Goal: Use online tool/utility: Utilize a website feature to perform a specific function

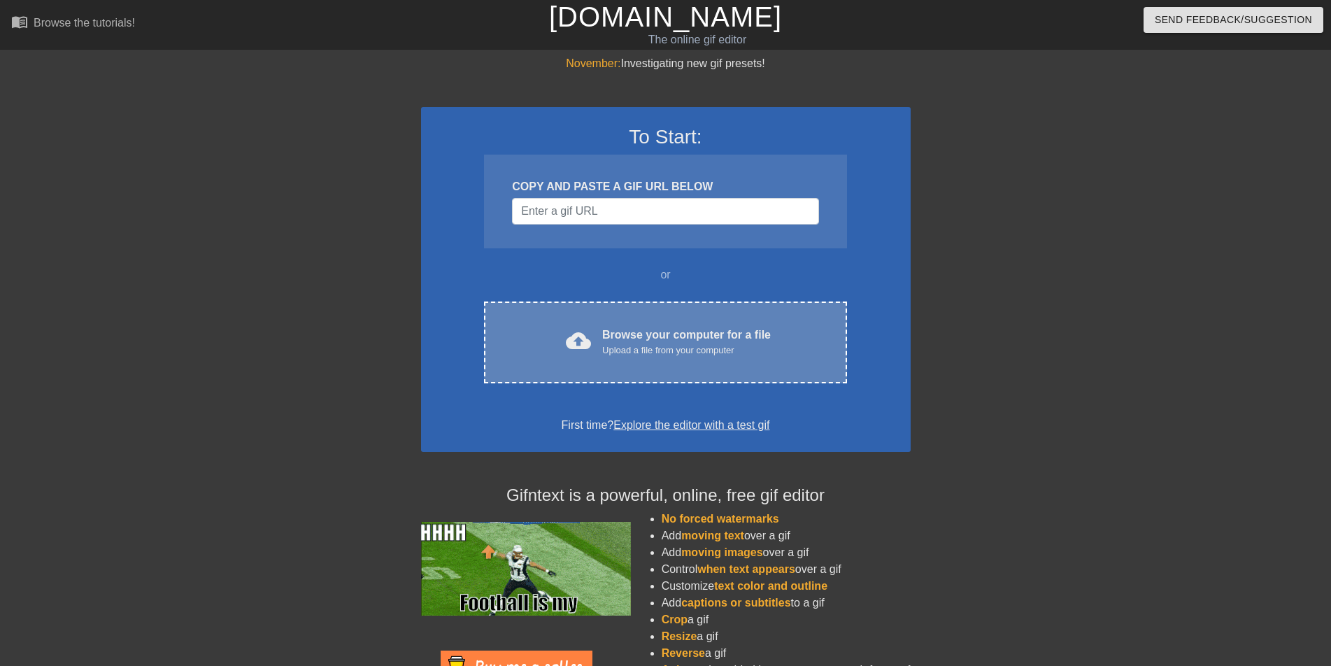
click at [637, 329] on div "Browse your computer for a file Upload a file from your computer" at bounding box center [686, 342] width 169 height 31
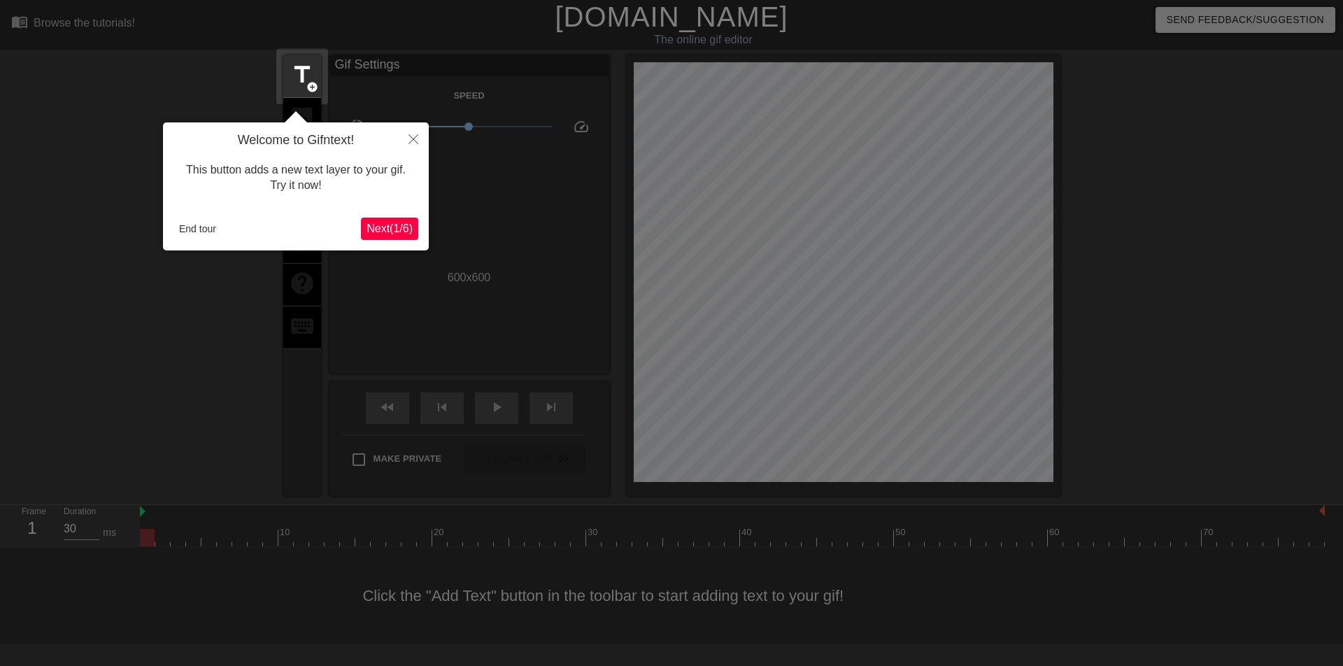
click at [394, 223] on span "Next ( 1 / 6 )" at bounding box center [389, 228] width 46 height 12
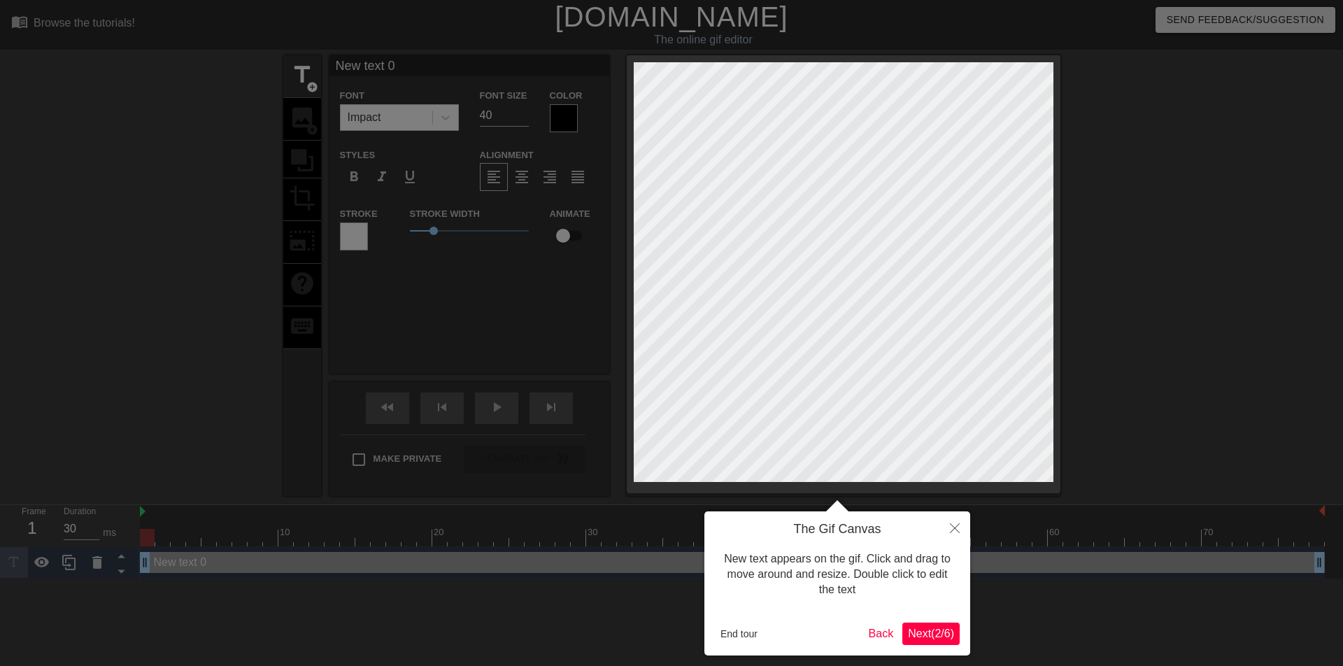
click at [914, 634] on span "Next ( 2 / 6 )" at bounding box center [931, 633] width 46 height 12
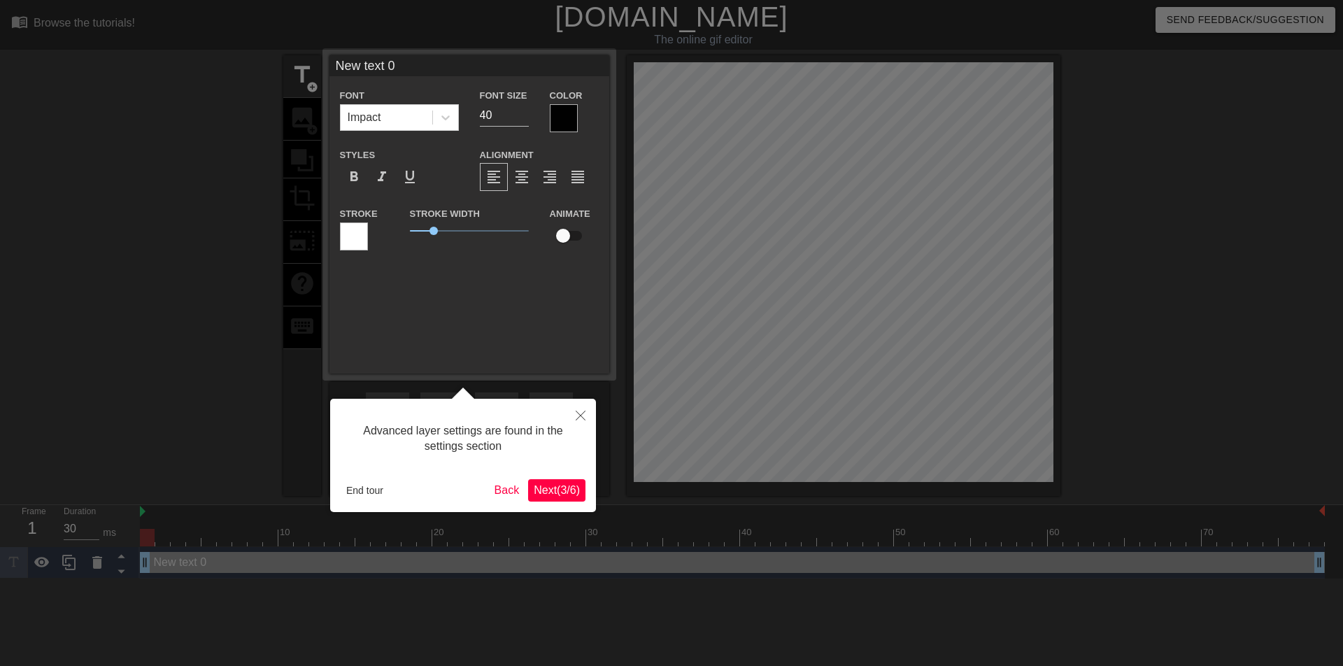
click at [549, 493] on span "Next ( 3 / 6 )" at bounding box center [557, 490] width 46 height 12
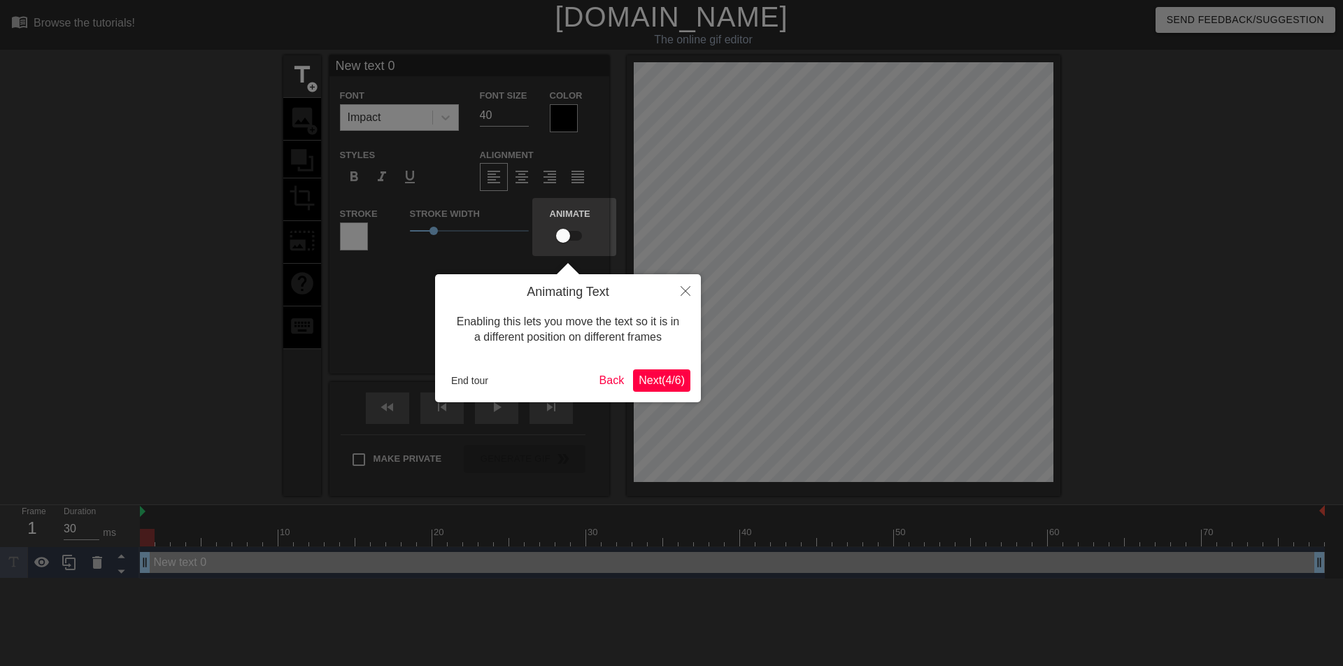
click at [662, 377] on span "Next ( 4 / 6 )" at bounding box center [661, 380] width 46 height 12
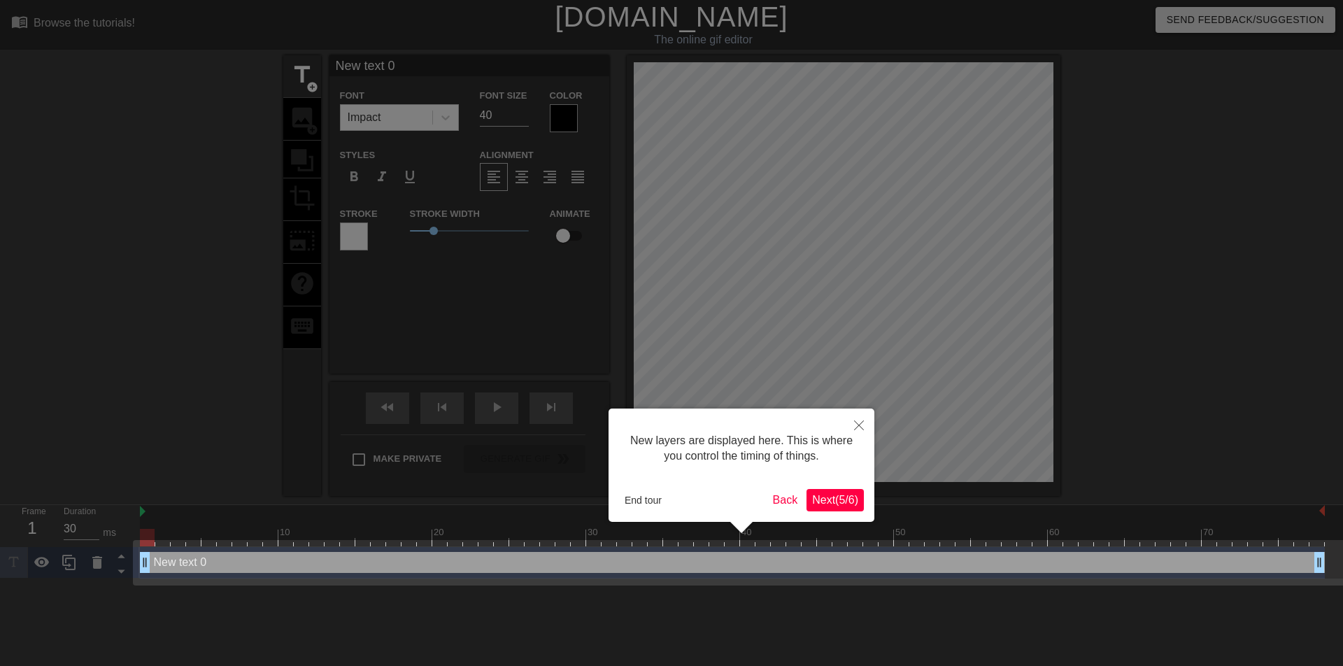
click at [824, 495] on span "Next ( 5 / 6 )" at bounding box center [835, 500] width 46 height 12
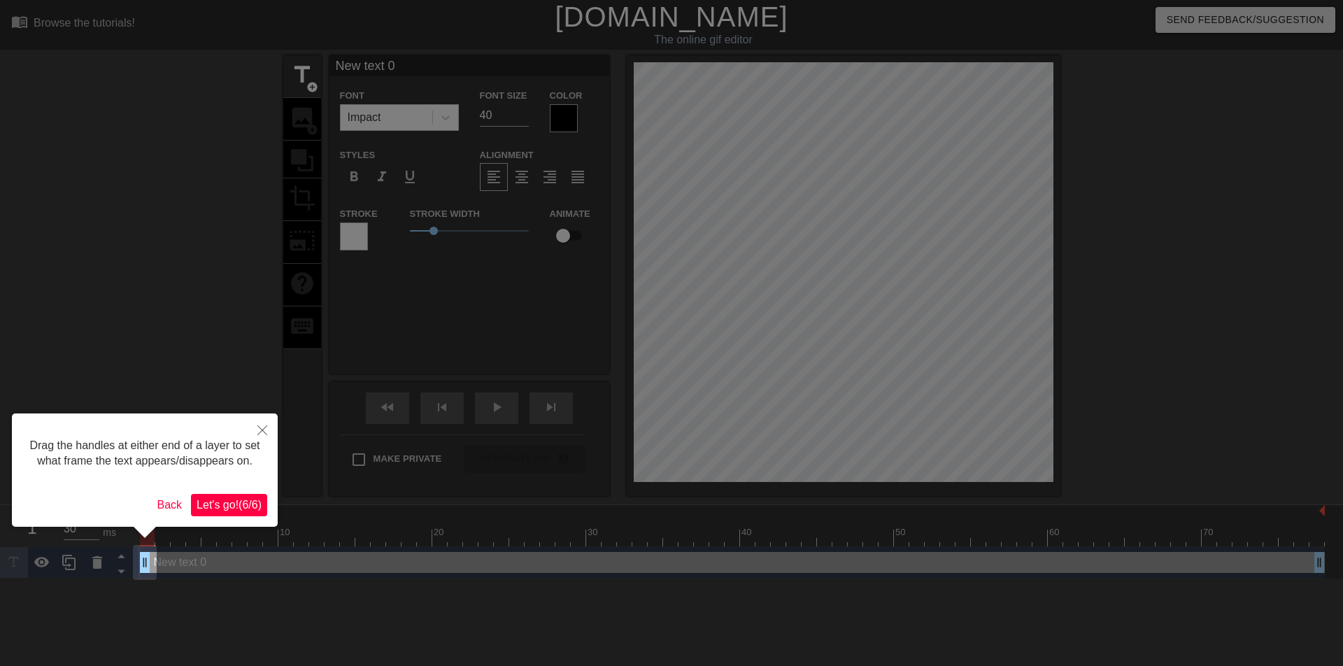
click at [229, 502] on span "Let's go! ( 6 / 6 )" at bounding box center [229, 505] width 65 height 12
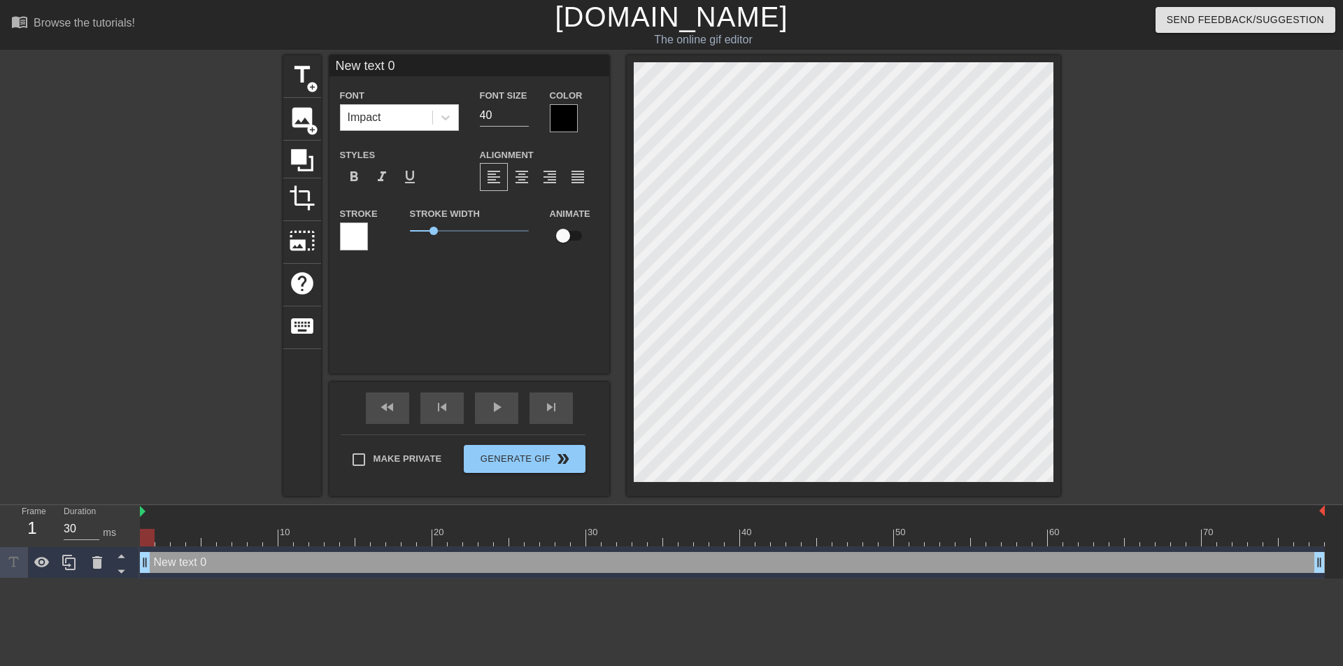
scroll to position [2, 4]
type input "New text0"
type textarea "New text0"
type input "New tex0"
type textarea "New tex0"
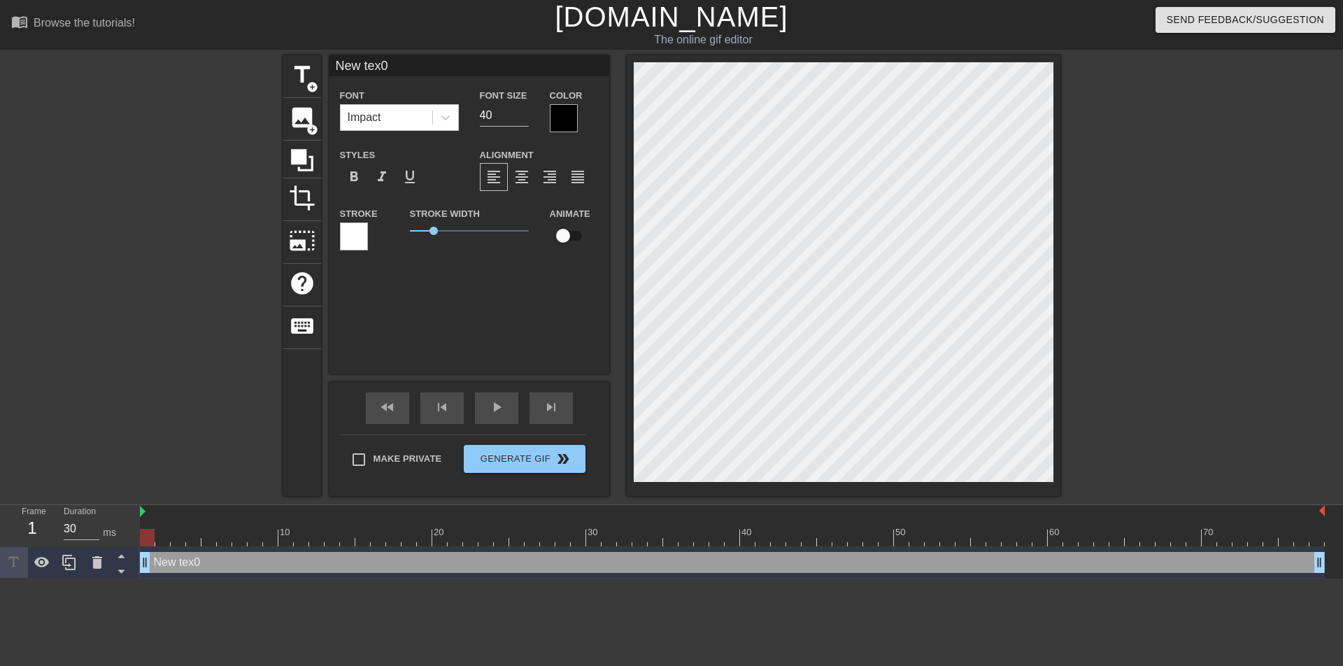
type input "New te0"
type textarea "New te0"
type input "New t0"
type textarea "New t0"
type input "New 0"
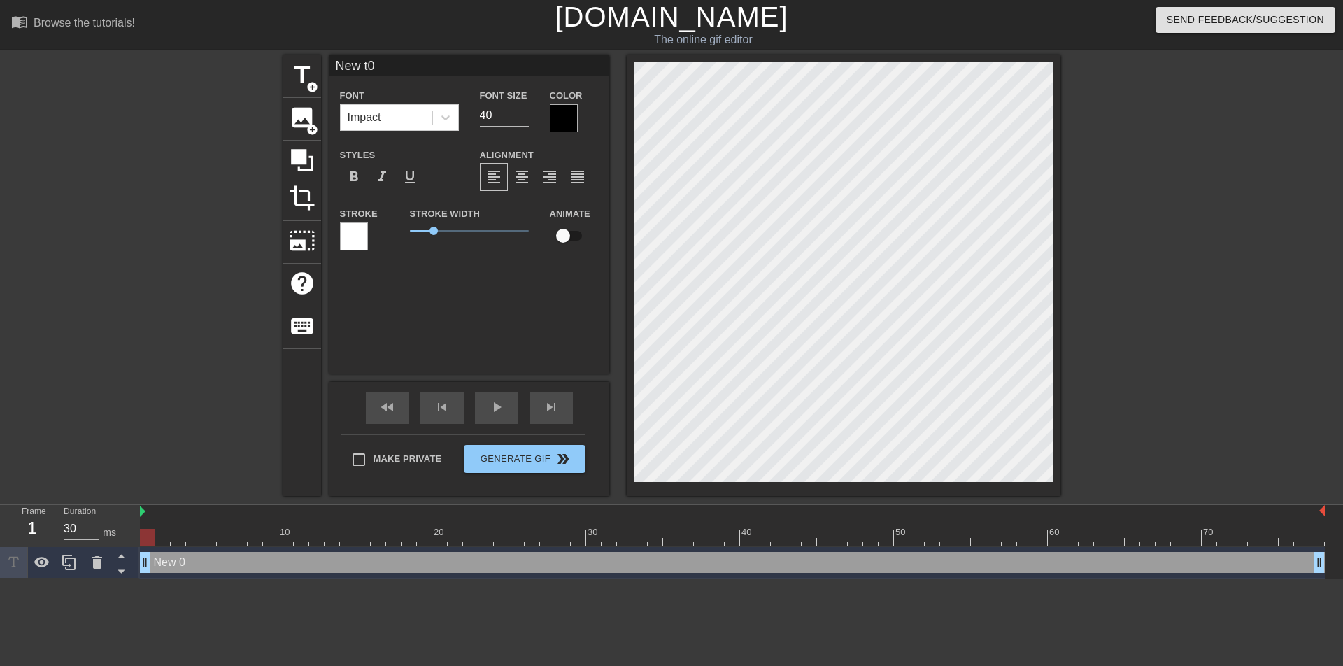
type textarea "New 0"
type input "New0"
type textarea "New0"
type input "Ne0"
type textarea "Ne0"
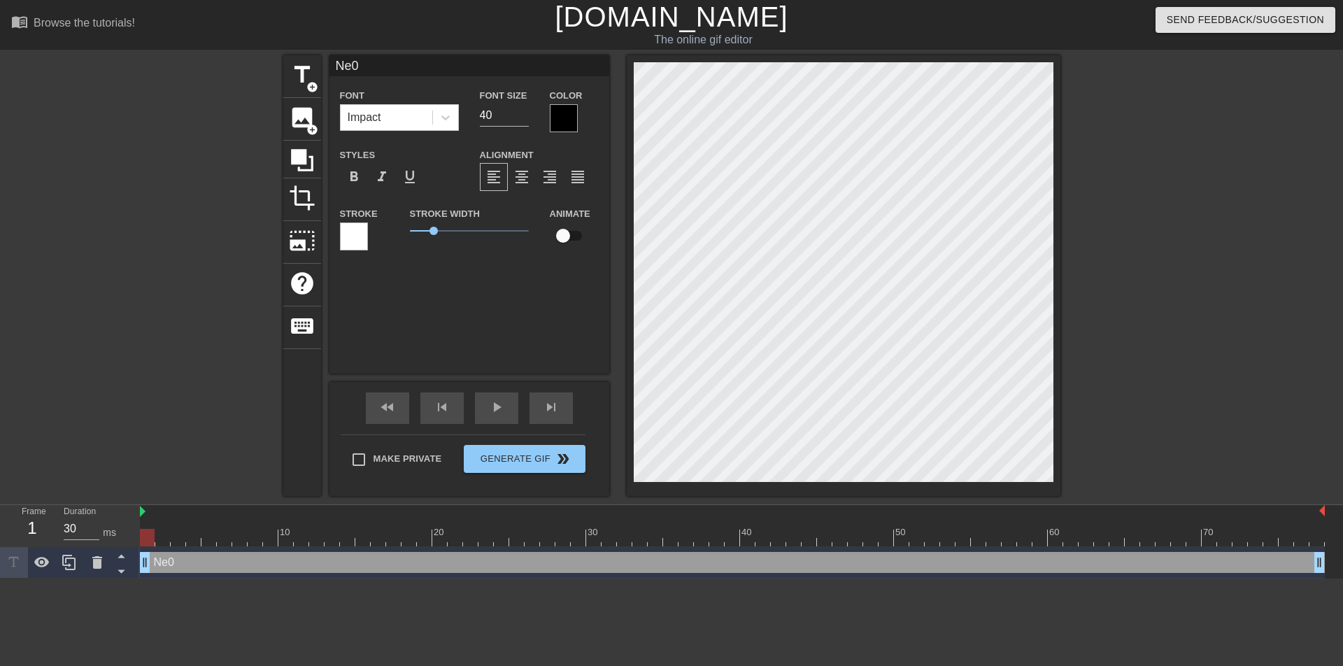
type input "N0"
type textarea "N0"
type input "0"
type textarea "0"
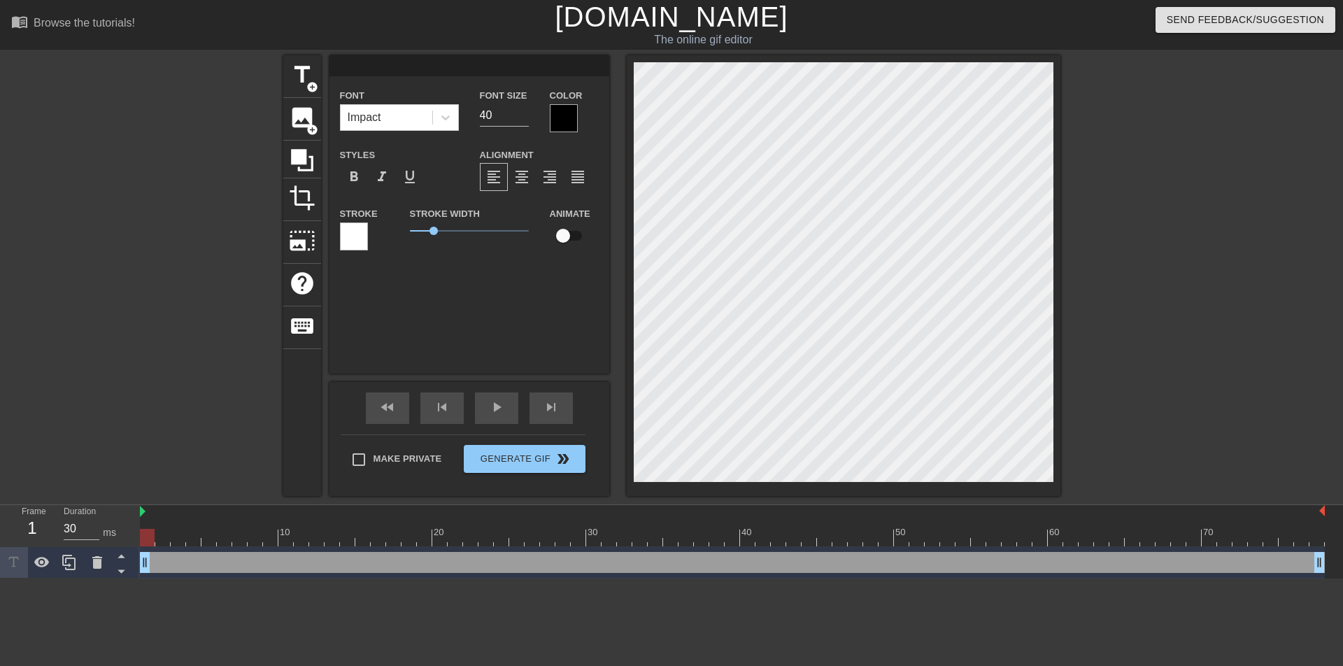
type input "K"
type textarea "K"
type input "[PERSON_NAME]"
type textarea "[PERSON_NAME]"
type input "[PERSON_NAME]"
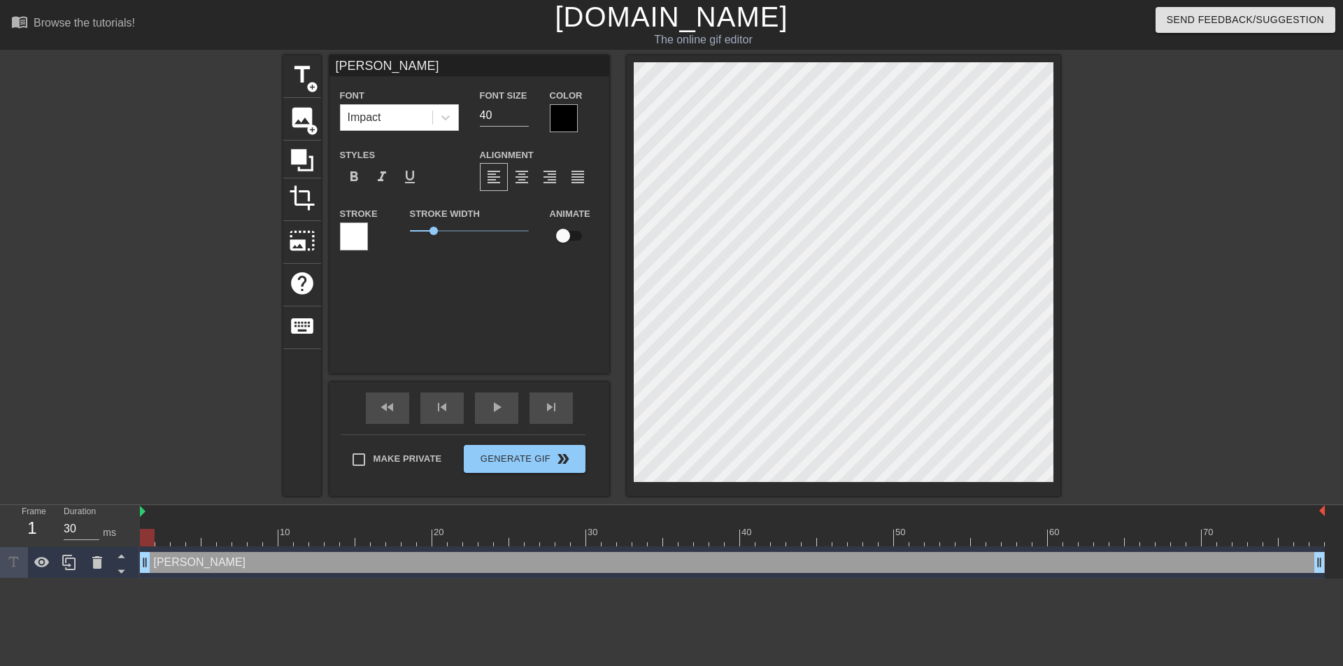
type textarea "[PERSON_NAME]"
type input "Лич"
type textarea "Лич"
type input "Личн"
type textarea "Личн"
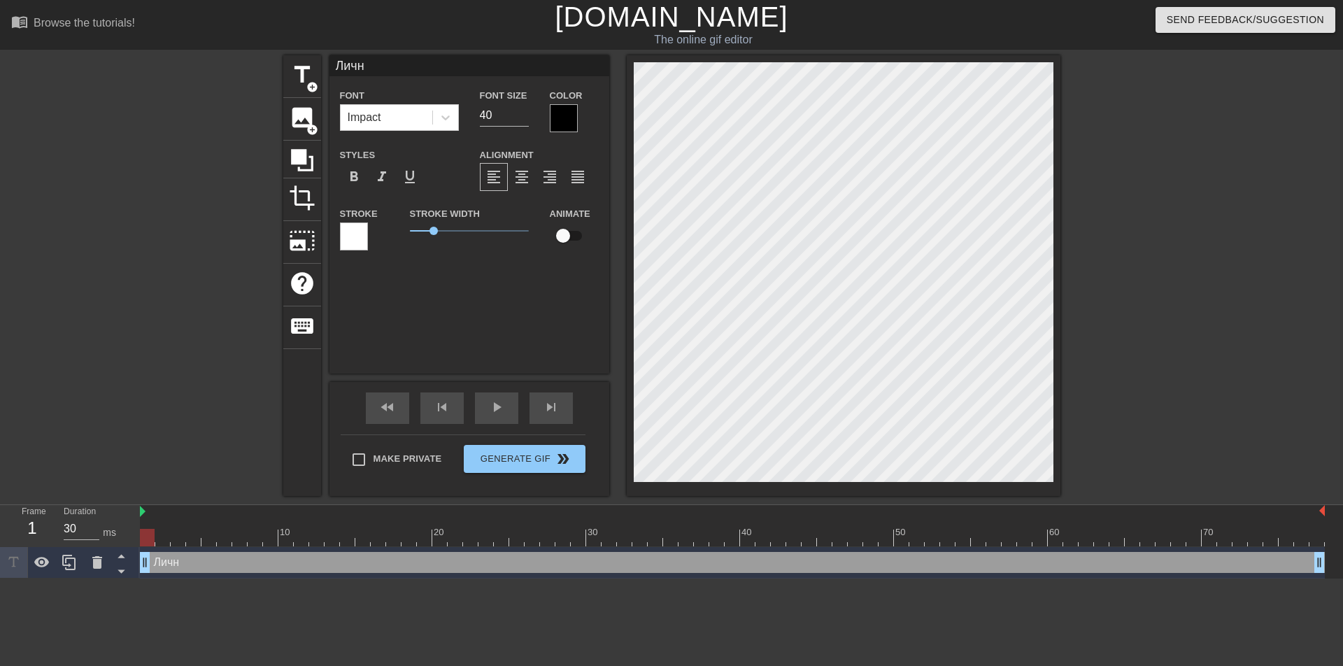
type input "Лично"
type textarea "Лично"
type input "Лично"
type textarea "Лично"
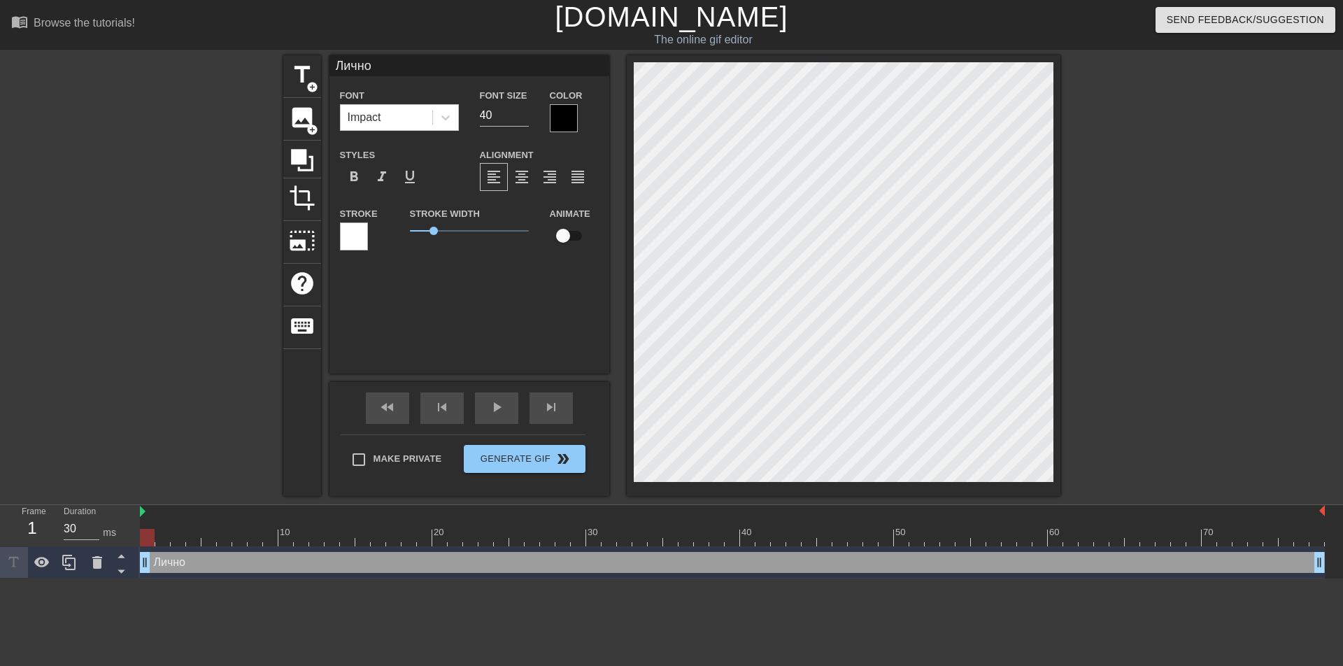
type input "Лично"
type textarea "Лично"
type input "Лично м"
type textarea "Лично м"
type input "Лично мн"
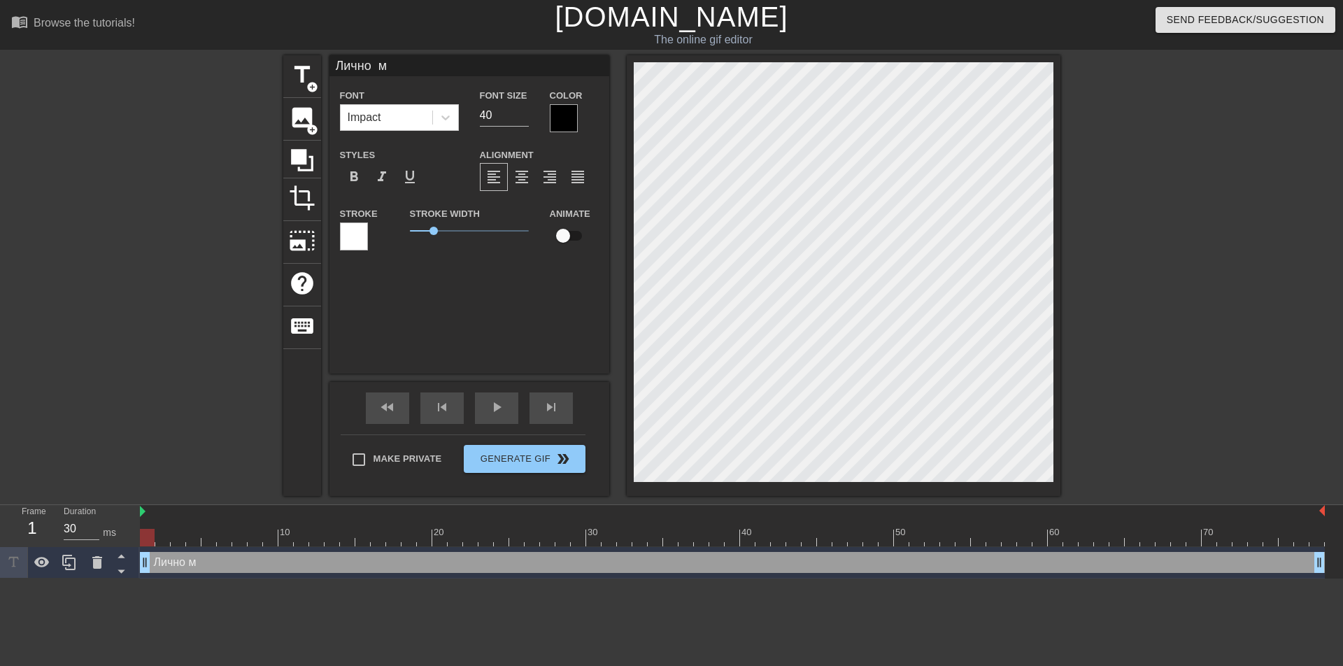
type textarea "Лично мн"
type input "Лично мне"
type textarea "Лично мне"
click at [521, 108] on input "41" at bounding box center [504, 115] width 49 height 22
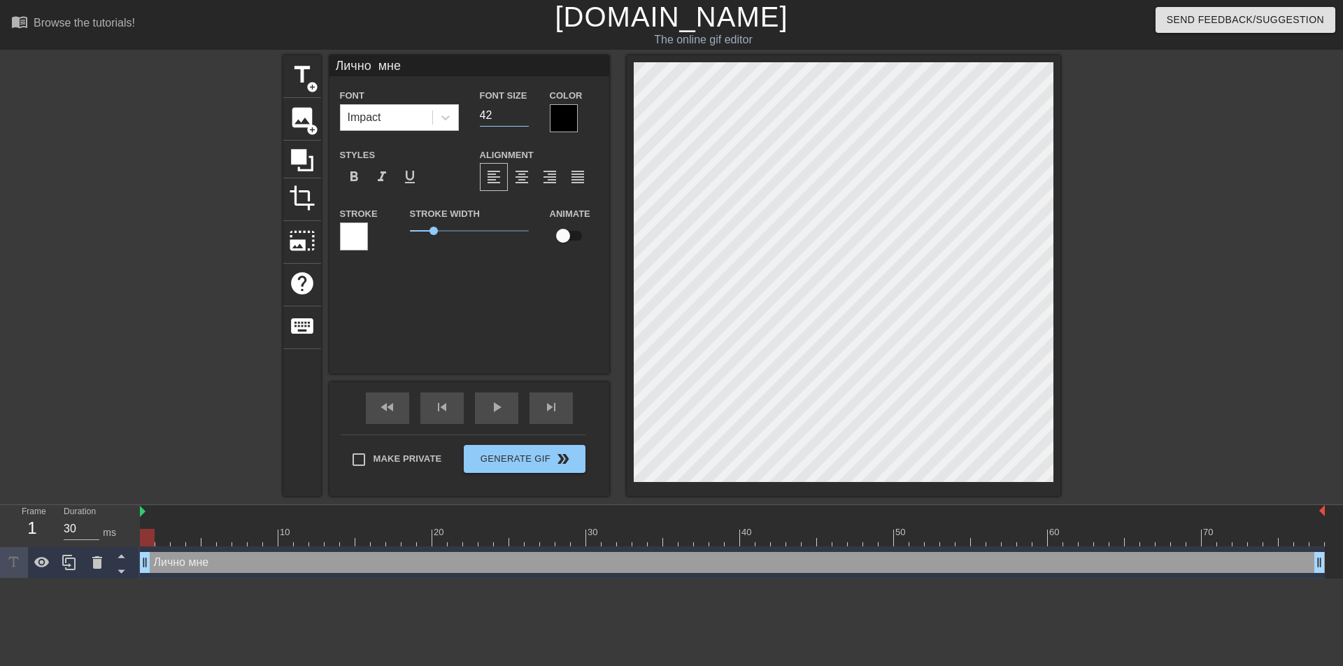
click at [521, 108] on input "42" at bounding box center [504, 115] width 49 height 22
click at [521, 108] on input "43" at bounding box center [504, 115] width 49 height 22
click at [521, 108] on input "44" at bounding box center [504, 115] width 49 height 22
click at [521, 108] on input "45" at bounding box center [504, 115] width 49 height 22
click at [521, 108] on input "46" at bounding box center [504, 115] width 49 height 22
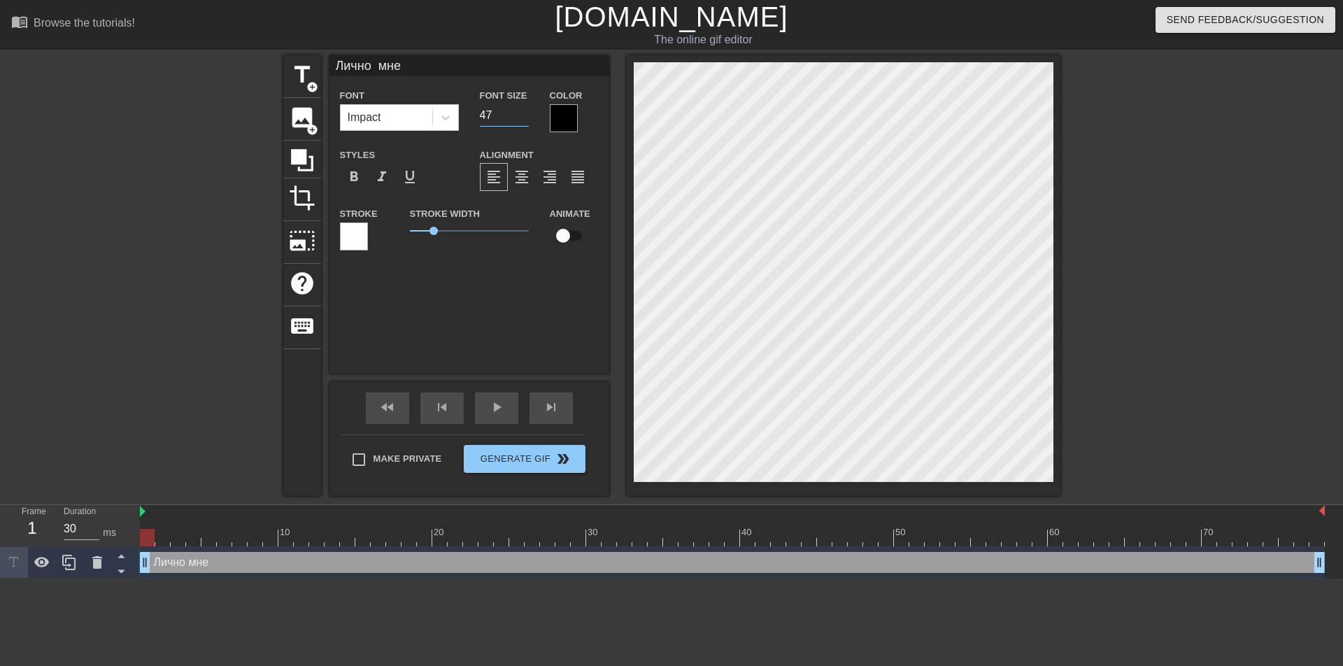
click at [521, 108] on input "47" at bounding box center [504, 115] width 49 height 22
click at [522, 108] on input "48" at bounding box center [504, 115] width 49 height 22
click at [522, 108] on input "49" at bounding box center [504, 115] width 49 height 22
click at [522, 108] on input "50" at bounding box center [504, 115] width 49 height 22
click at [522, 108] on input "51" at bounding box center [504, 115] width 49 height 22
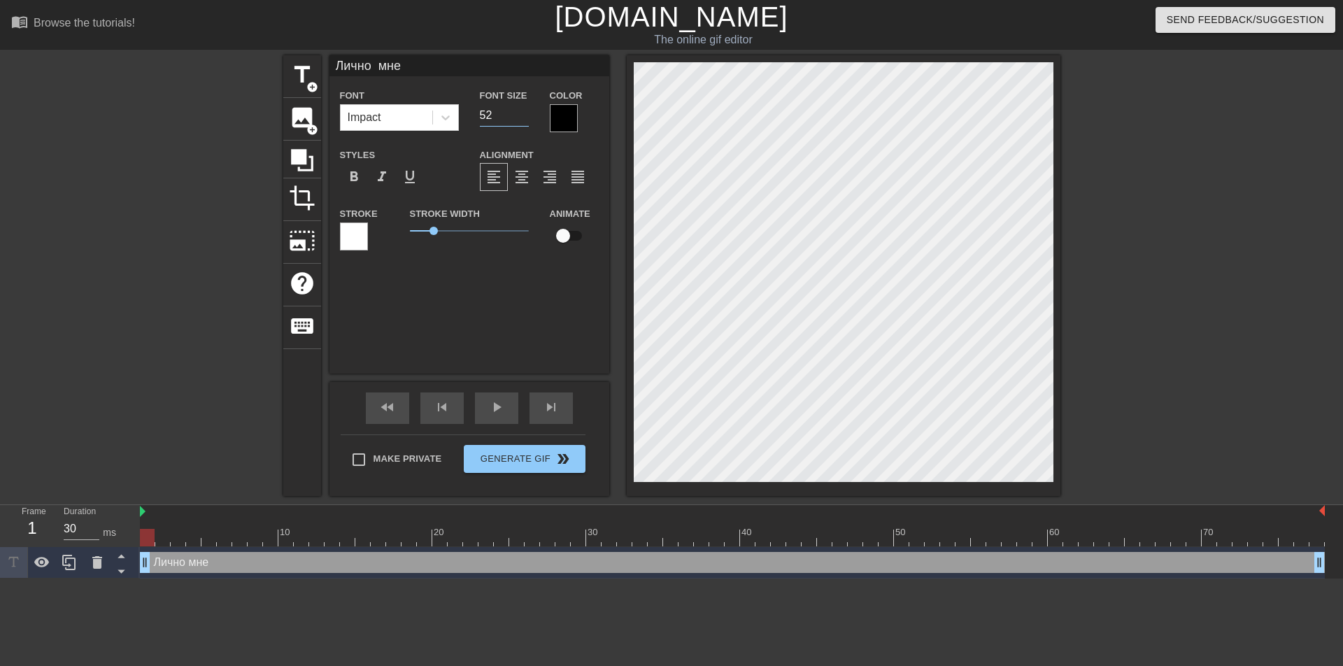
click at [522, 108] on input "52" at bounding box center [504, 115] width 49 height 22
click at [522, 108] on input "53" at bounding box center [504, 115] width 49 height 22
click at [522, 108] on input "54" at bounding box center [504, 115] width 49 height 22
click at [522, 108] on input "55" at bounding box center [504, 115] width 49 height 22
type input "56"
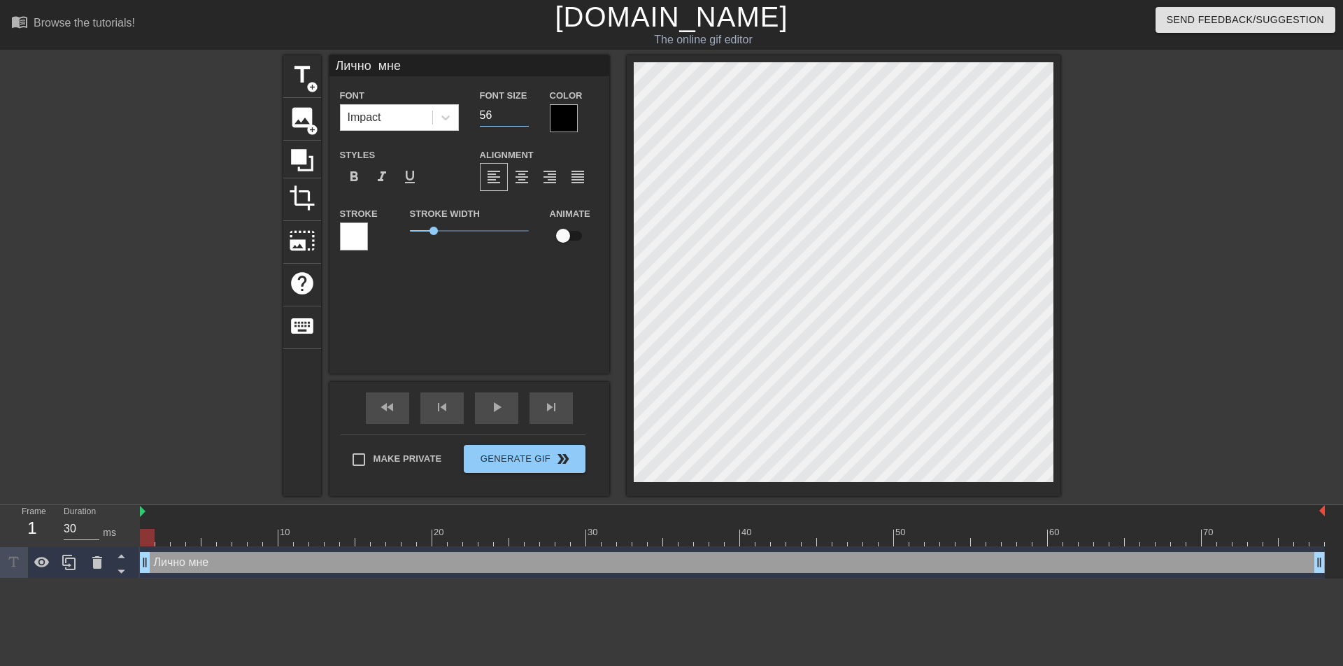
click at [522, 108] on input "56" at bounding box center [504, 115] width 49 height 22
type input "57"
click at [525, 111] on input "57" at bounding box center [504, 115] width 49 height 22
click at [562, 115] on div at bounding box center [564, 118] width 28 height 28
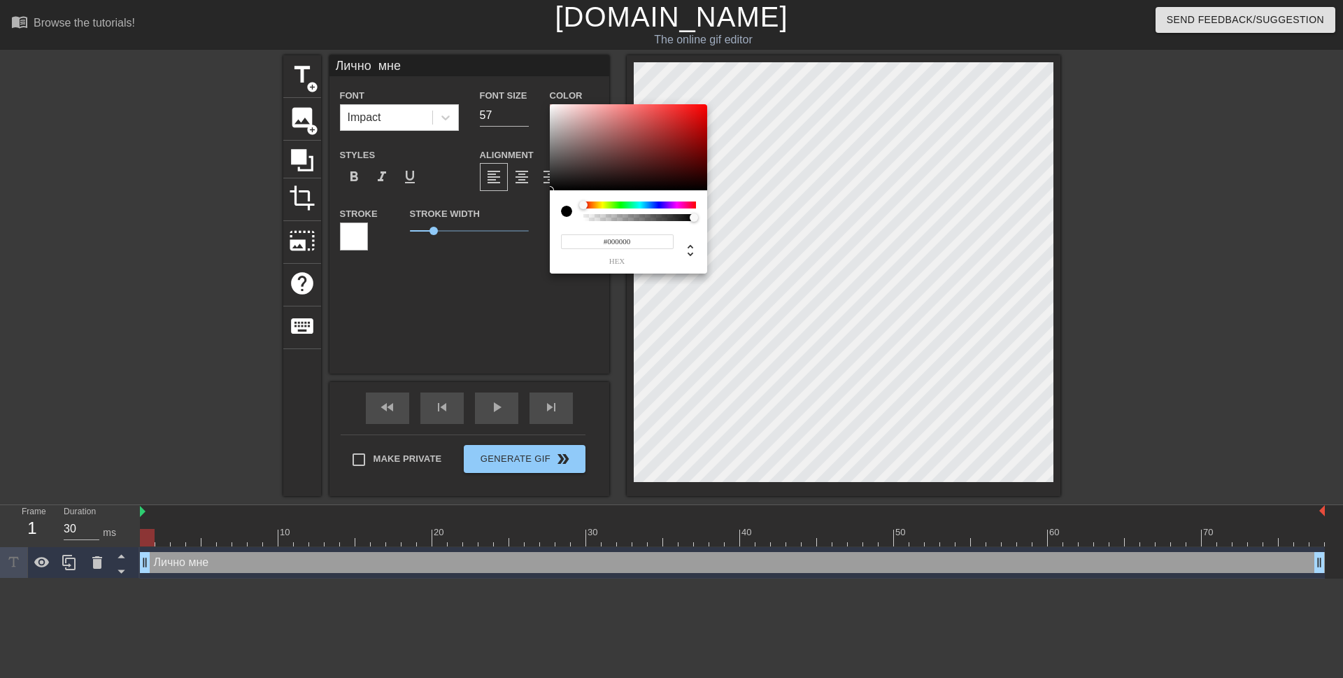
click at [657, 204] on div at bounding box center [639, 204] width 113 height 7
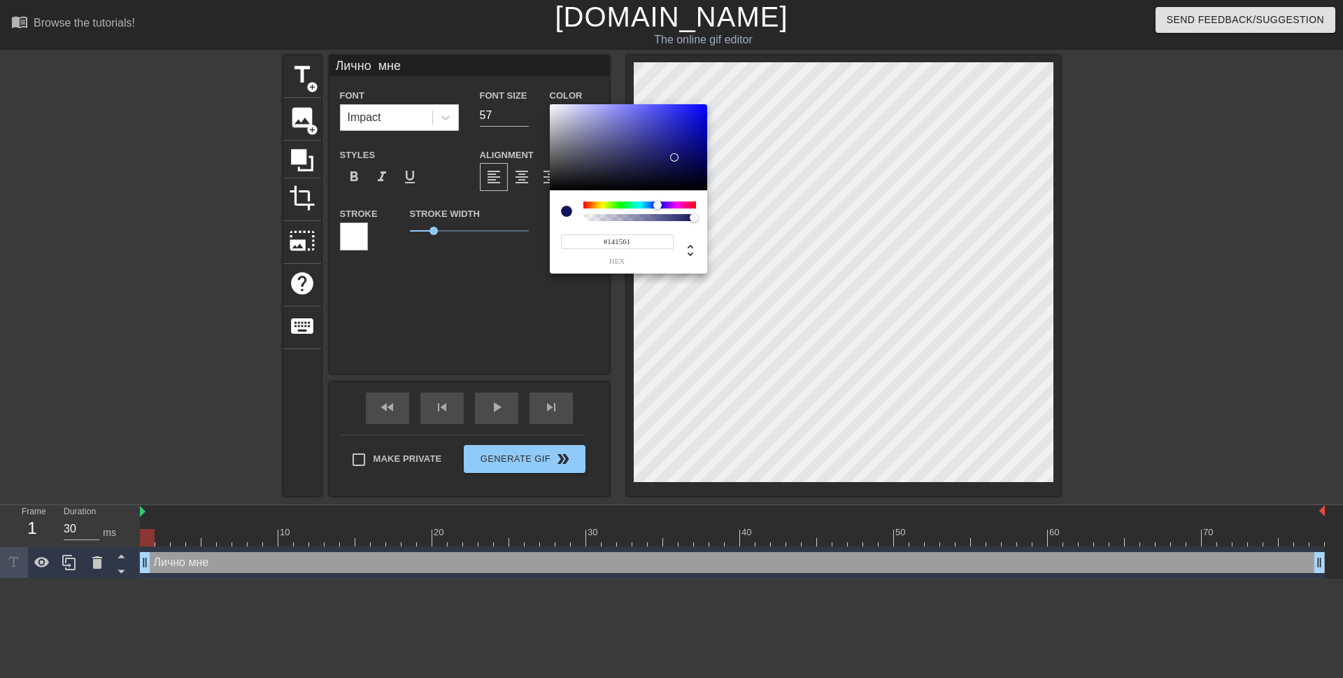
type input "#13145F"
drag, startPoint x: 674, startPoint y: 142, endPoint x: 675, endPoint y: 158, distance: 16.1
click at [675, 158] on div at bounding box center [628, 147] width 157 height 87
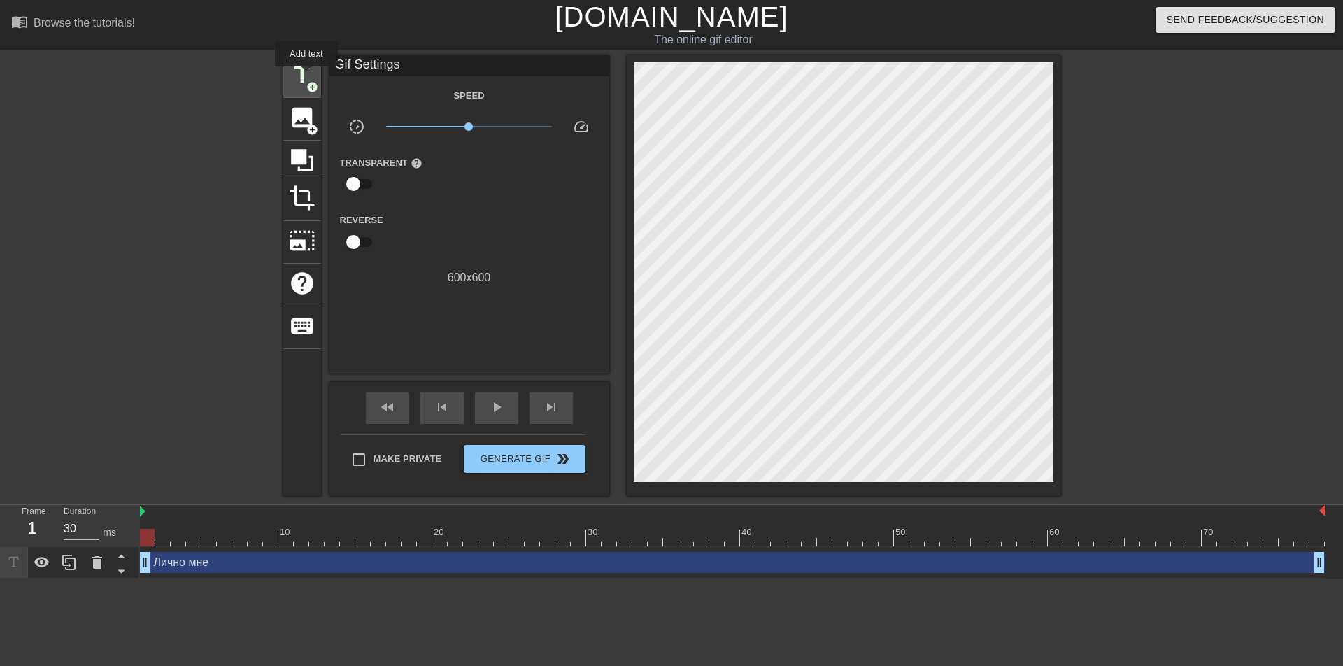
click at [306, 76] on span "title" at bounding box center [302, 75] width 27 height 27
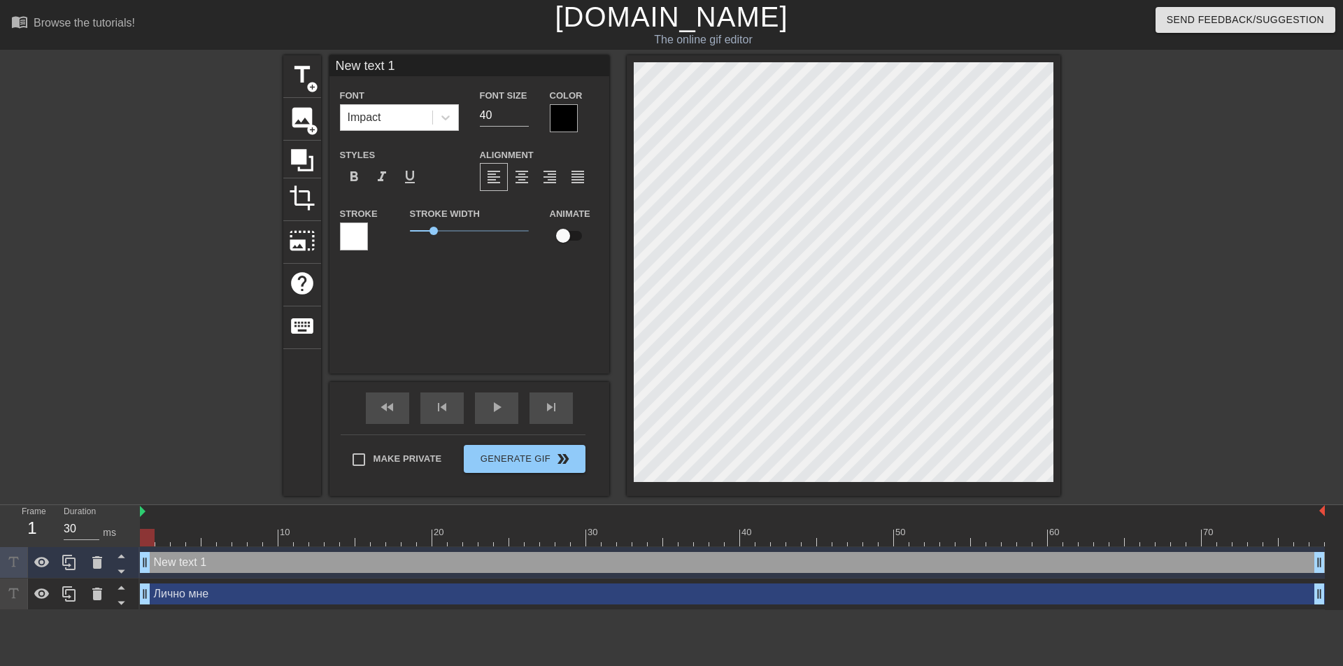
scroll to position [1, 4]
type input "New tex 1"
type textarea "New tex 1"
type input "New te 1"
type textarea "New te 1"
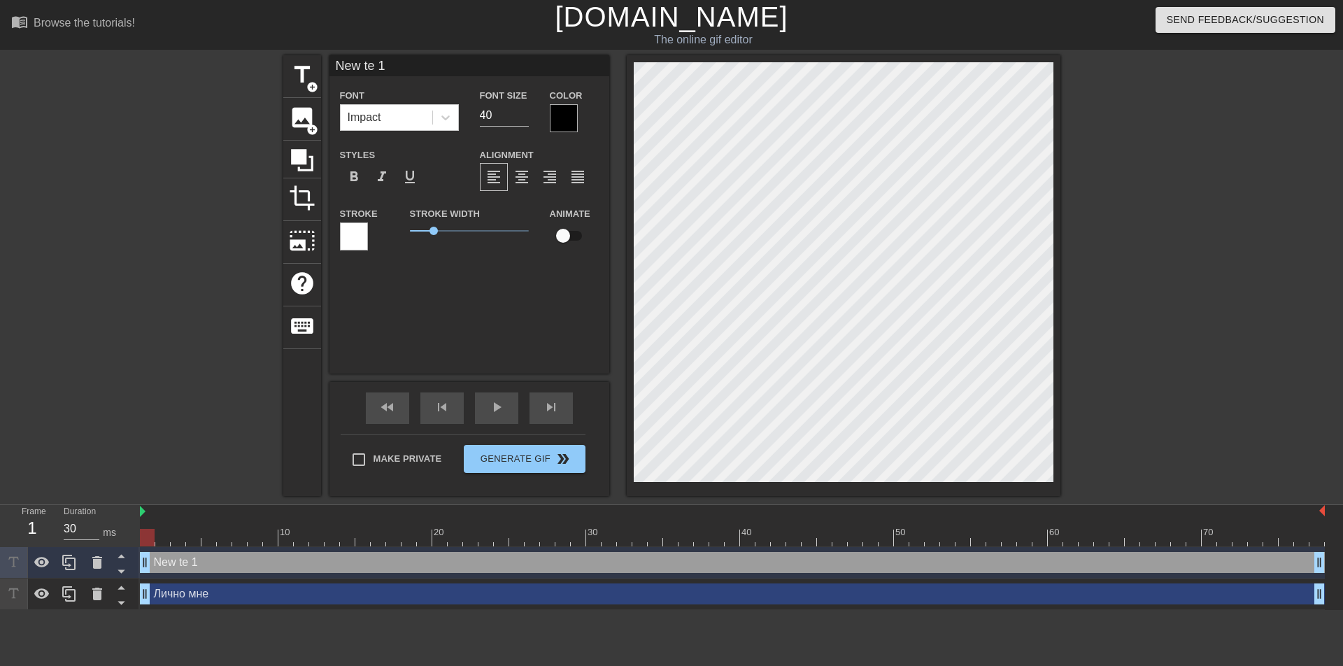
type input "New t 1"
type textarea "New t 1"
type input "New 1"
type textarea "New 1"
type input "New 1"
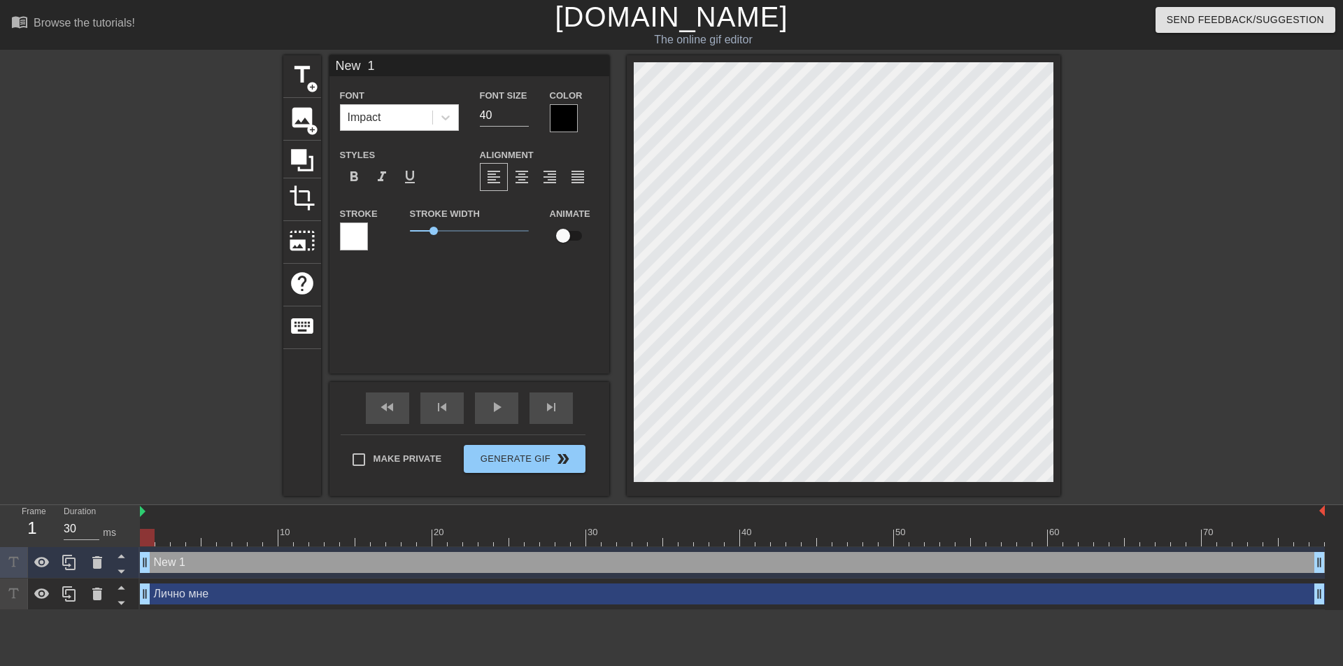
type textarea "New 1"
type input "Ne 1"
type textarea "Ne 1"
type input "N 1"
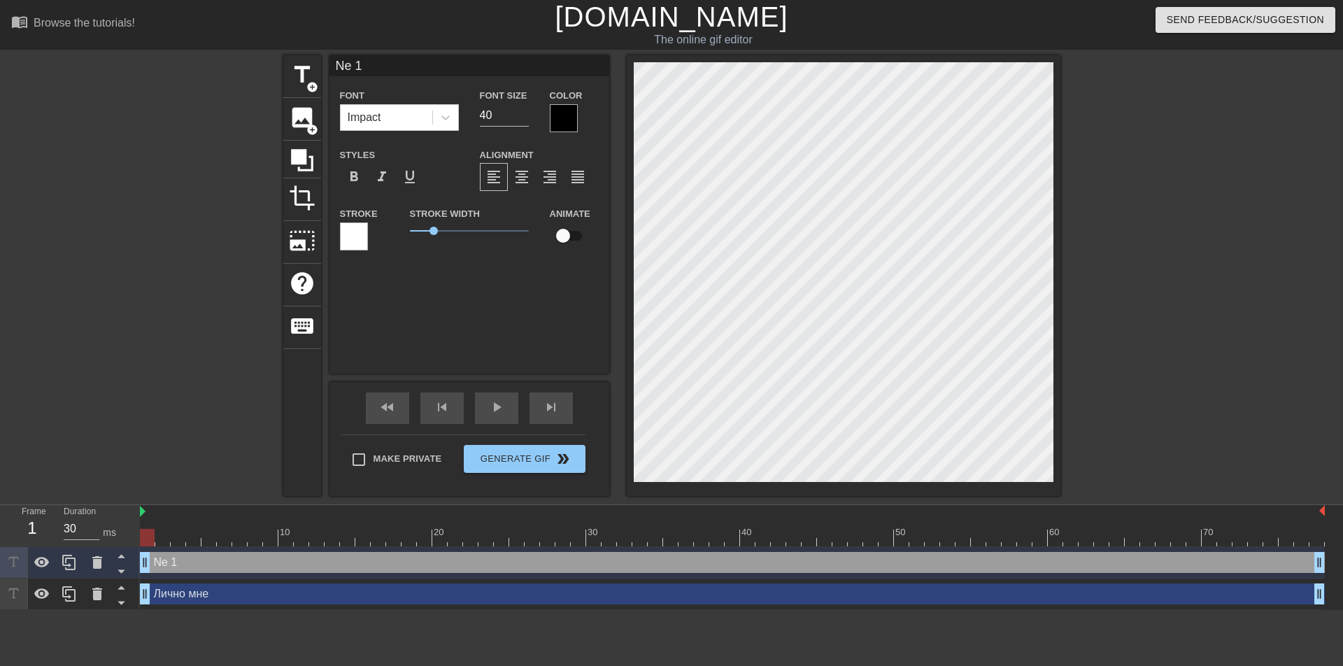
type textarea "N 1"
type input "1"
type textarea "1"
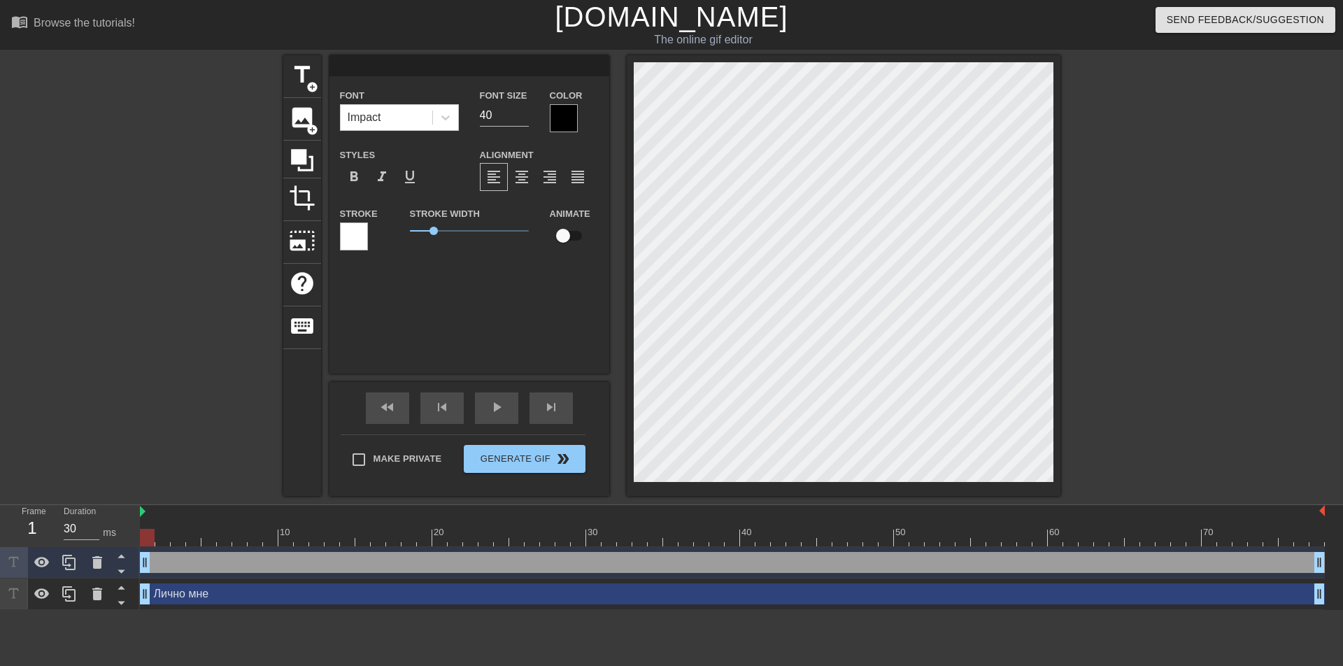
type input "в"
type textarea "в"
type input "вс"
type textarea "вс"
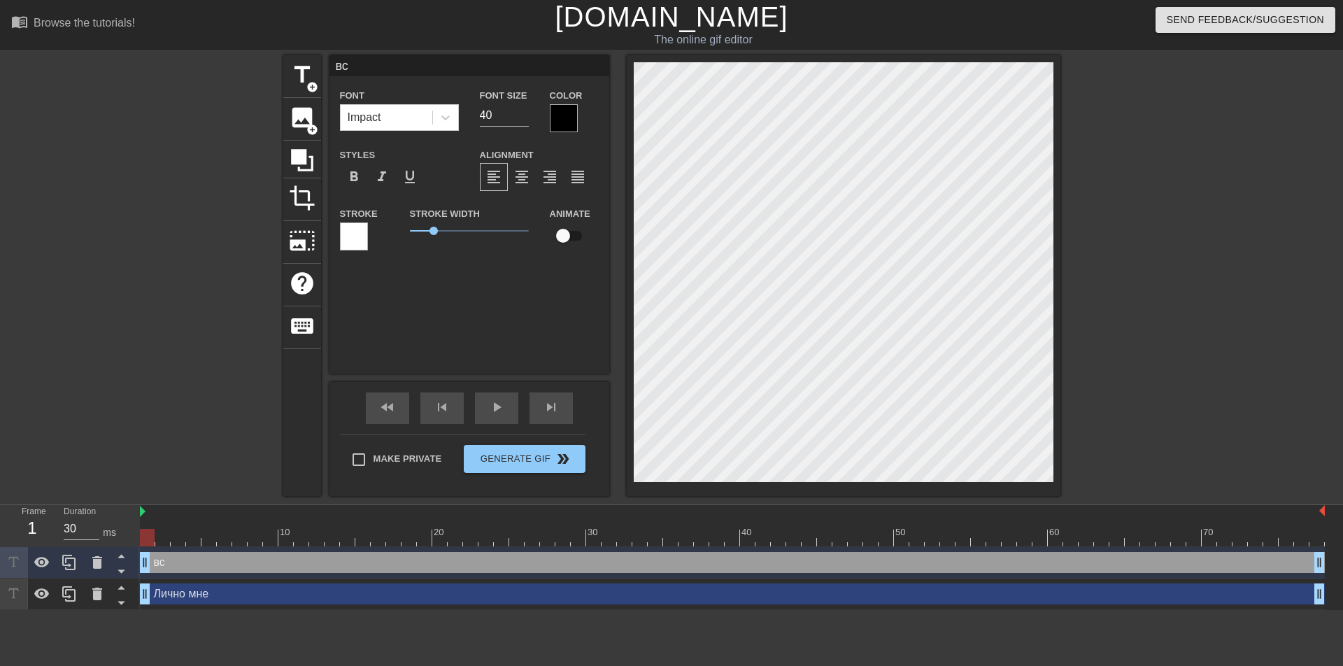
type input "все"
type textarea "все"
type input "все"
type textarea "все"
type input "все"
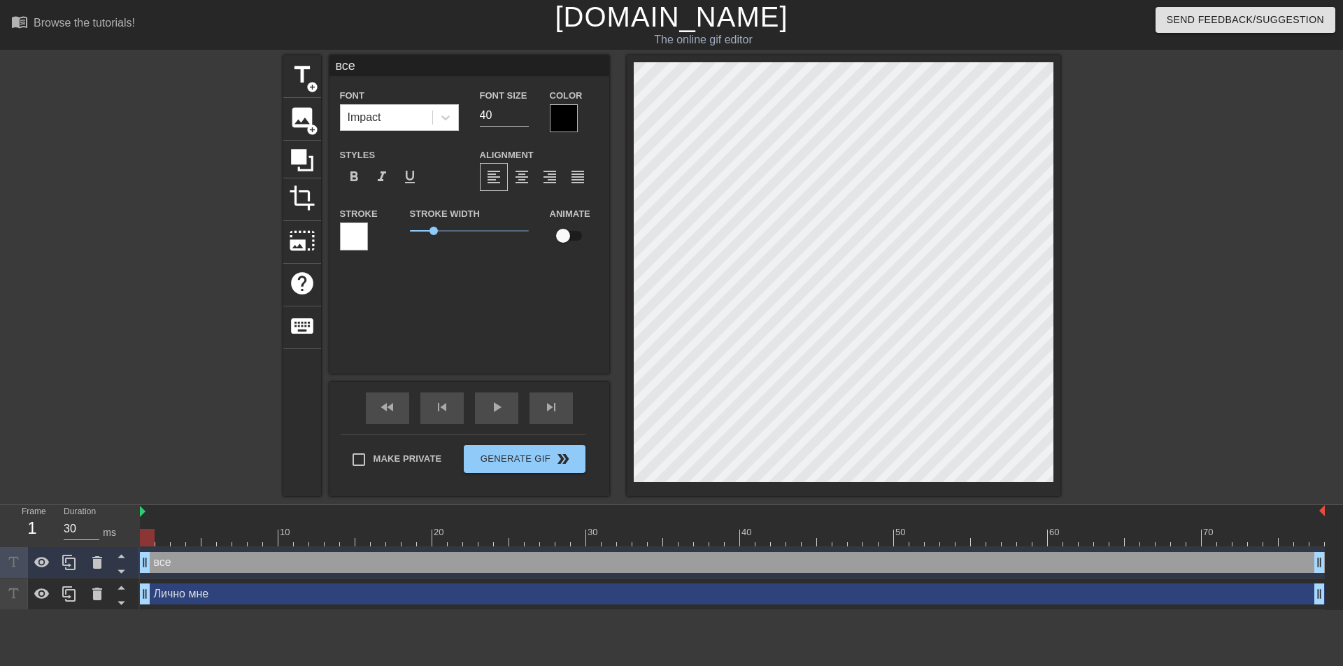
type textarea "все"
type input "все"
type textarea "все"
type input "все н"
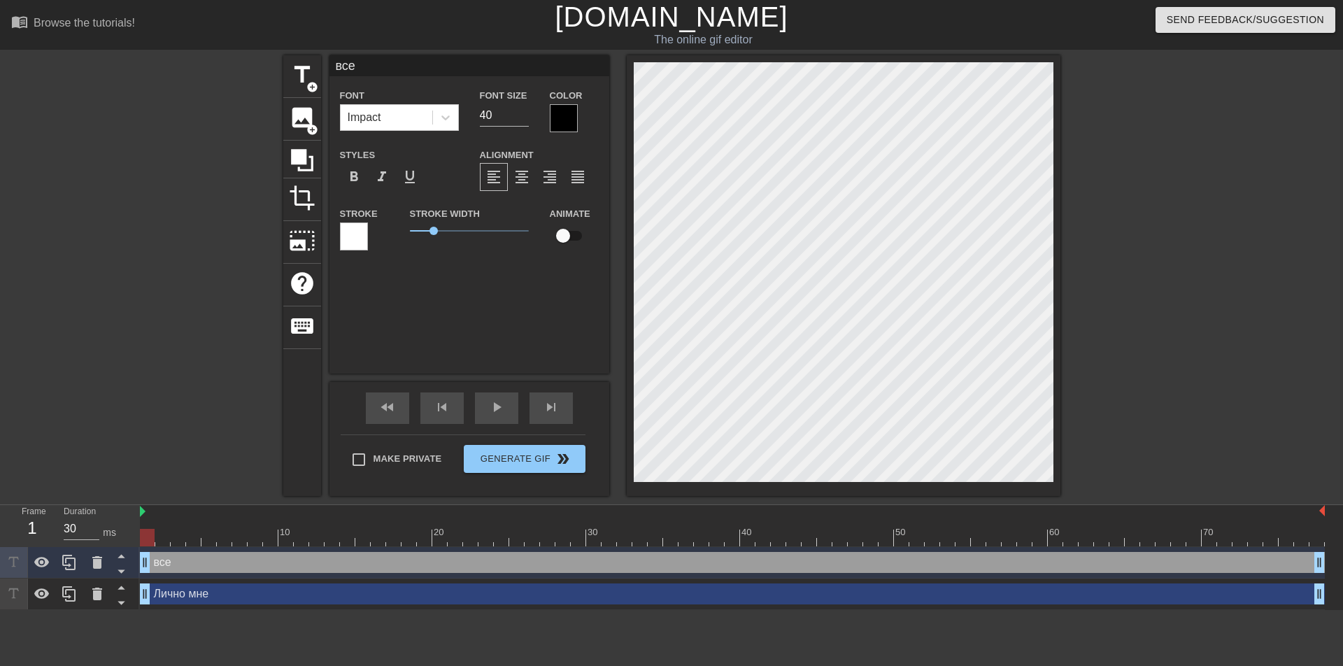
type textarea "все н"
type input "все нр"
type textarea "все нр"
type input "все нра"
type textarea "все нра"
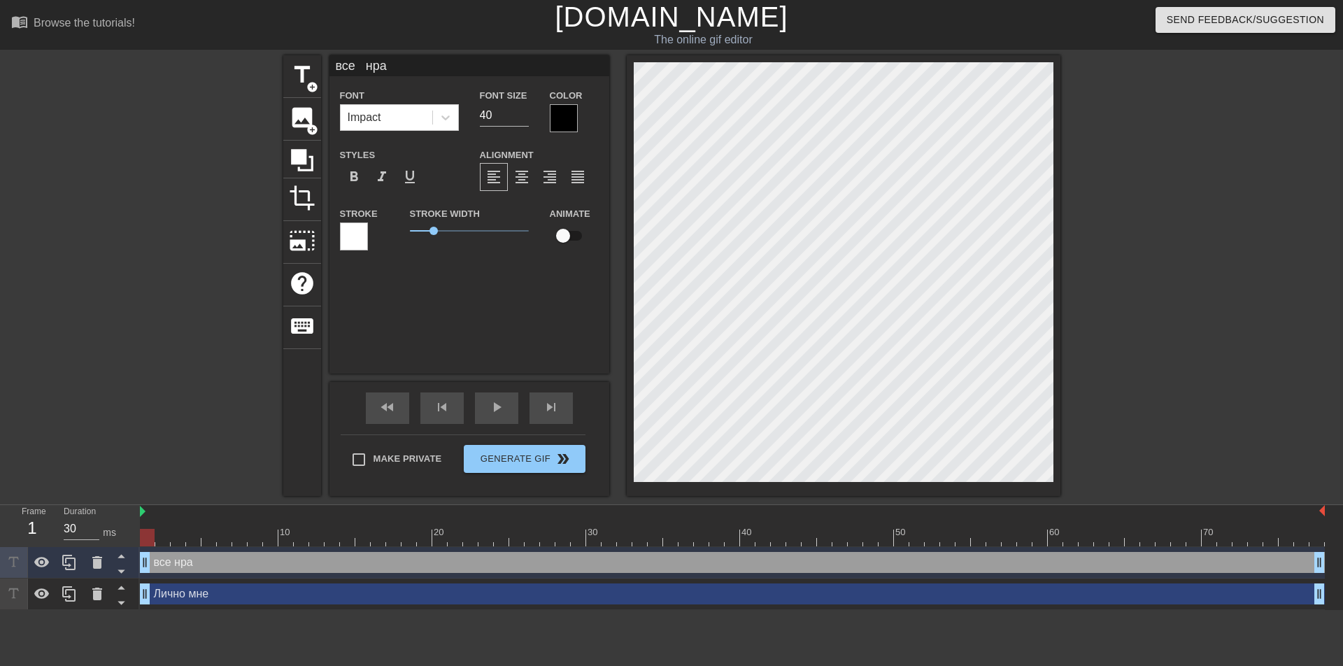
scroll to position [1, 3]
type input "все нрав"
type textarea "все нрав"
type input "все нрави"
type textarea "все нрави"
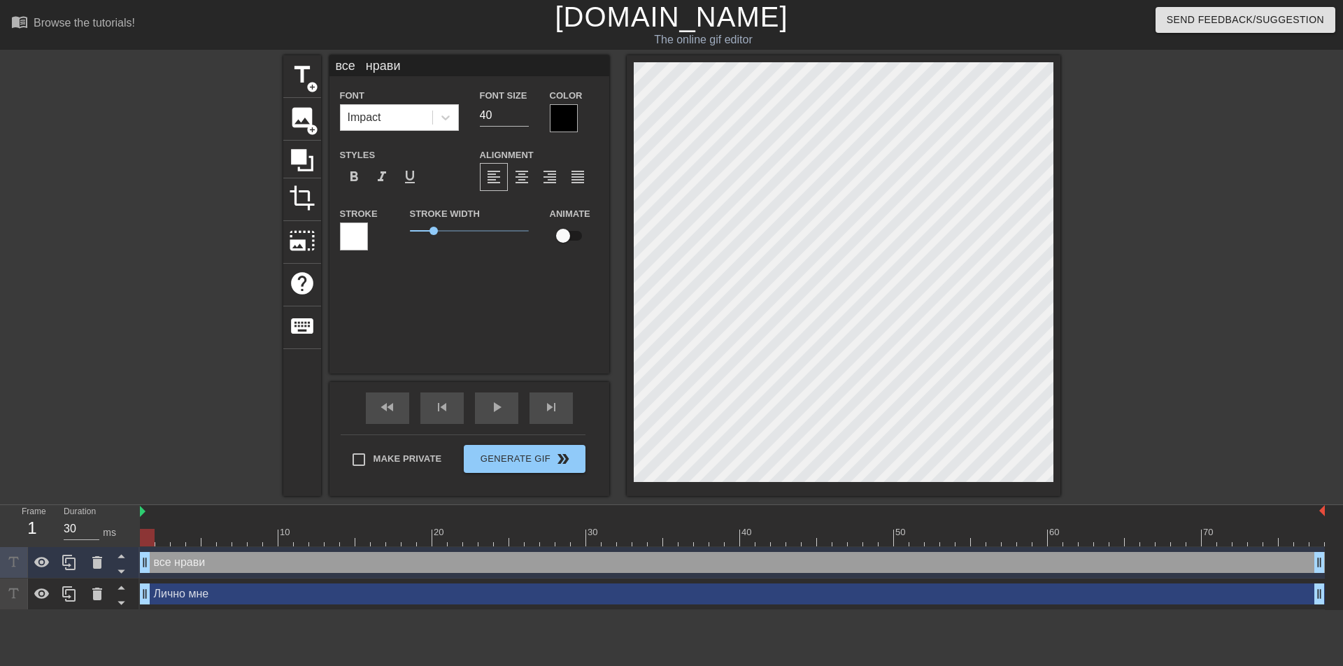
type input "все нравит"
type textarea "все нравит"
type input "все нравитс"
type textarea "все нравитс"
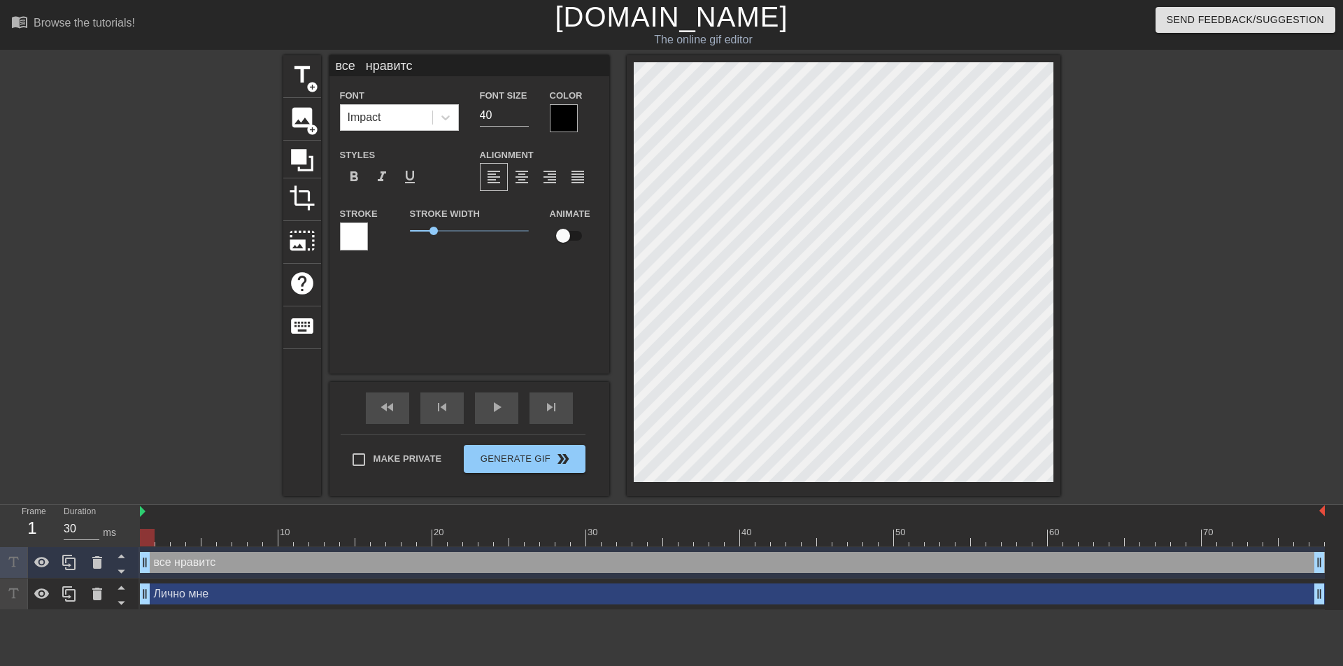
type input "все нравится"
type textarea "все нравится"
click at [525, 109] on input "41" at bounding box center [504, 115] width 49 height 22
click at [525, 109] on input "42" at bounding box center [504, 115] width 49 height 22
click at [525, 109] on input "43" at bounding box center [504, 115] width 49 height 22
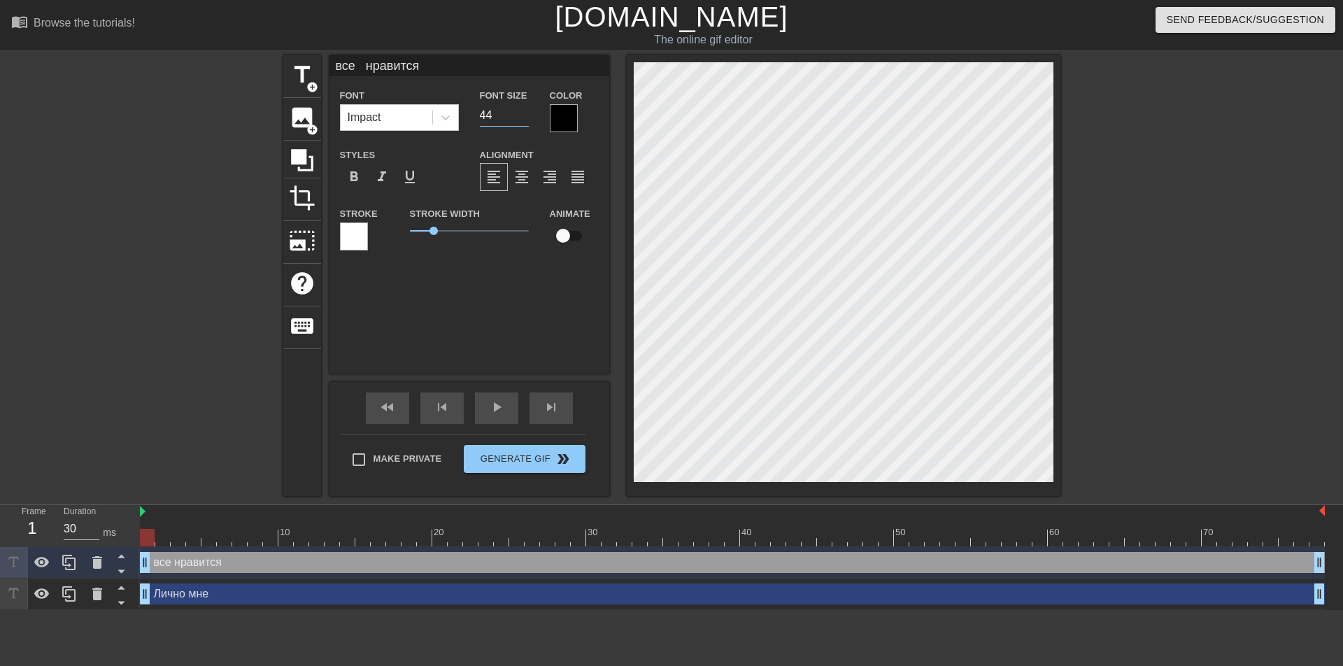
click at [525, 109] on input "44" at bounding box center [504, 115] width 49 height 22
click at [525, 109] on input "45" at bounding box center [504, 115] width 49 height 22
click at [525, 109] on input "46" at bounding box center [504, 115] width 49 height 22
click at [525, 109] on input "47" at bounding box center [504, 115] width 49 height 22
click at [525, 109] on input "48" at bounding box center [504, 115] width 49 height 22
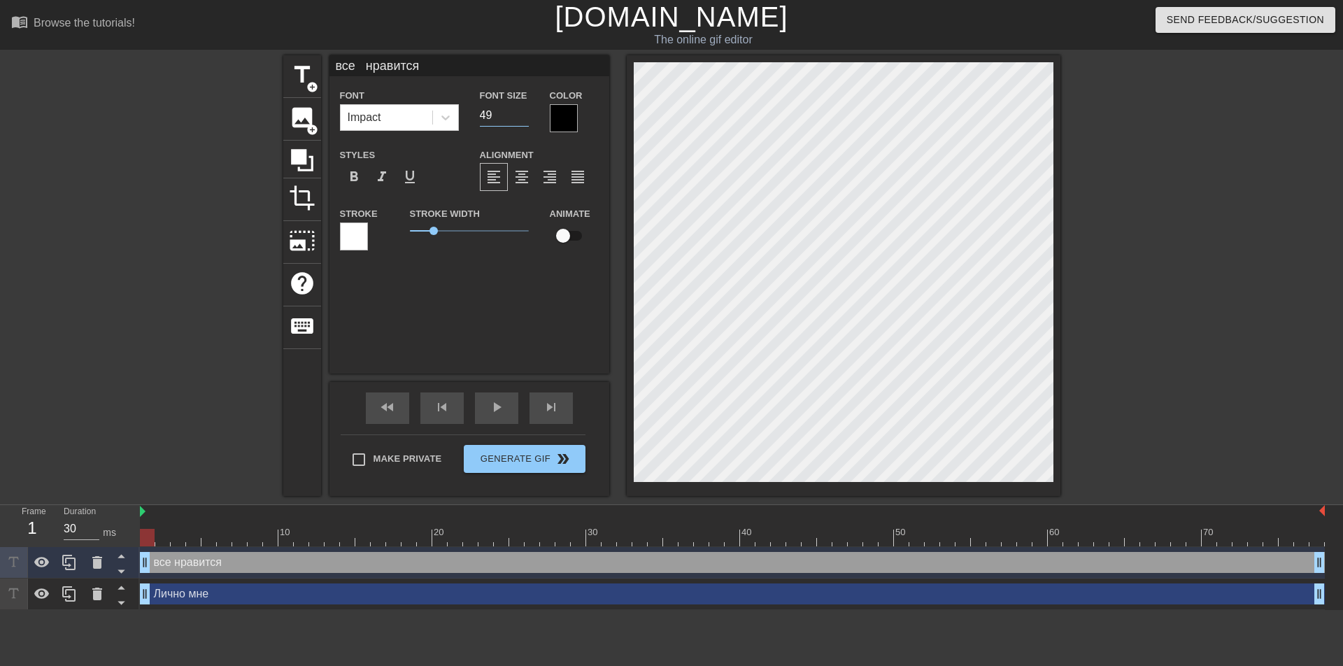
click at [525, 109] on input "49" at bounding box center [504, 115] width 49 height 22
click at [525, 109] on input "50" at bounding box center [504, 115] width 49 height 22
click at [525, 109] on input "51" at bounding box center [504, 115] width 49 height 22
click at [525, 109] on input "52" at bounding box center [504, 115] width 49 height 22
click at [525, 109] on input "53" at bounding box center [504, 115] width 49 height 22
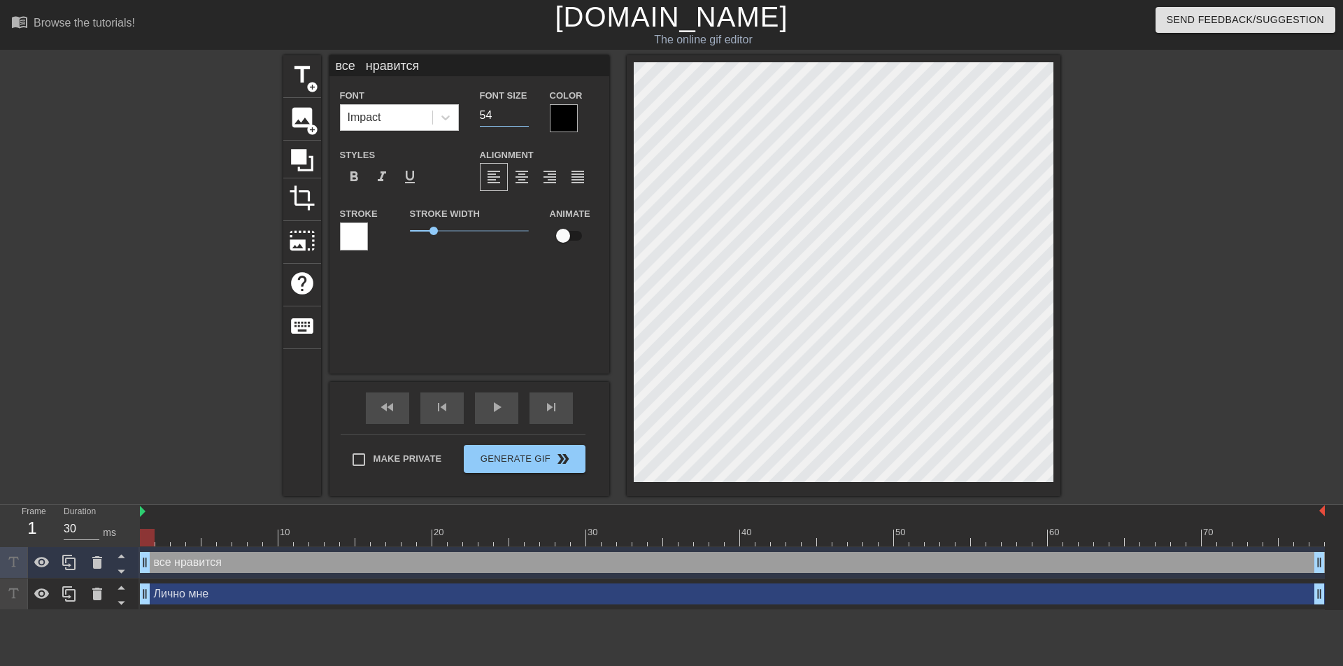
click at [525, 109] on input "54" at bounding box center [504, 115] width 49 height 22
click at [525, 109] on input "55" at bounding box center [504, 115] width 49 height 22
click at [525, 109] on input "56" at bounding box center [504, 115] width 49 height 22
click at [525, 109] on input "57" at bounding box center [504, 115] width 49 height 22
click at [525, 109] on input "58" at bounding box center [504, 115] width 49 height 22
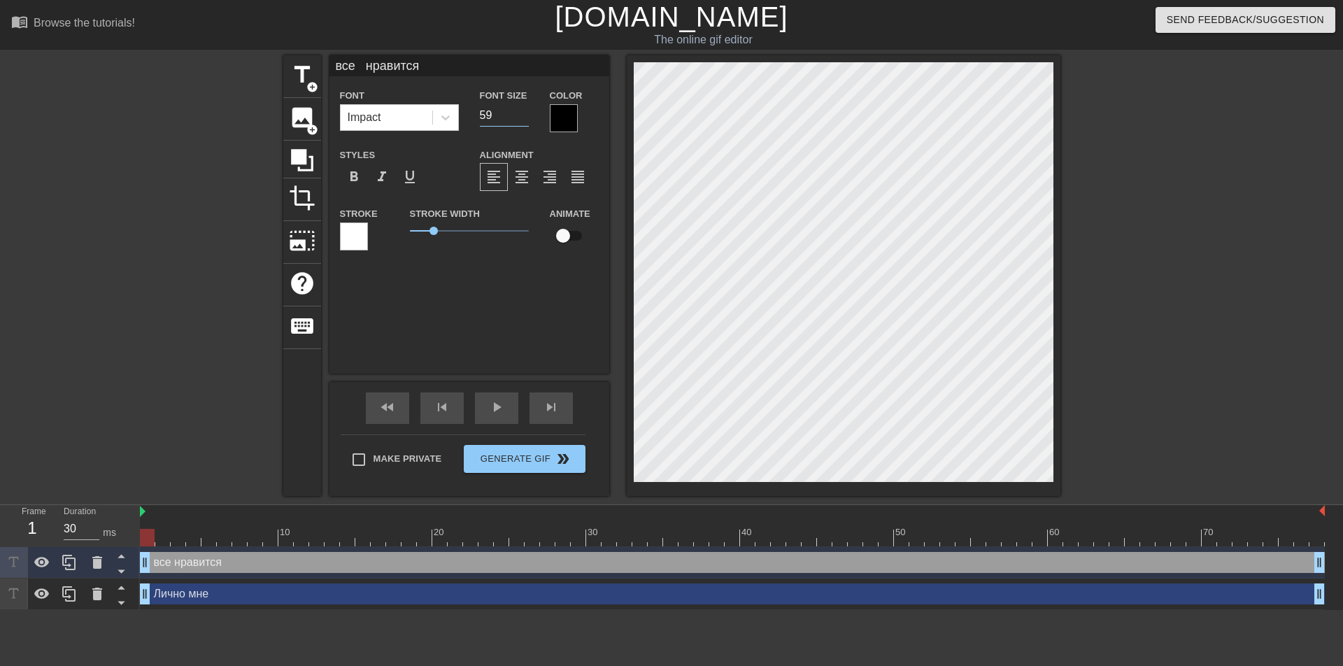
type input "59"
click at [525, 109] on input "59" at bounding box center [504, 115] width 49 height 22
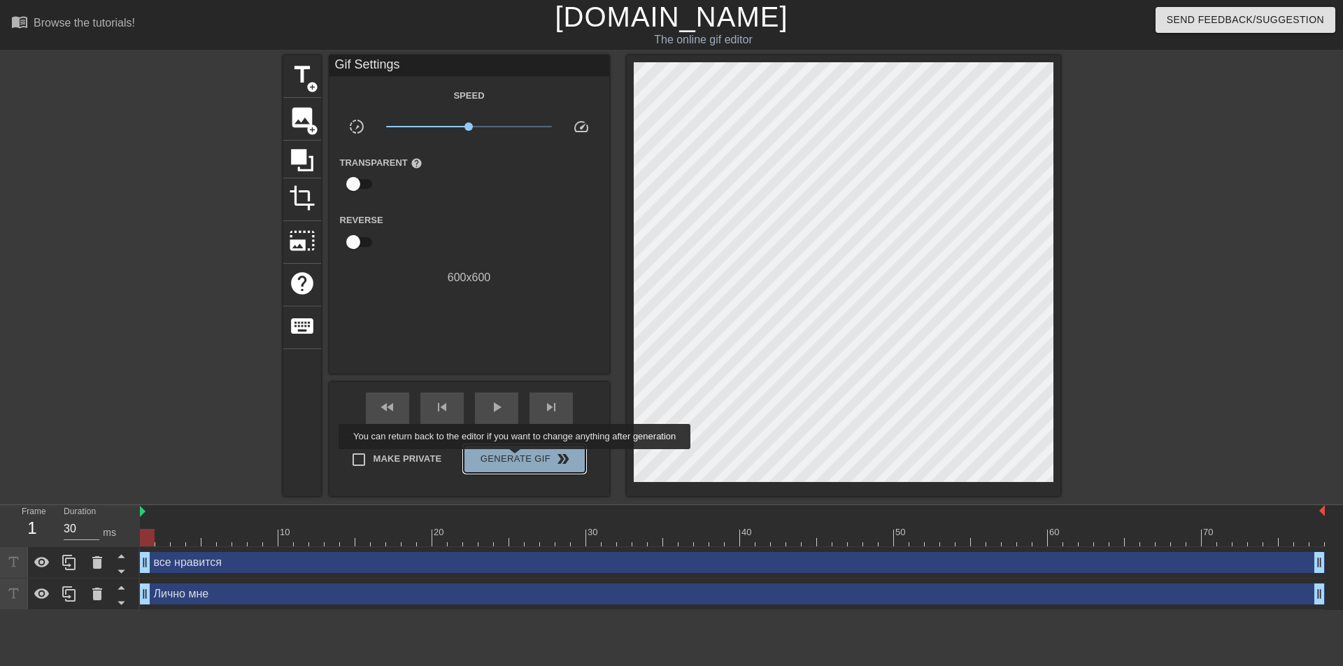
click at [516, 459] on span "Generate Gif double_arrow" at bounding box center [524, 458] width 110 height 17
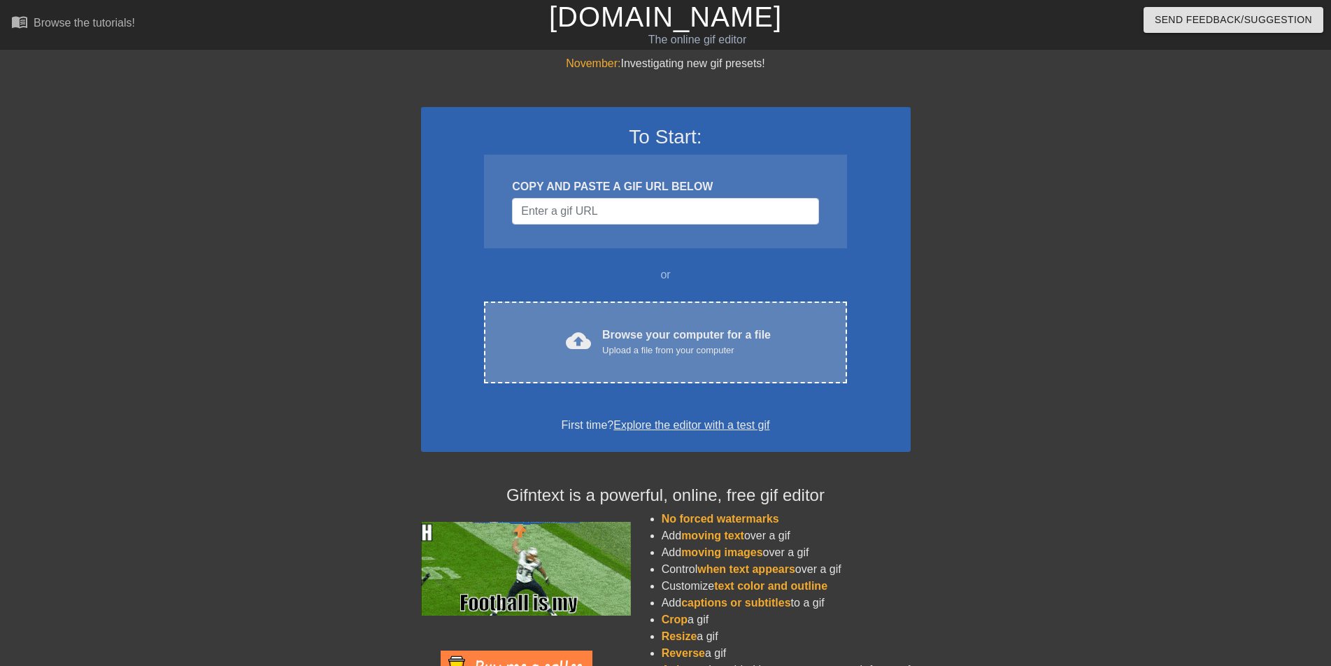
click at [671, 351] on div "Upload a file from your computer" at bounding box center [686, 350] width 169 height 14
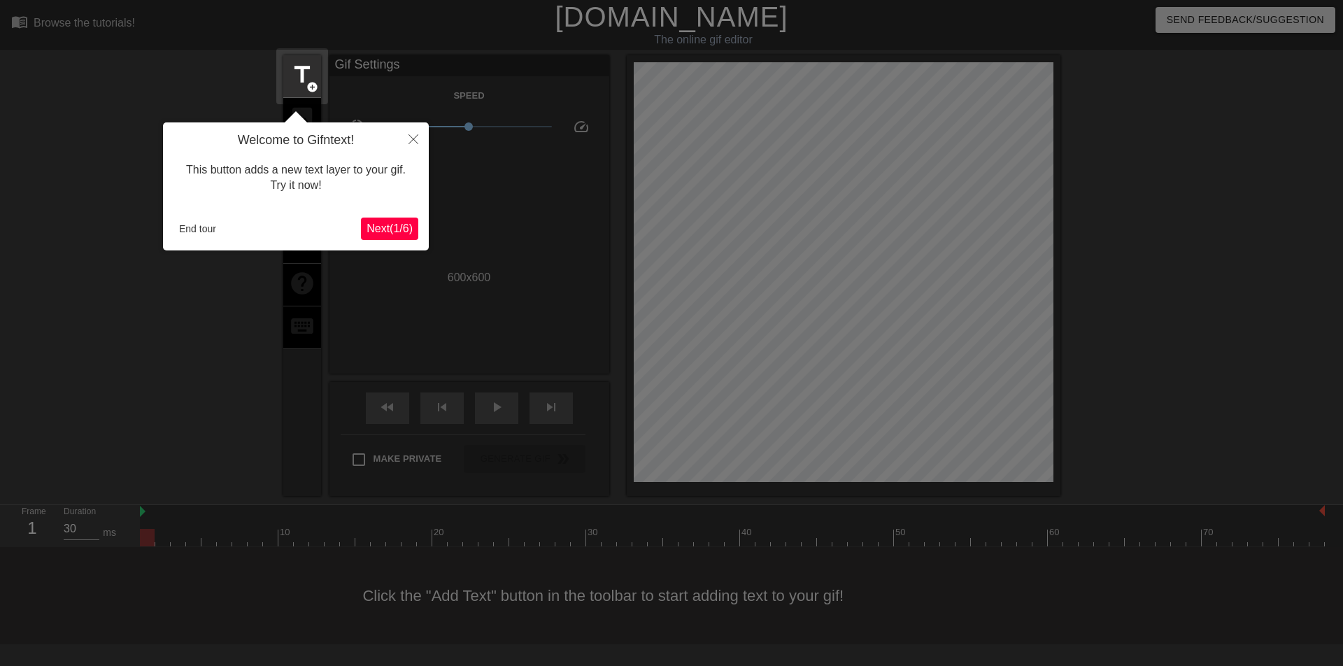
click at [389, 226] on span "Next ( 1 / 6 )" at bounding box center [389, 228] width 46 height 12
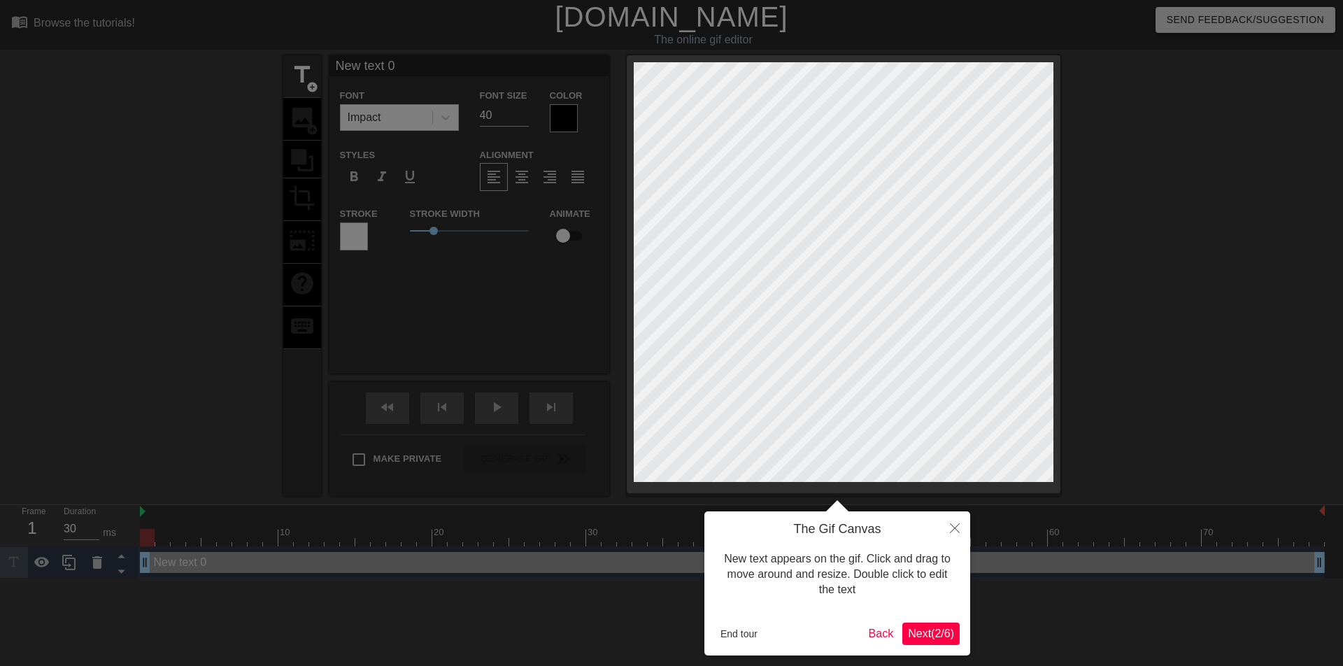
click at [920, 633] on span "Next ( 2 / 6 )" at bounding box center [931, 633] width 46 height 12
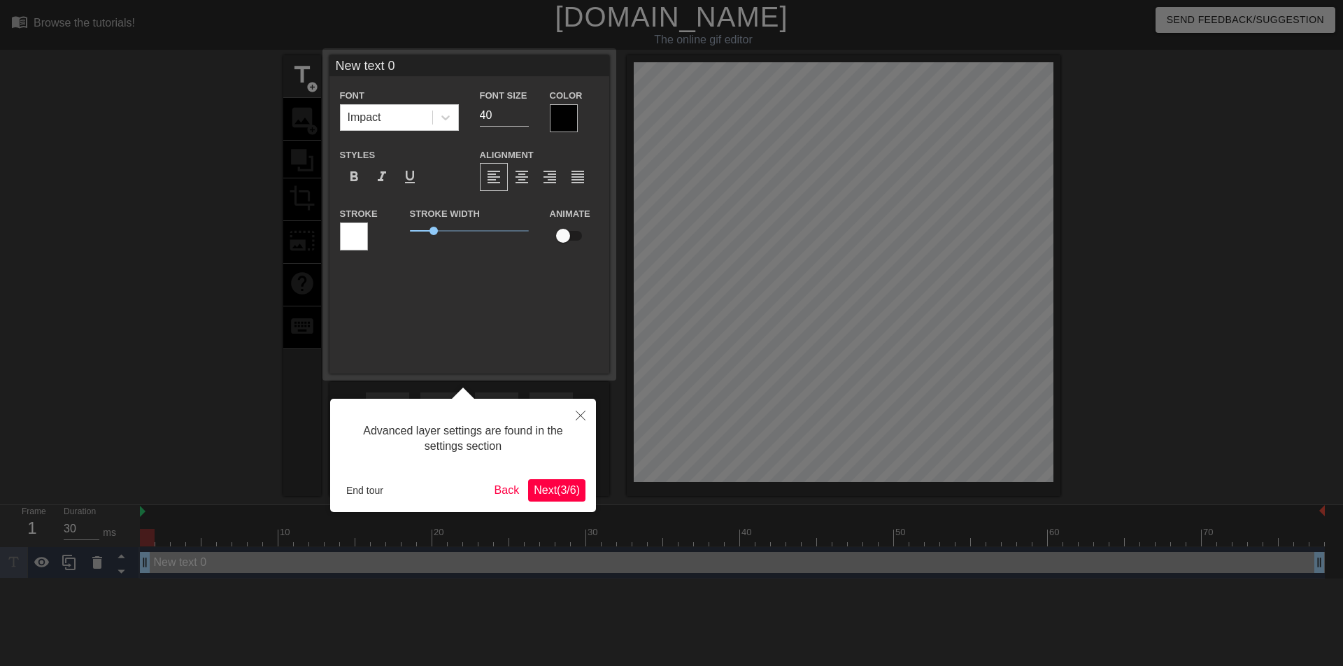
click at [547, 487] on span "Next ( 3 / 6 )" at bounding box center [557, 490] width 46 height 12
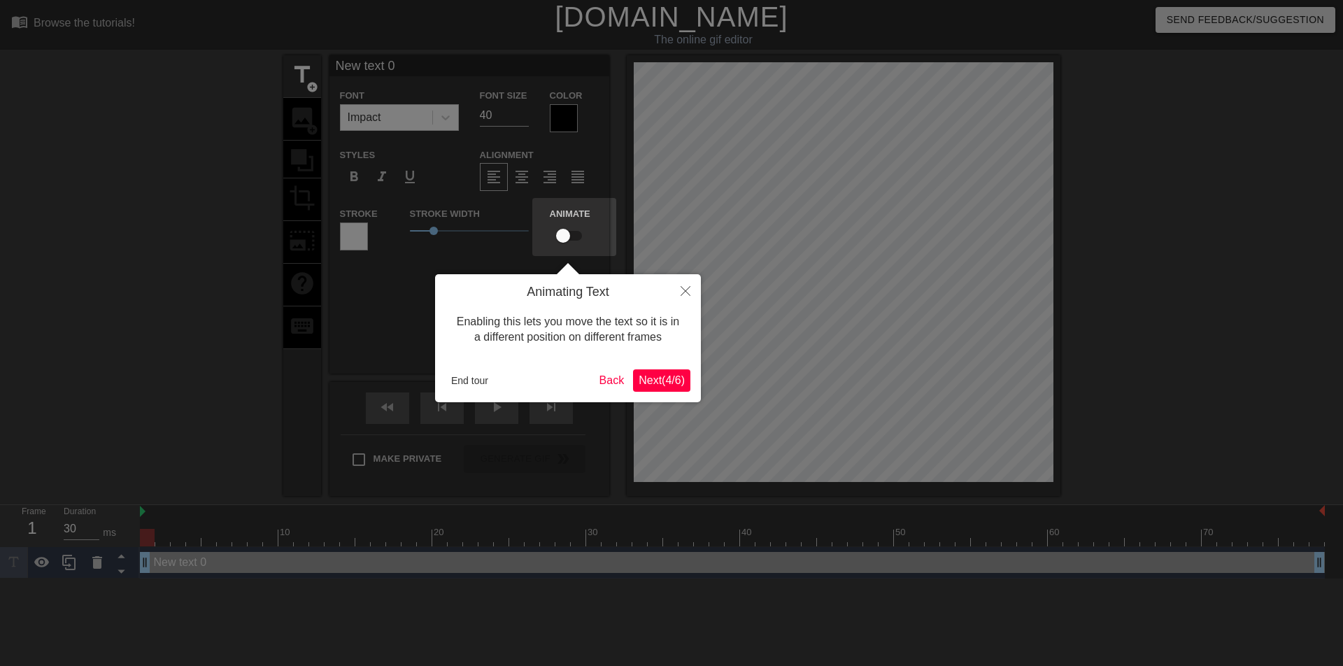
click at [652, 374] on span "Next ( 4 / 6 )" at bounding box center [661, 380] width 46 height 12
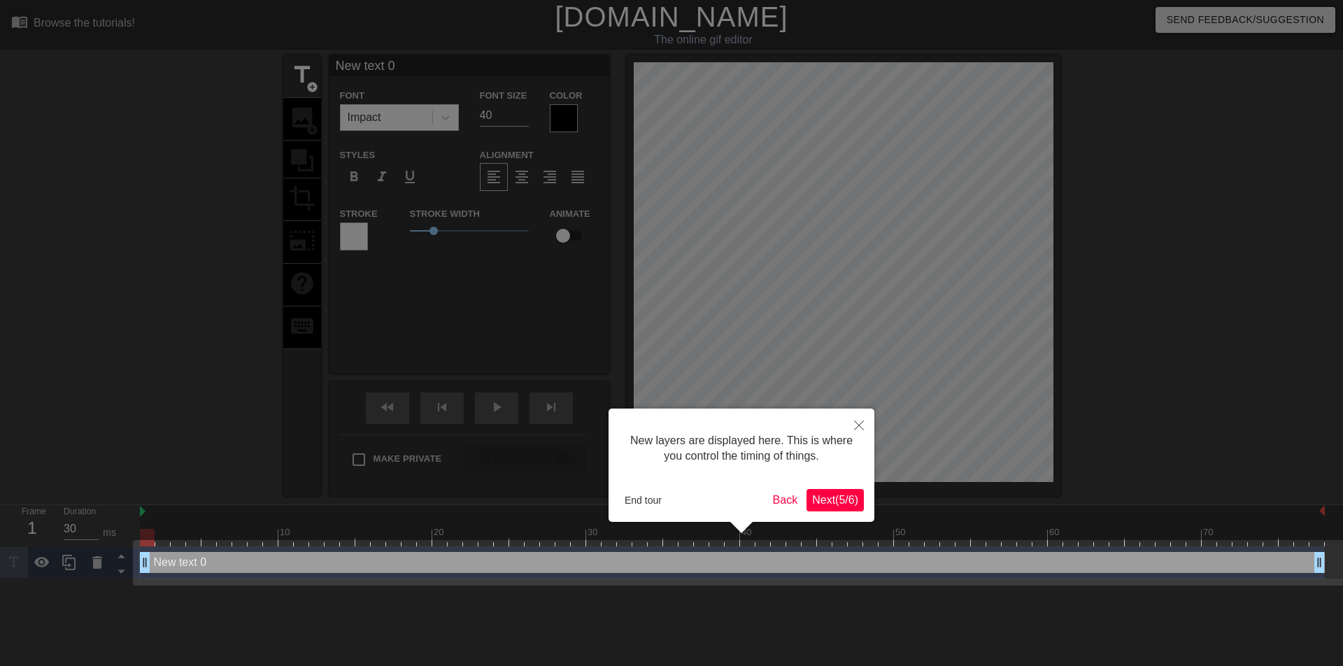
click at [824, 503] on span "Next ( 5 / 6 )" at bounding box center [835, 500] width 46 height 12
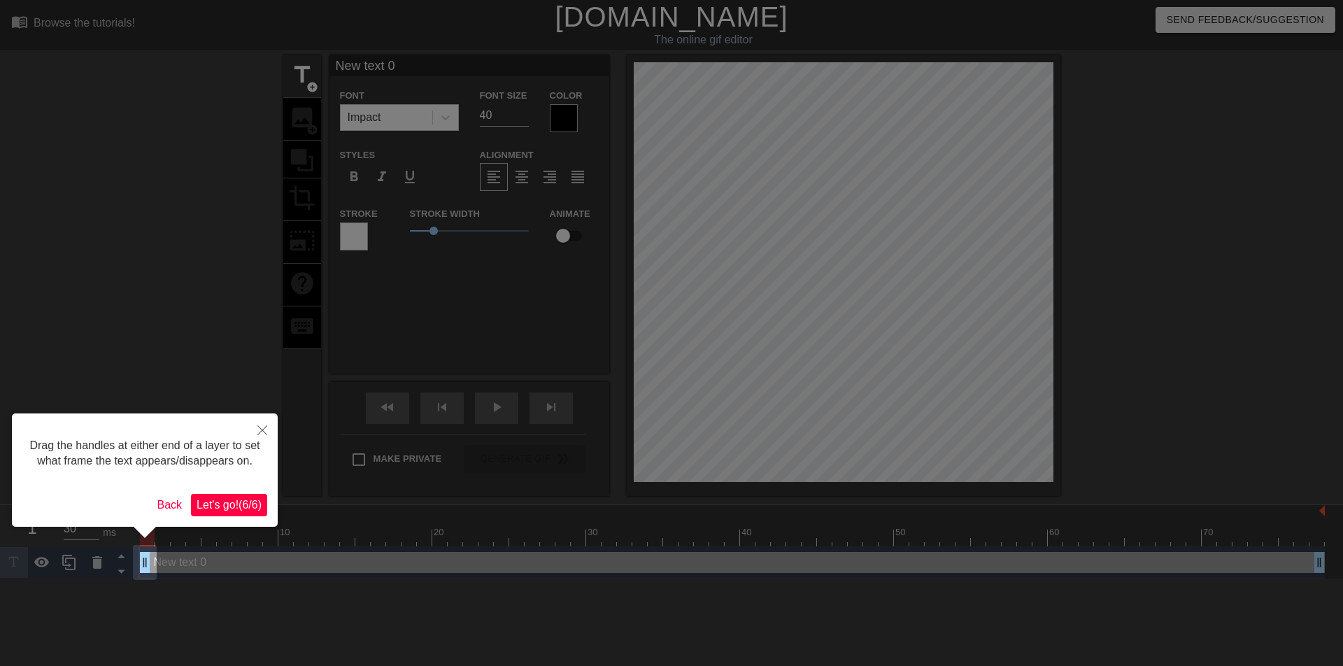
click at [229, 500] on span "Let's go! ( 6 / 6 )" at bounding box center [229, 505] width 65 height 12
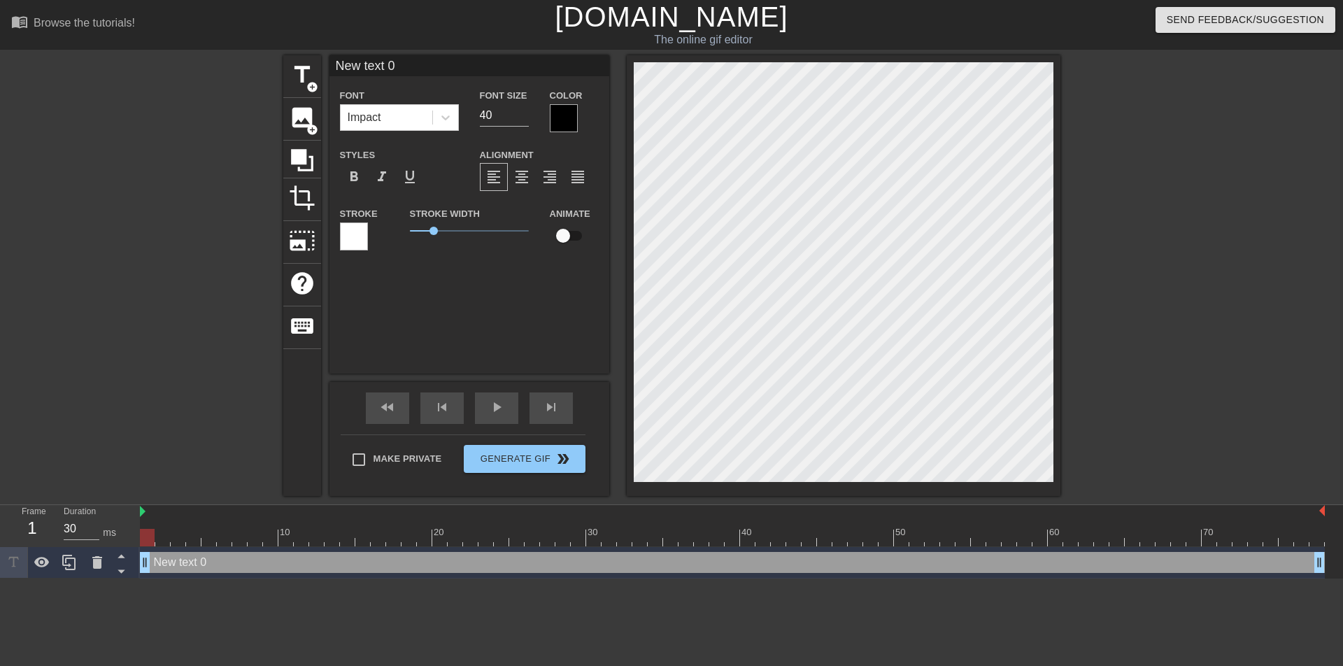
scroll to position [2, 2]
type input "New text0"
type textarea "New text0"
type input "New tex0"
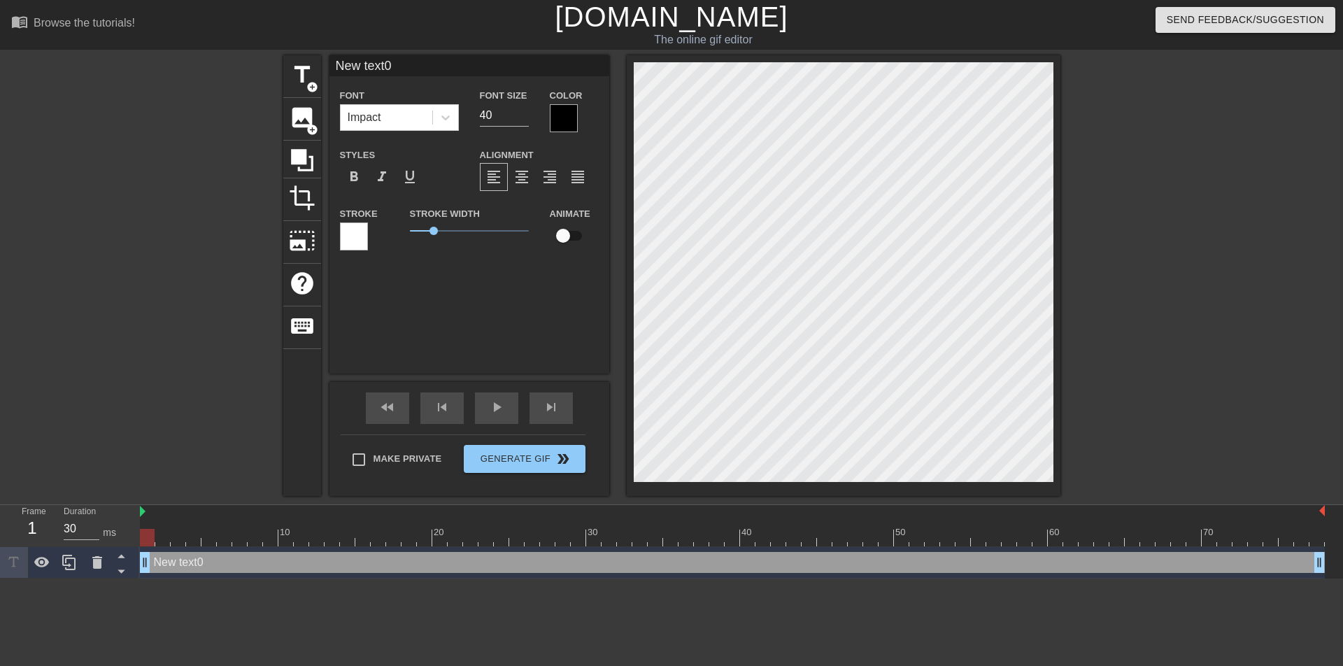
type textarea "New tex0"
type input "New te0"
type textarea "New te0"
type input "New t0"
type textarea "New t0"
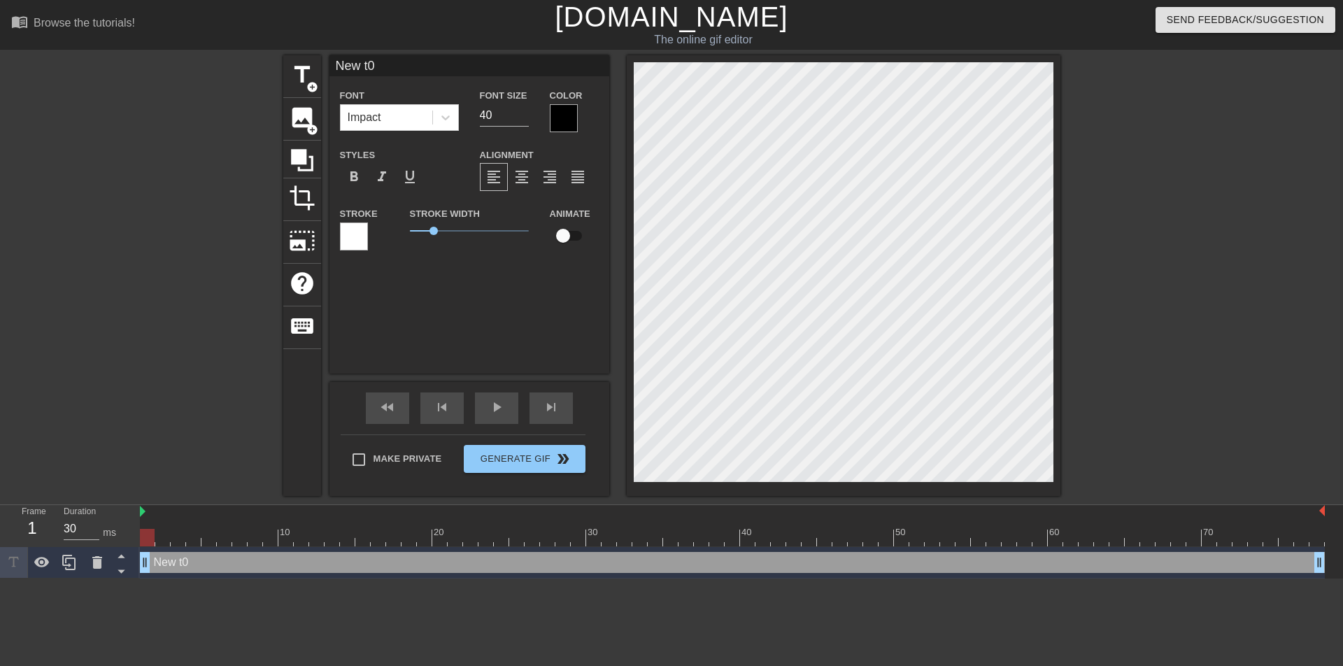
type input "New 0"
type textarea "New 0"
type input "New0"
type textarea "New0"
type input "Ne0"
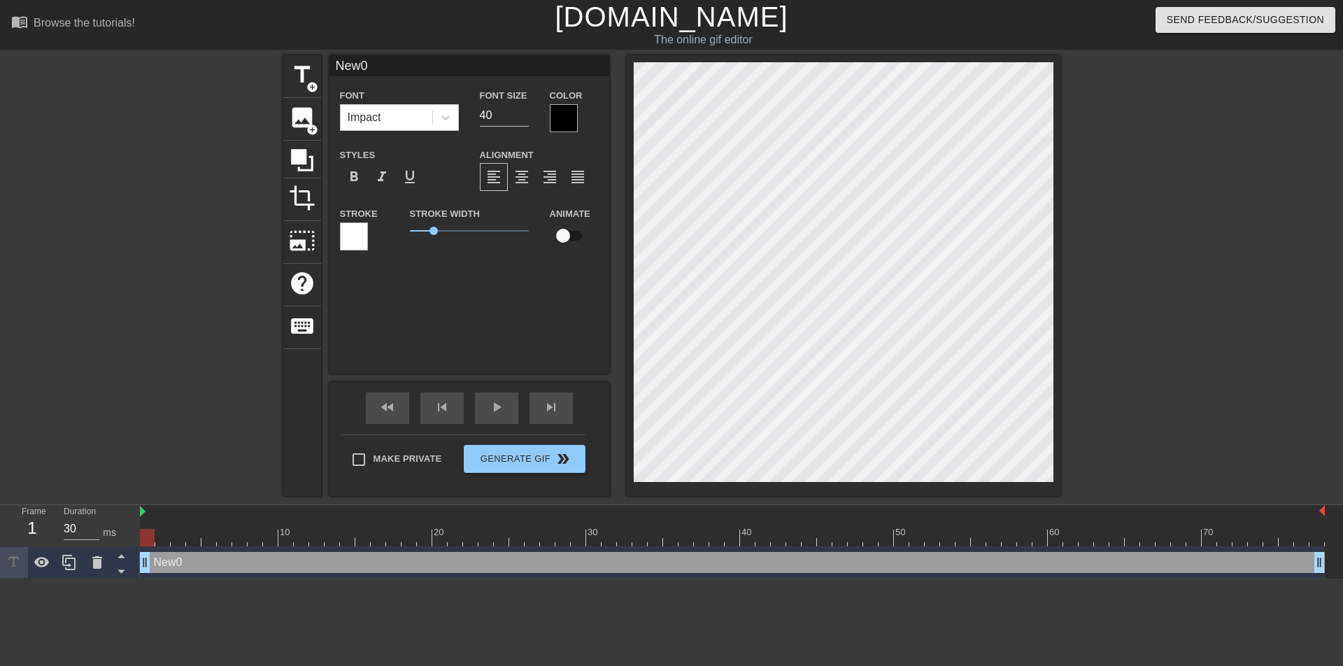
type textarea "Ne0"
type input "N0"
type textarea "N0"
type input "0"
type textarea "0"
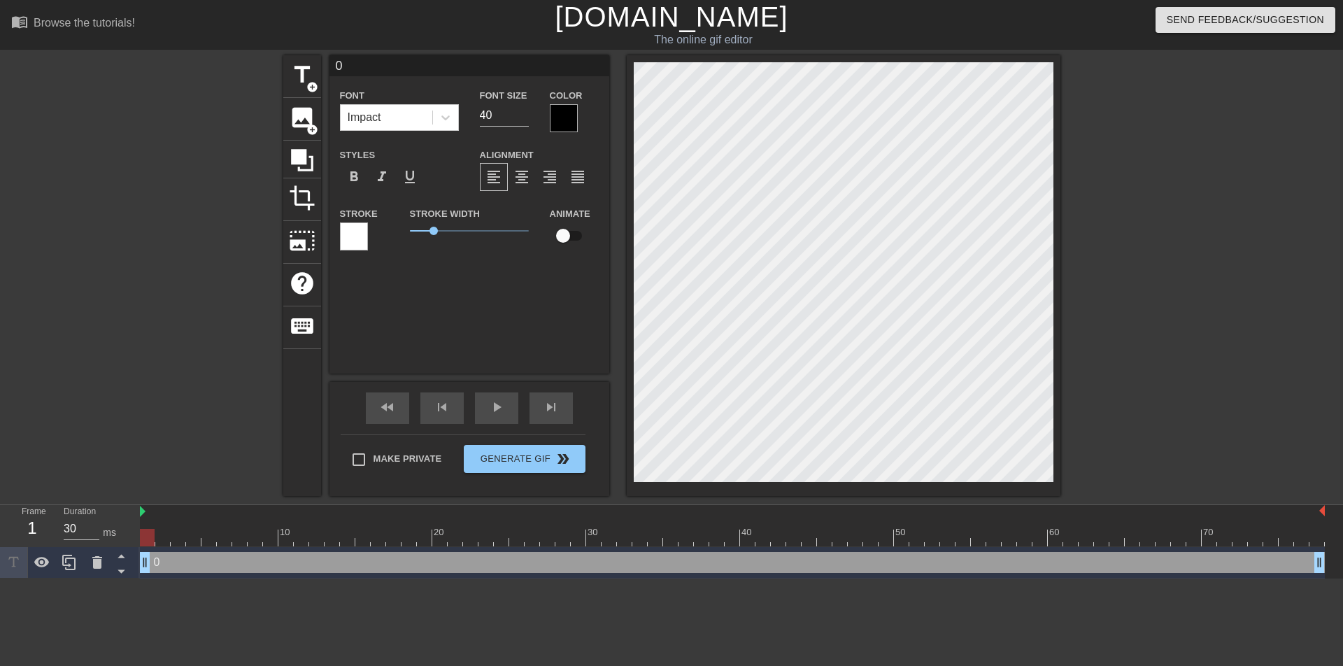
scroll to position [2, 1]
type input "[PERSON_NAME]"
type textarea "[PERSON_NAME]"
type input "[PERSON_NAME]"
type textarea "[PERSON_NAME]"
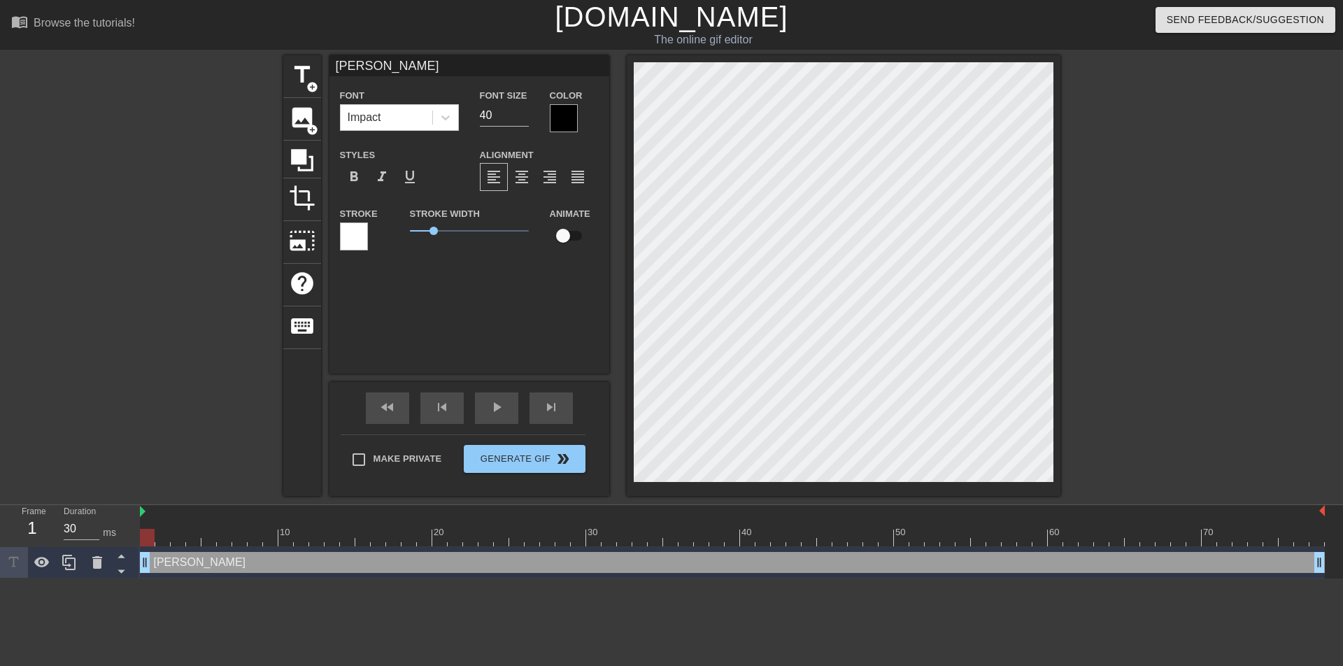
type input "Лич"
type textarea "Лич"
type input "Личн"
type textarea "Личн"
type input "Лично"
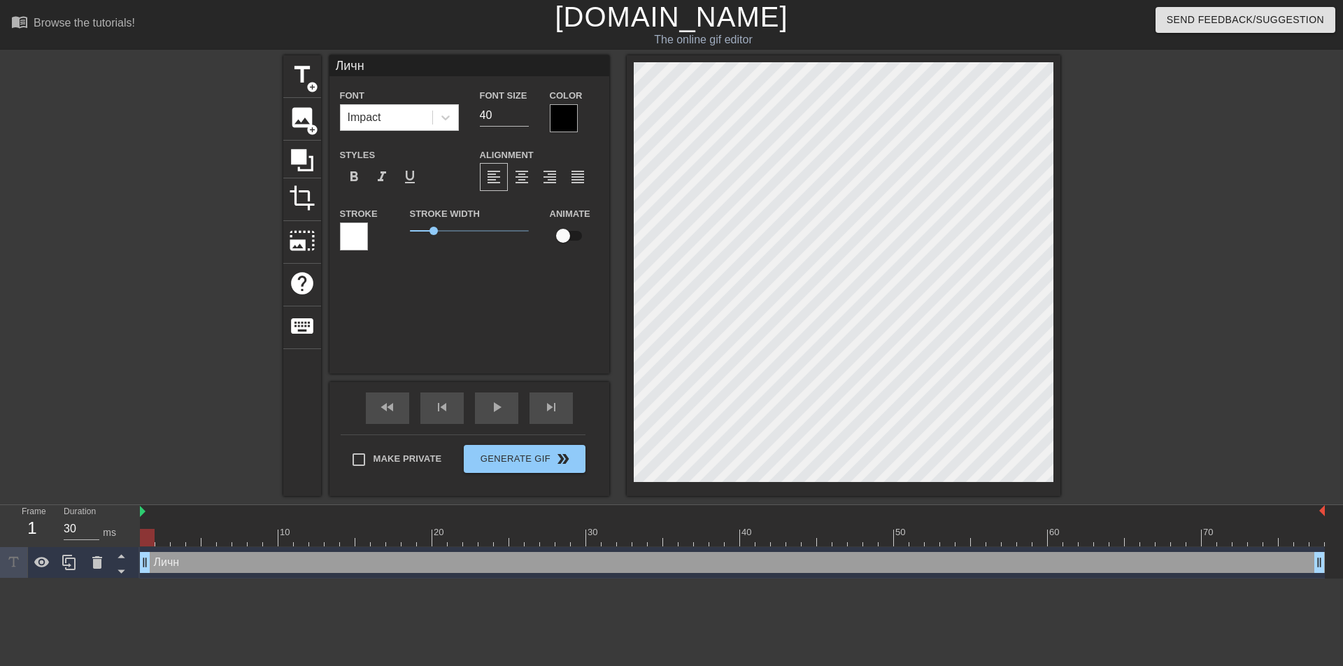
type textarea "Лично"
type input "Лично"
type textarea "Лично"
type input "Лично м"
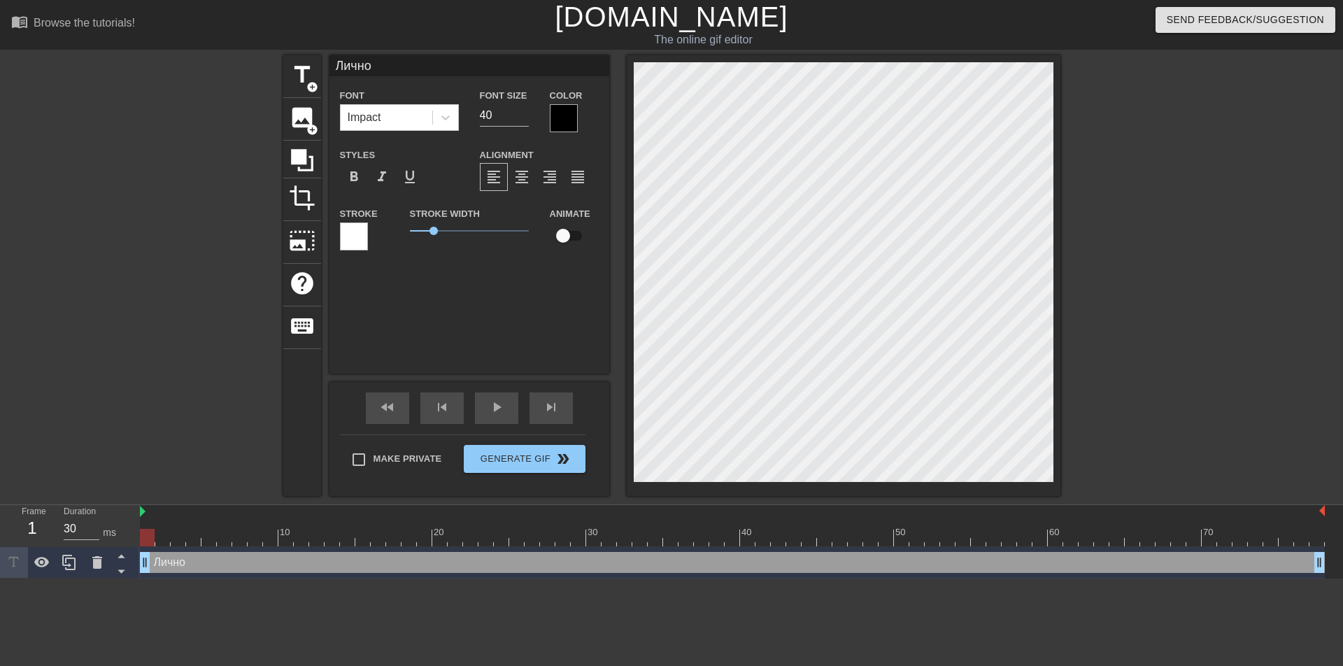
type textarea "Лично м"
type input "Лично мн"
type textarea "Лично мн"
type input "Лично мне"
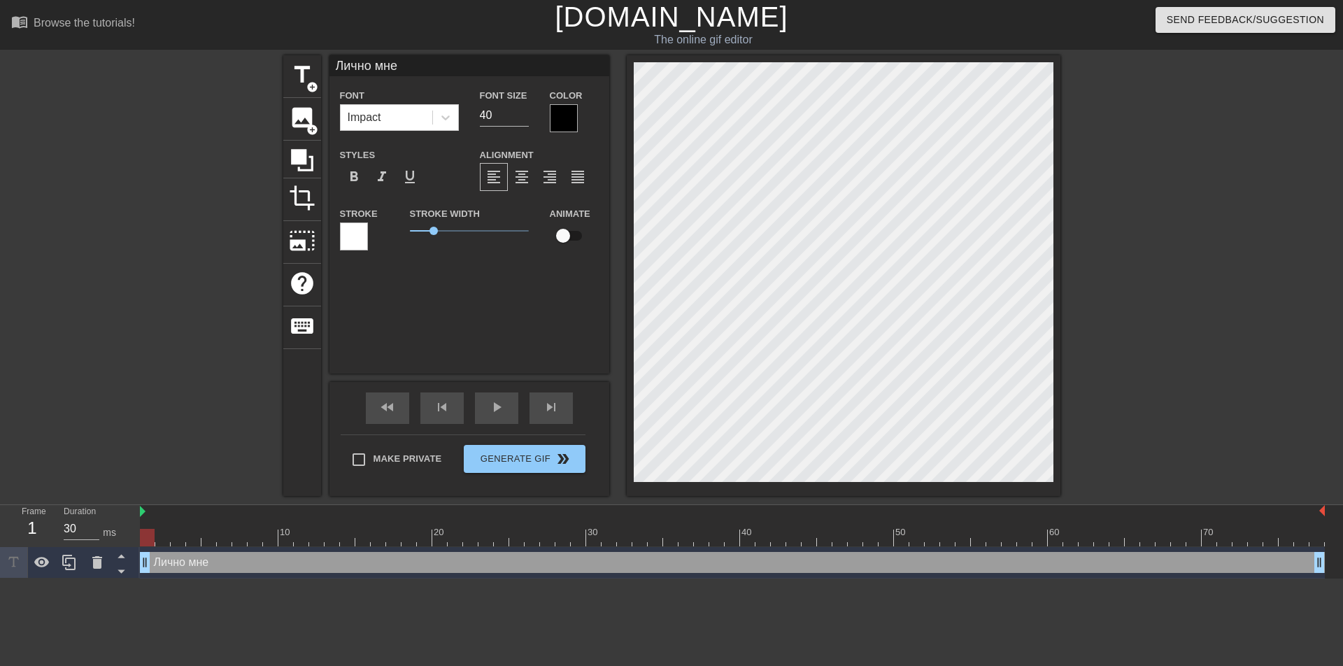
type textarea "Лично мне"
type input "Лично мне"
type textarea "Лично мне"
type input "Лично мне"
type textarea "Лично мне"
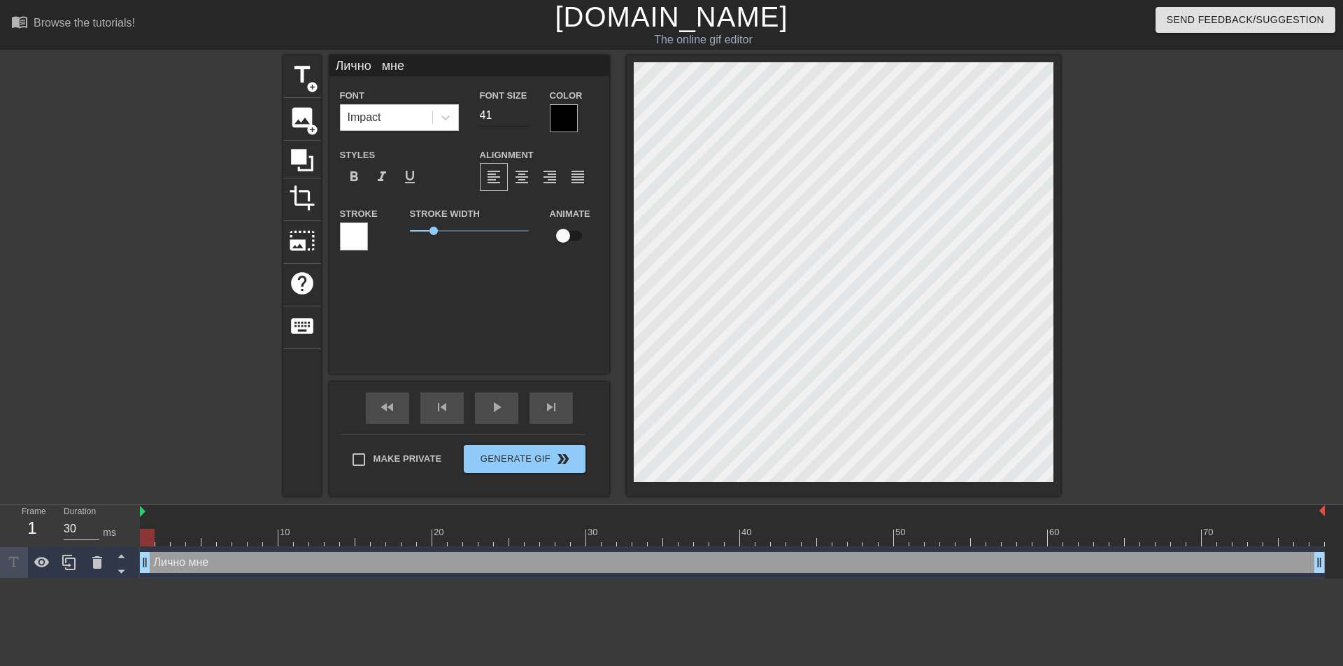
click at [523, 110] on input "41" at bounding box center [504, 115] width 49 height 22
click at [523, 110] on input "42" at bounding box center [504, 115] width 49 height 22
click at [523, 110] on input "43" at bounding box center [504, 115] width 49 height 22
click at [523, 110] on input "44" at bounding box center [504, 115] width 49 height 22
click at [523, 110] on input "45" at bounding box center [504, 115] width 49 height 22
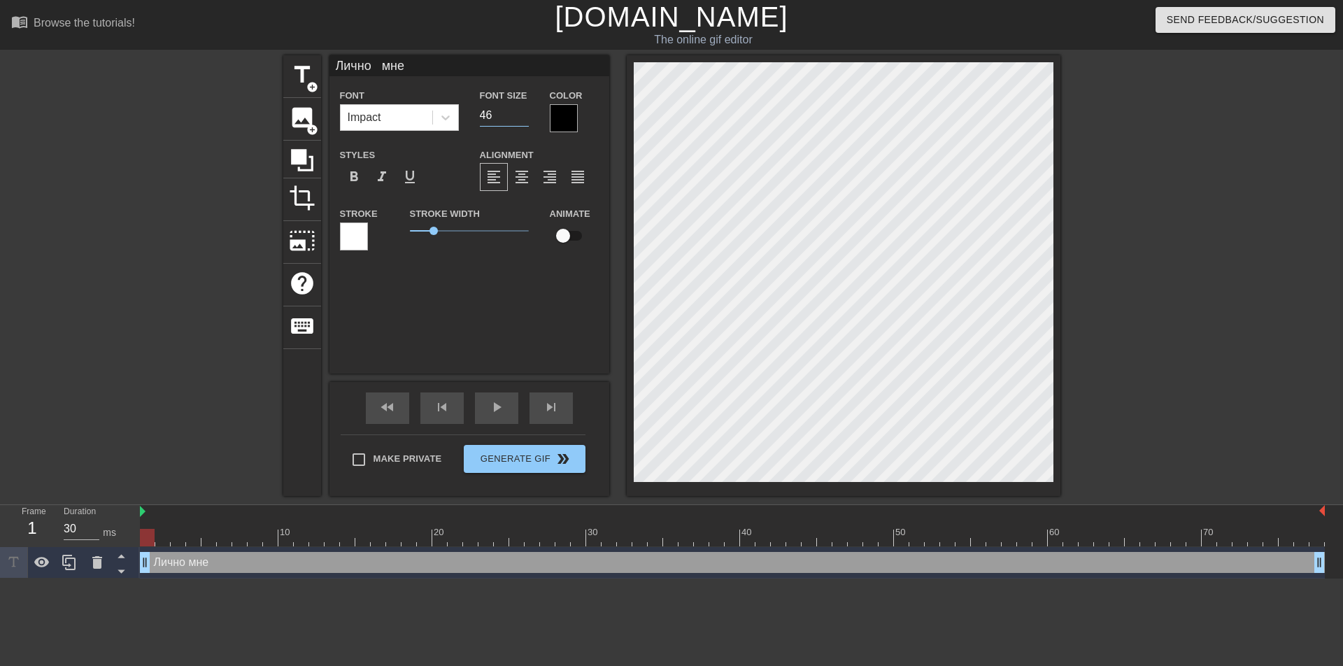
click at [523, 110] on input "46" at bounding box center [504, 115] width 49 height 22
click at [523, 110] on input "47" at bounding box center [504, 115] width 49 height 22
click at [523, 110] on input "48" at bounding box center [504, 115] width 49 height 22
click at [523, 110] on input "49" at bounding box center [504, 115] width 49 height 22
click at [523, 110] on input "50" at bounding box center [504, 115] width 49 height 22
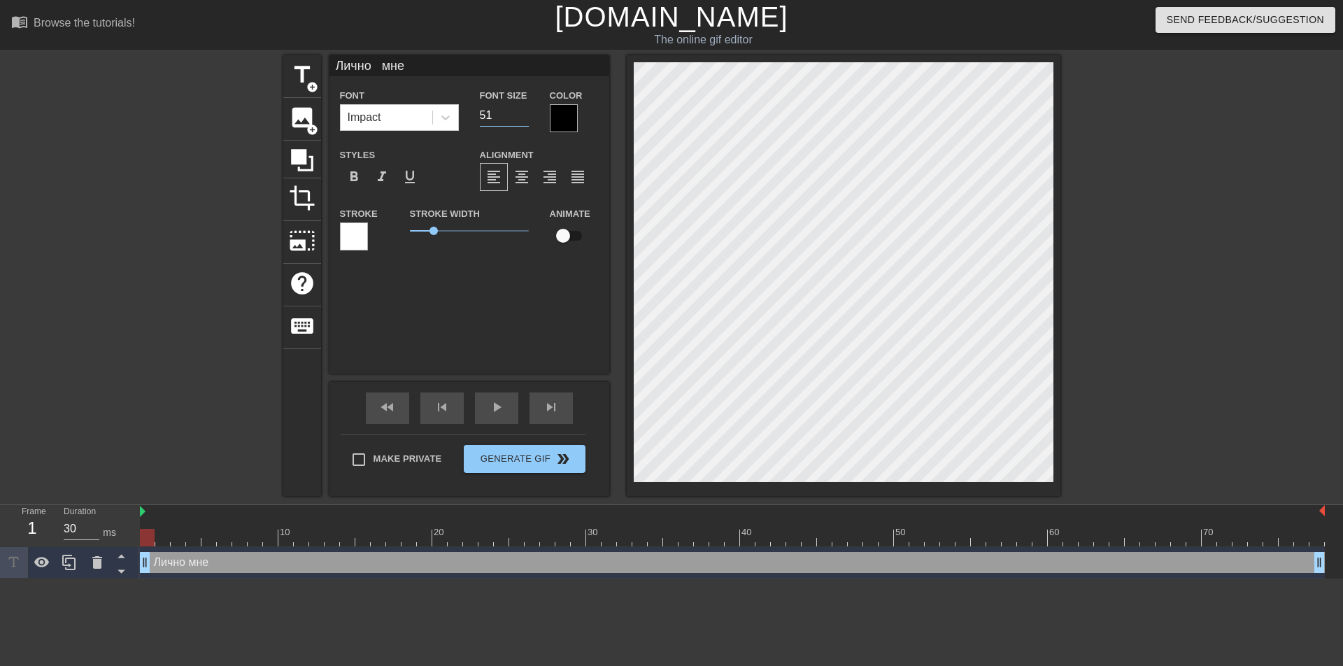
click at [523, 110] on input "51" at bounding box center [504, 115] width 49 height 22
click at [523, 110] on input "52" at bounding box center [504, 115] width 49 height 22
click at [523, 110] on input "53" at bounding box center [504, 115] width 49 height 22
click at [523, 110] on input "54" at bounding box center [504, 115] width 49 height 22
click at [523, 110] on input "55" at bounding box center [504, 115] width 49 height 22
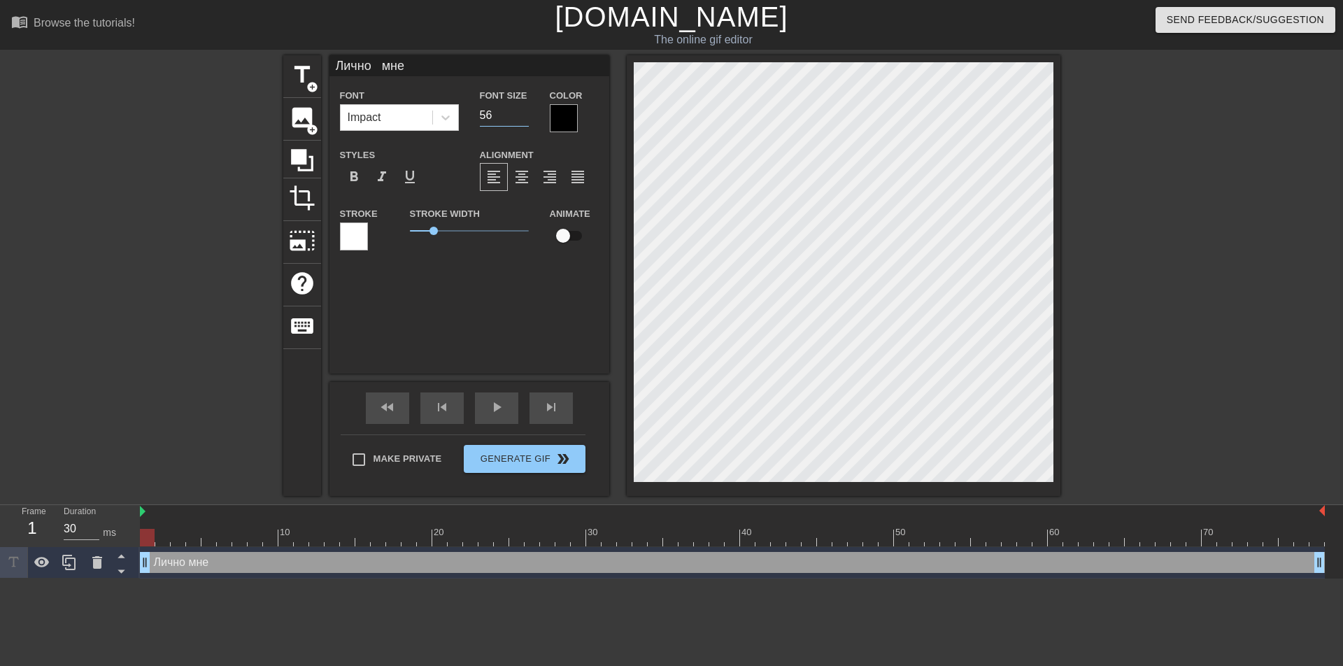
click at [523, 110] on input "56" at bounding box center [504, 115] width 49 height 22
click at [523, 110] on input "57" at bounding box center [504, 115] width 49 height 22
click at [523, 110] on input "58" at bounding box center [504, 115] width 49 height 22
type input "59"
click at [523, 110] on input "59" at bounding box center [504, 115] width 49 height 22
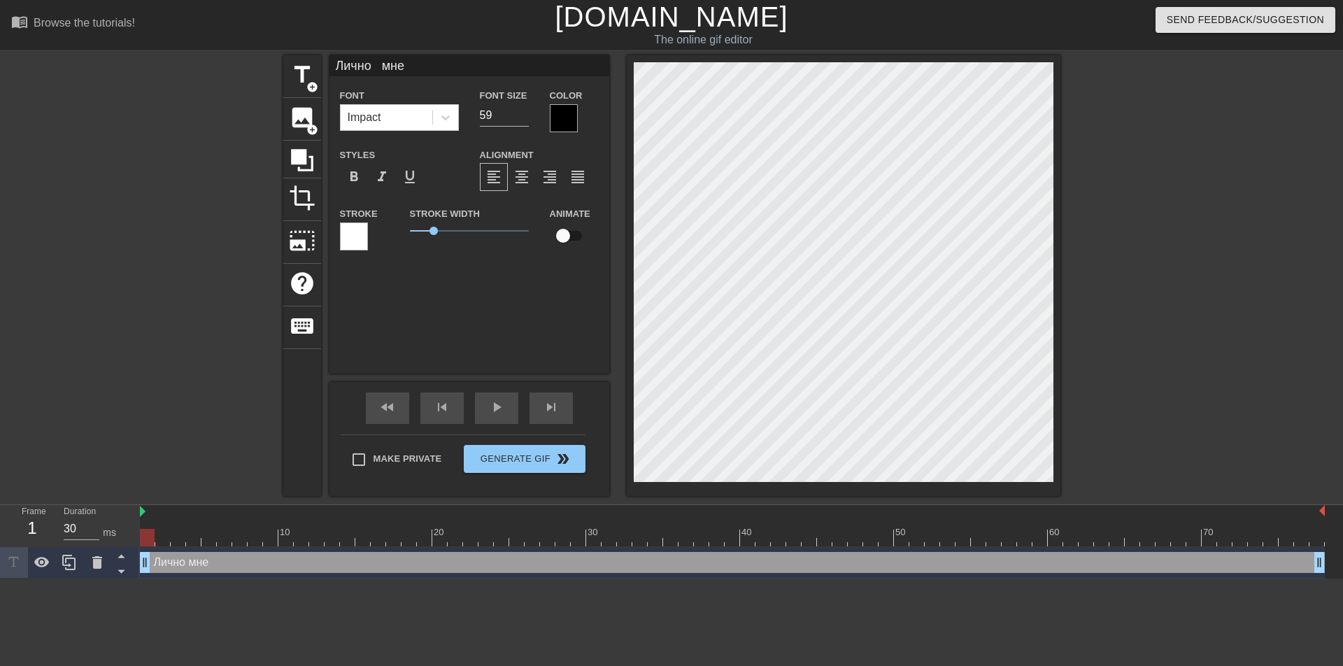
click at [557, 116] on div at bounding box center [564, 118] width 28 height 28
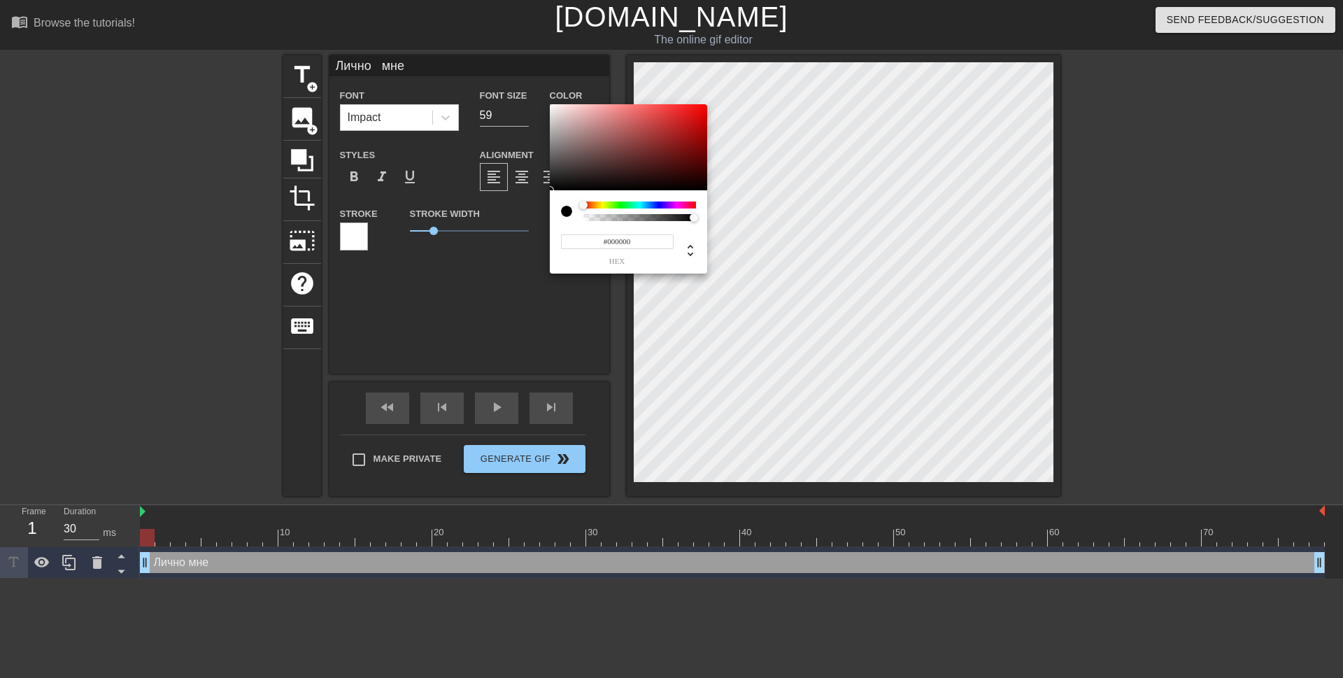
click at [660, 204] on div at bounding box center [639, 204] width 113 height 7
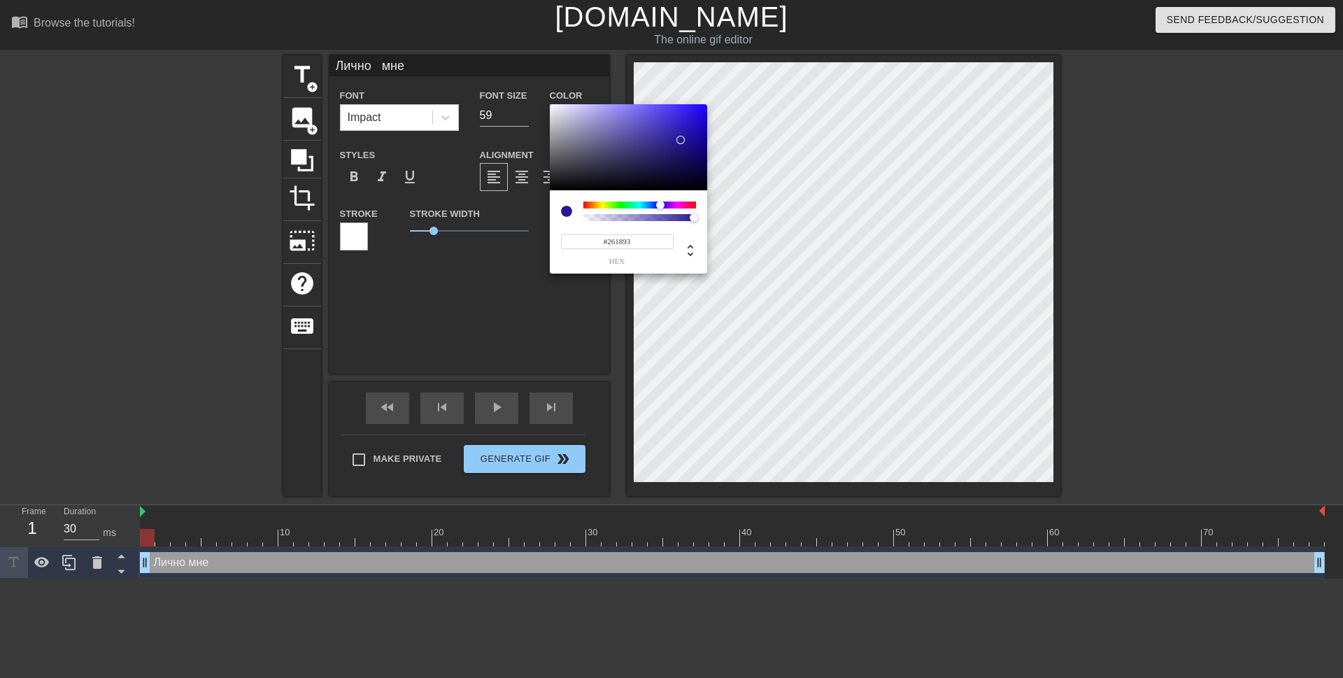
type input "#25188F"
drag, startPoint x: 676, startPoint y: 128, endPoint x: 680, endPoint y: 142, distance: 14.8
click at [680, 142] on div at bounding box center [628, 147] width 157 height 87
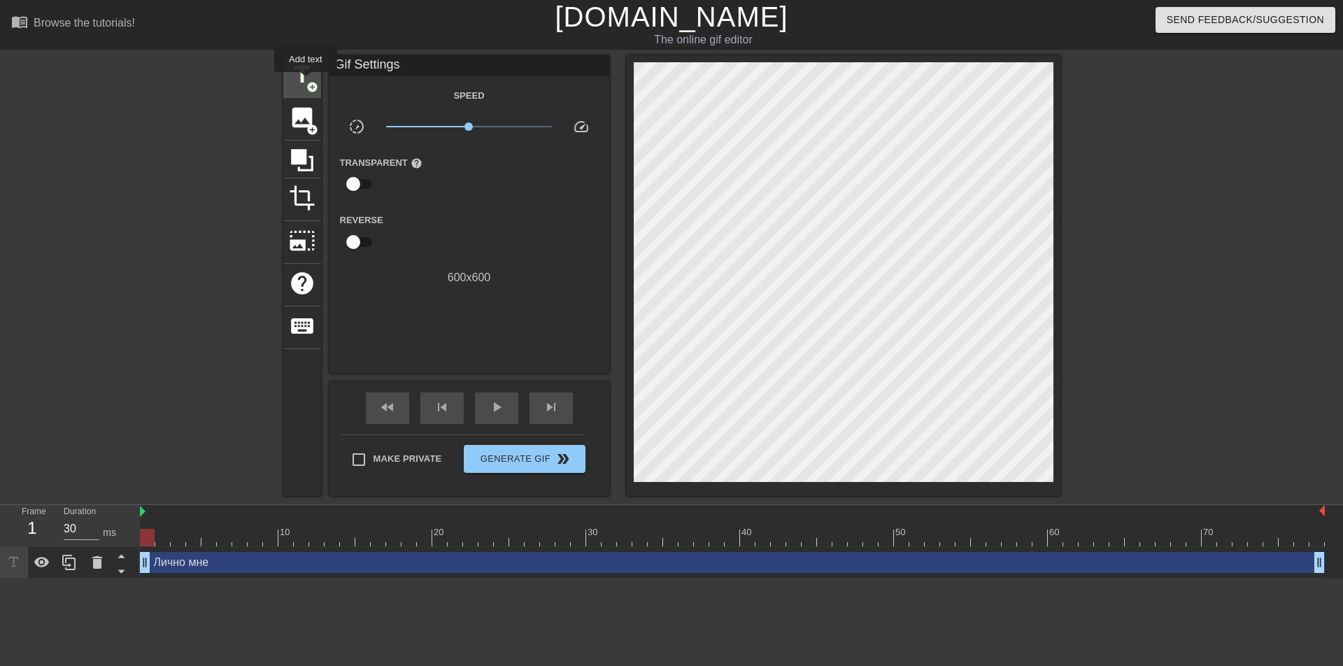
click at [306, 82] on span "add_circle" at bounding box center [312, 87] width 12 height 12
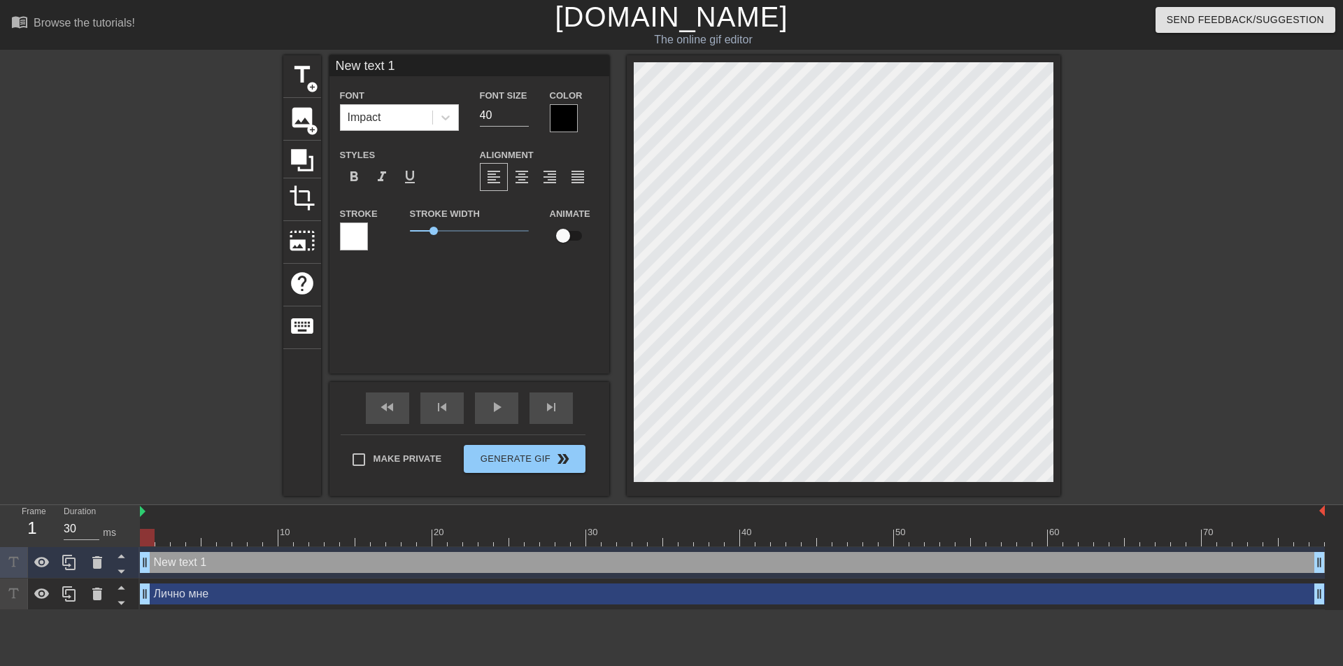
type input "New text1"
type textarea "New text1"
type input "New tex1"
type textarea "New tex1"
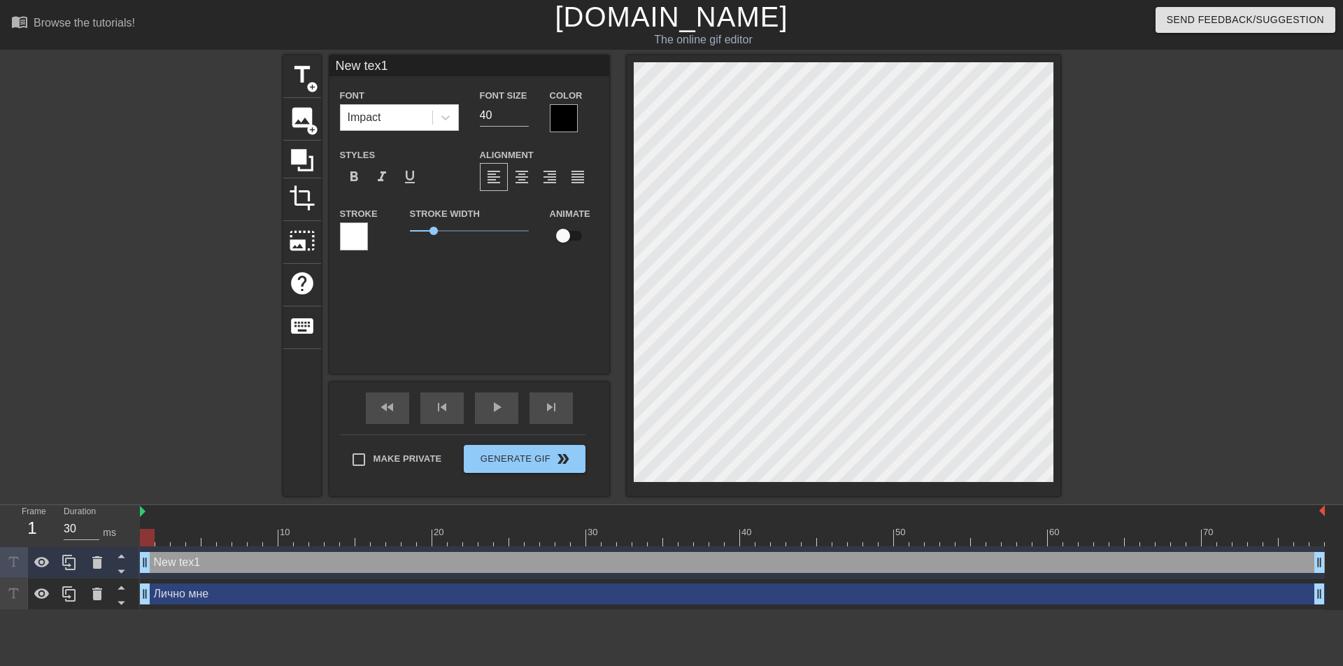
type input "New te1"
type textarea "New te1"
type input "New t1"
type textarea "New t1"
type input "New 1"
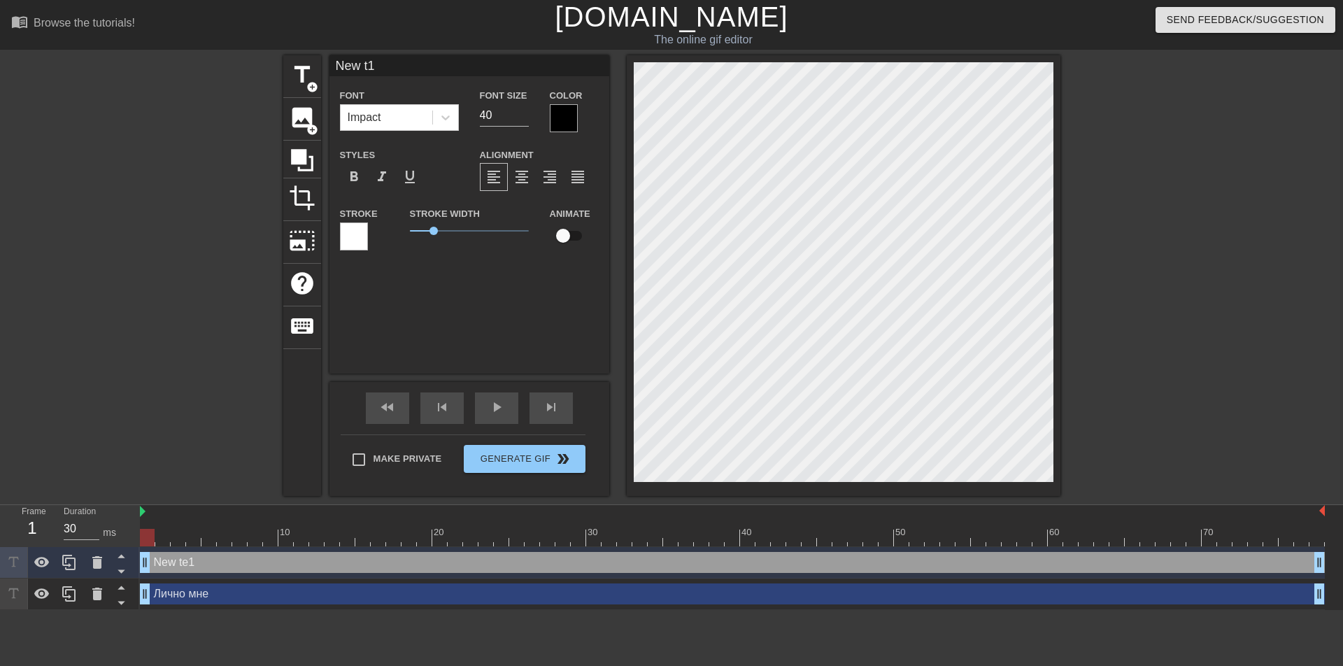
type textarea "New 1"
type input "New1"
type textarea "New1"
type input "Ne1"
type textarea "Ne1"
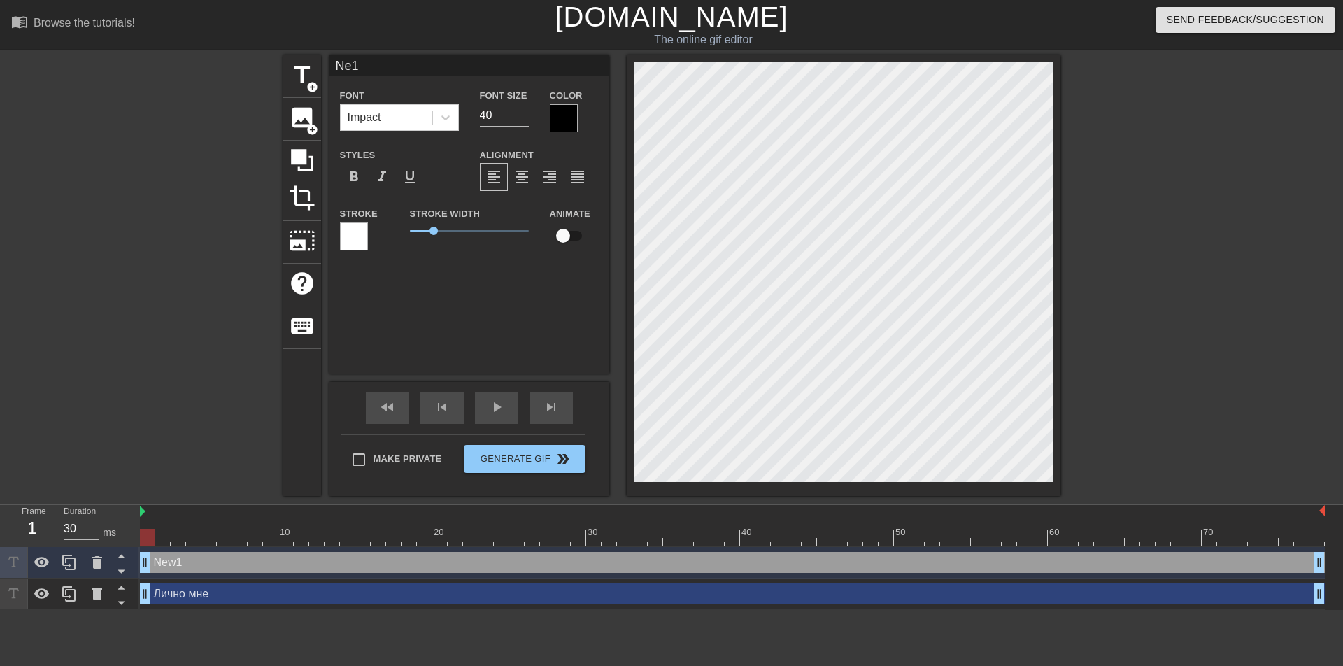
scroll to position [1, 2]
type input "N1"
type textarea "N1"
type input "1"
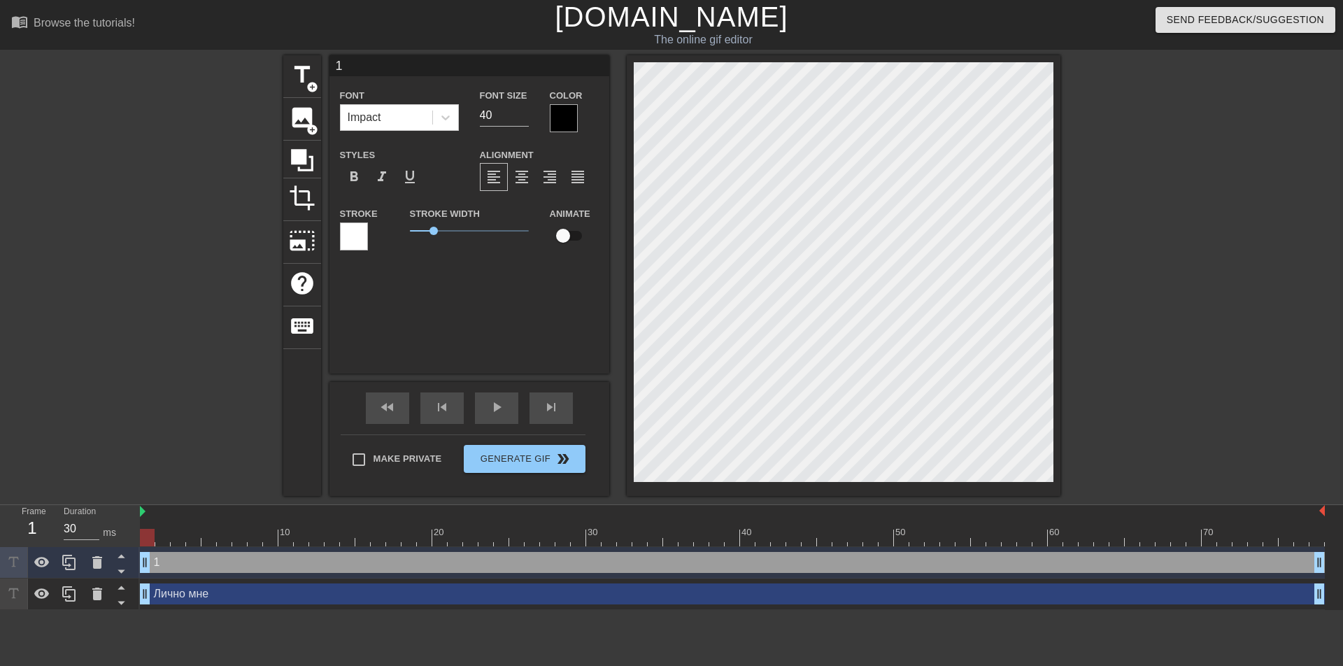
type textarea "1"
type input "в"
type textarea "в"
type input "вс"
type textarea "вс"
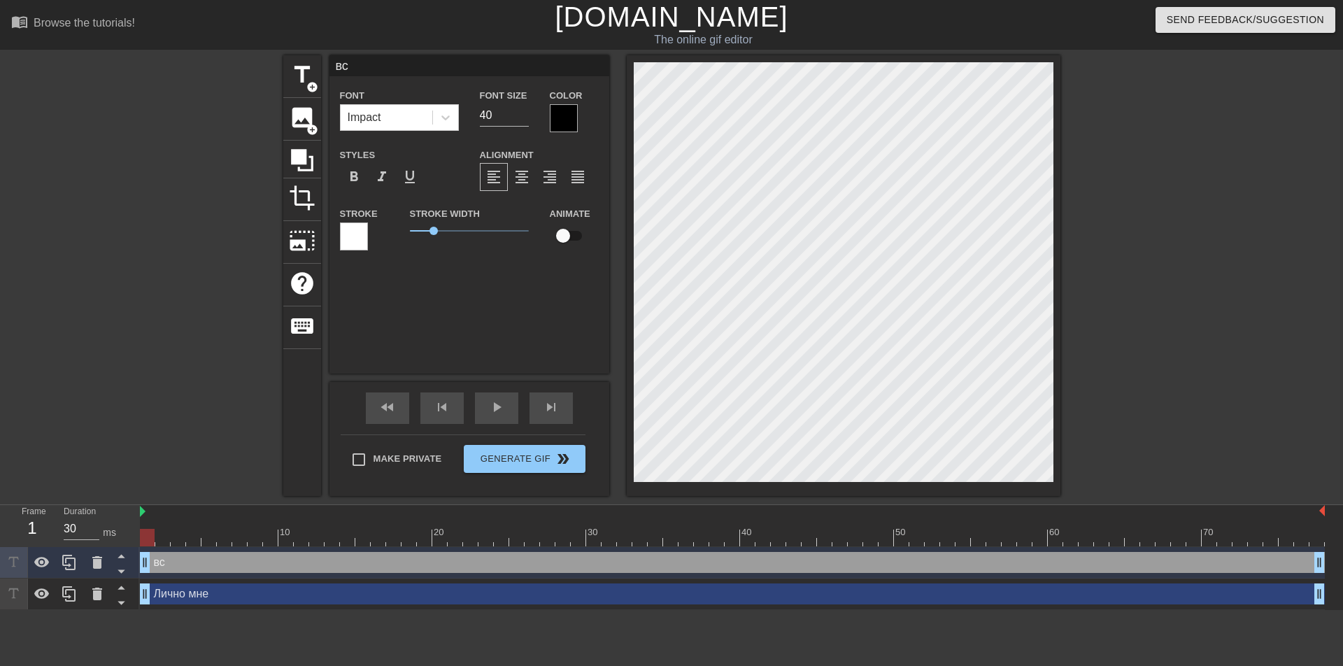
type input "все"
type textarea "все"
type input "все"
type textarea "все"
type input "все н"
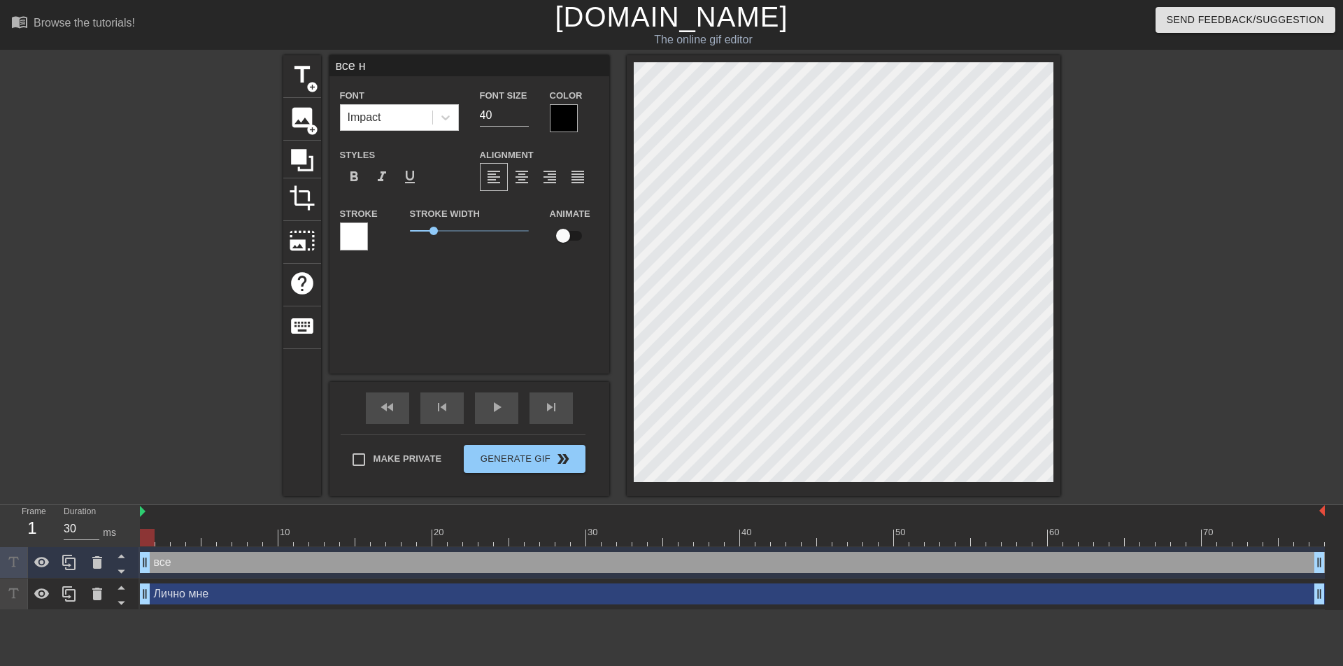
type textarea "все н"
type input "все нр"
type textarea "все нр"
type input "все нра"
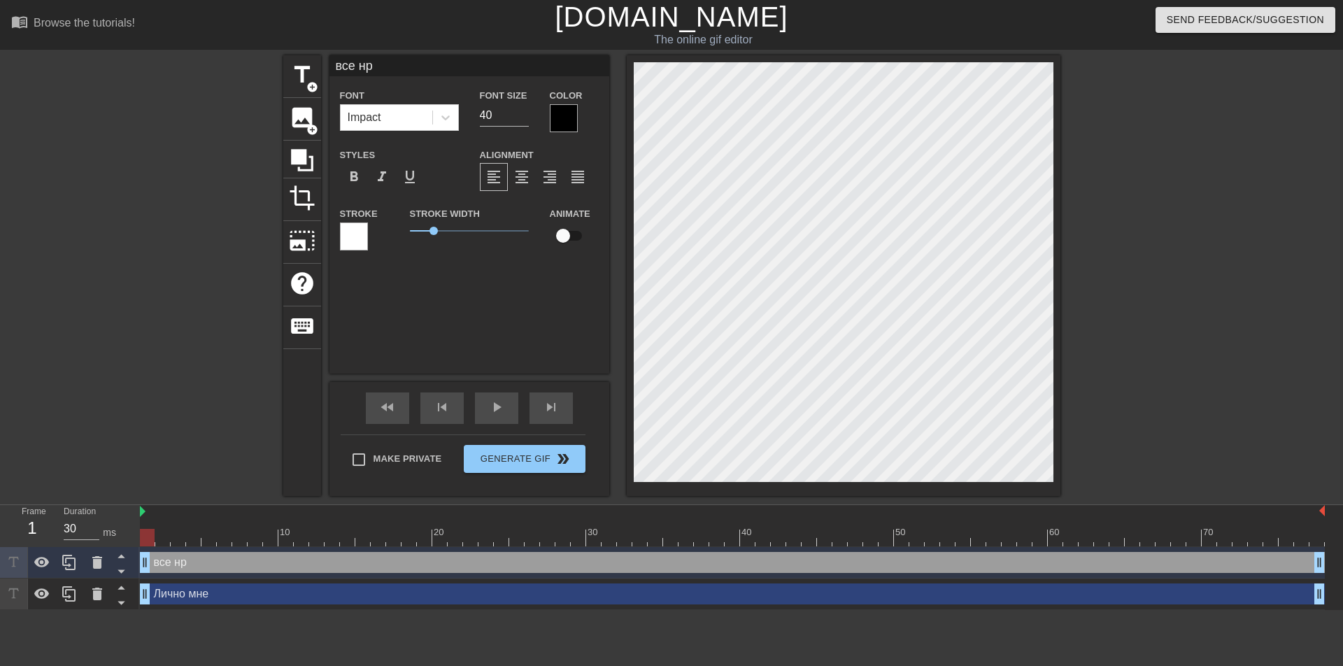
type textarea "все нра"
type input "все нрав"
type textarea "все нрав"
type input "все нрави"
type textarea "все нрави"
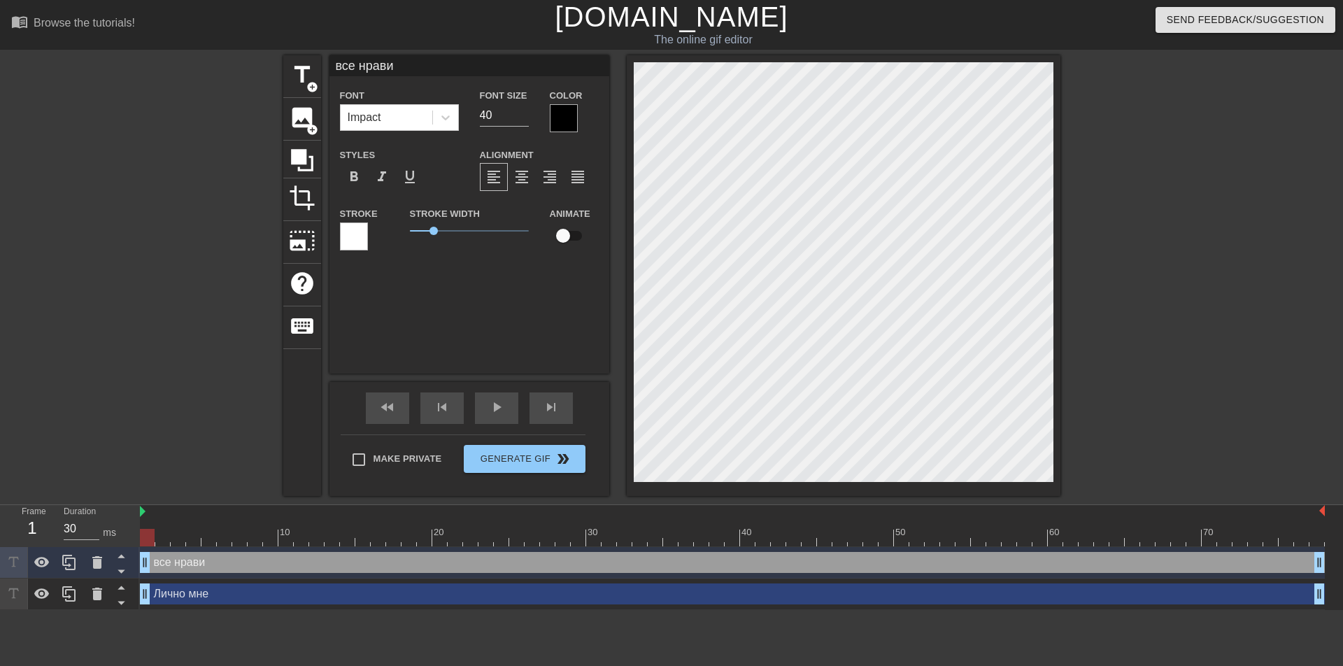
type input "все нравит"
type textarea "все нравит"
type input "все нравитс"
type textarea "все нравитс"
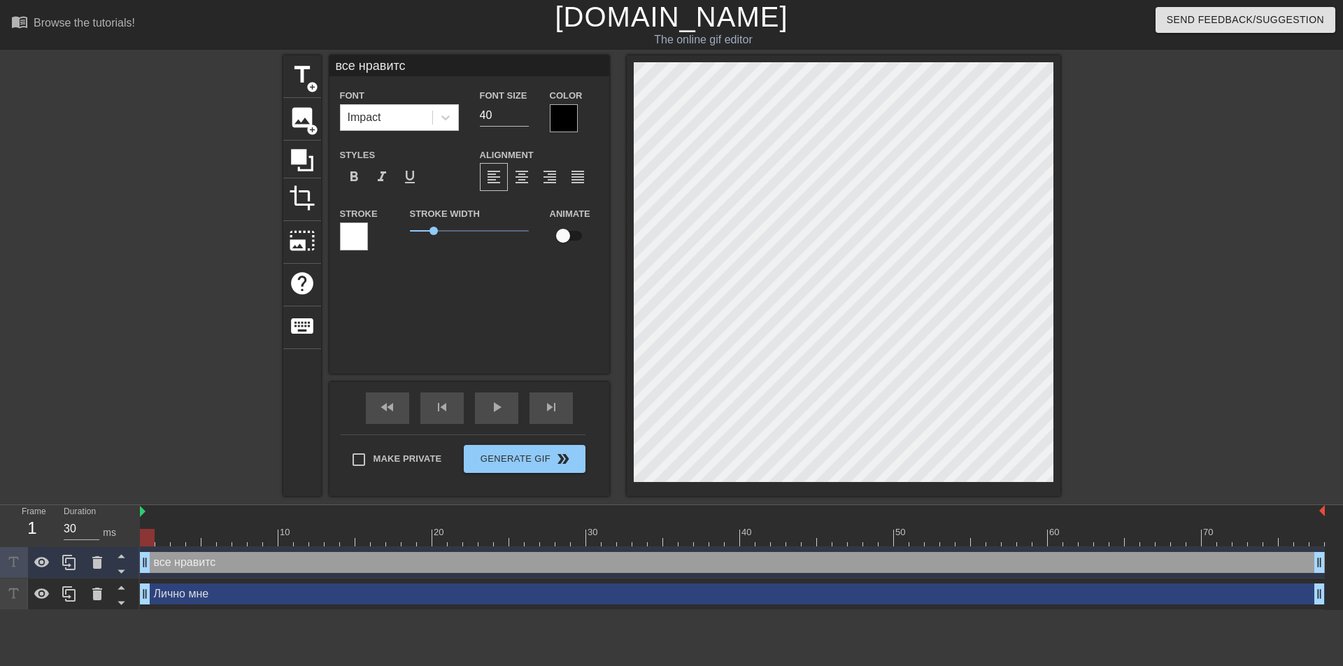
type input "все нравится"
type textarea "все нравится"
type input "все нравится"
type textarea "все нравится"
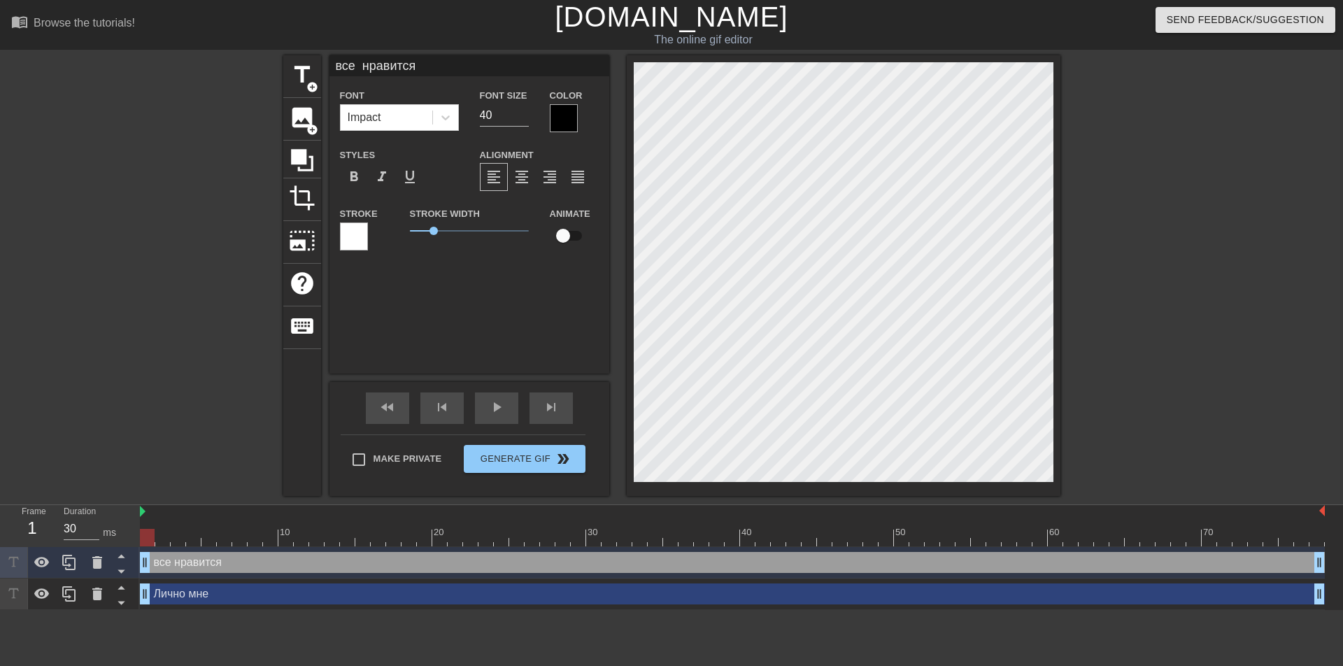
type input "все нравится"
type textarea "все нравится"
type input "все нравится"
type textarea "все нравится"
click at [524, 110] on input "41" at bounding box center [504, 115] width 49 height 22
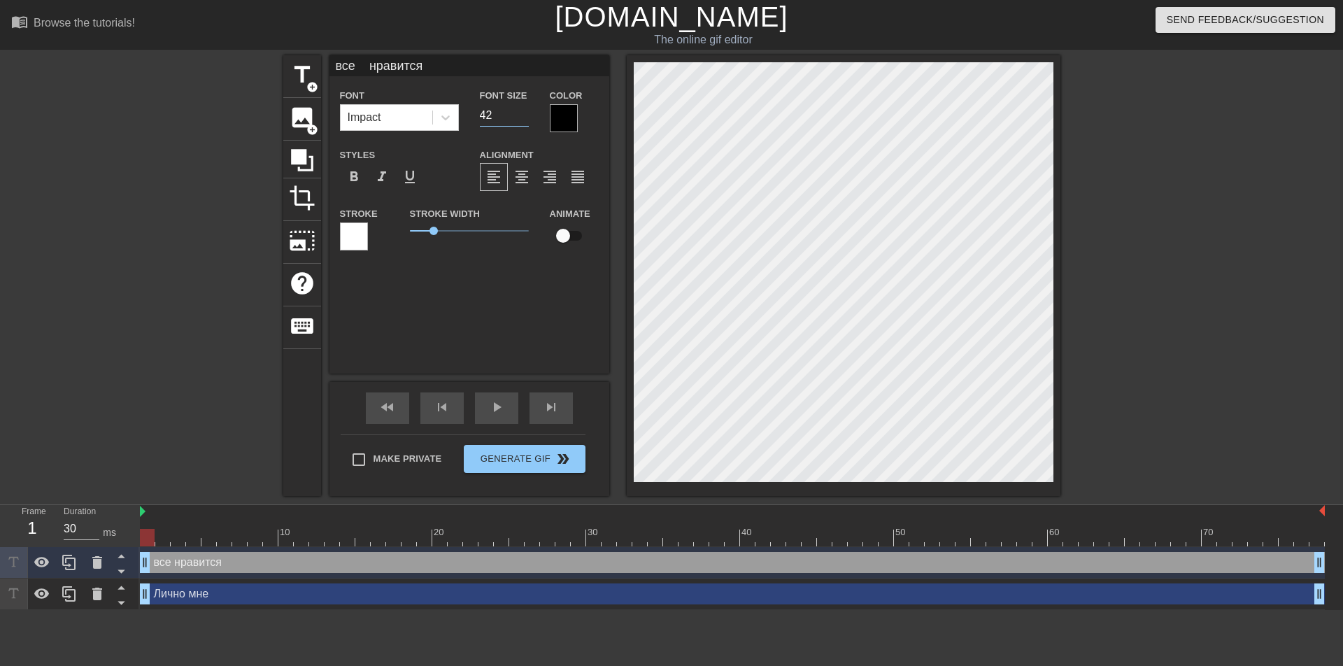
click at [524, 110] on input "42" at bounding box center [504, 115] width 49 height 22
click at [524, 110] on input "43" at bounding box center [504, 115] width 49 height 22
click at [524, 110] on input "44" at bounding box center [504, 115] width 49 height 22
click at [524, 110] on input "45" at bounding box center [504, 115] width 49 height 22
click at [524, 110] on input "46" at bounding box center [504, 115] width 49 height 22
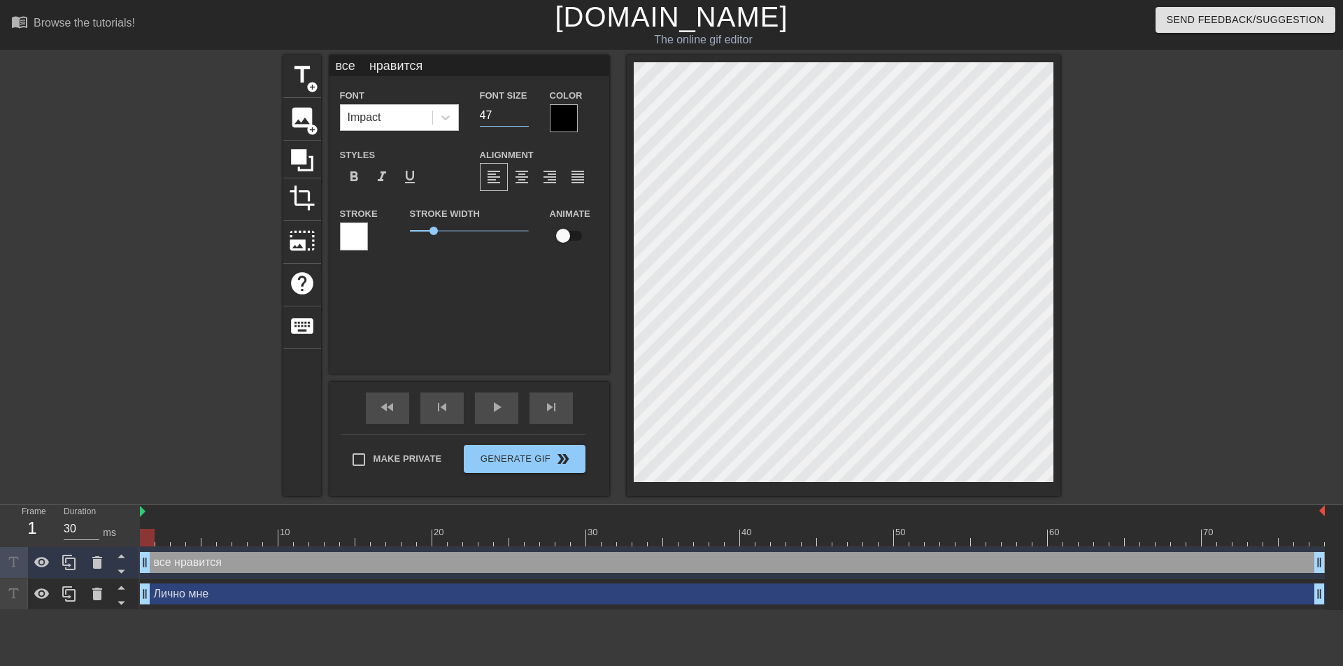
click at [524, 110] on input "47" at bounding box center [504, 115] width 49 height 22
click at [524, 110] on input "48" at bounding box center [504, 115] width 49 height 22
click at [524, 110] on input "49" at bounding box center [504, 115] width 49 height 22
click at [524, 110] on input "50" at bounding box center [504, 115] width 49 height 22
click at [524, 110] on input "51" at bounding box center [504, 115] width 49 height 22
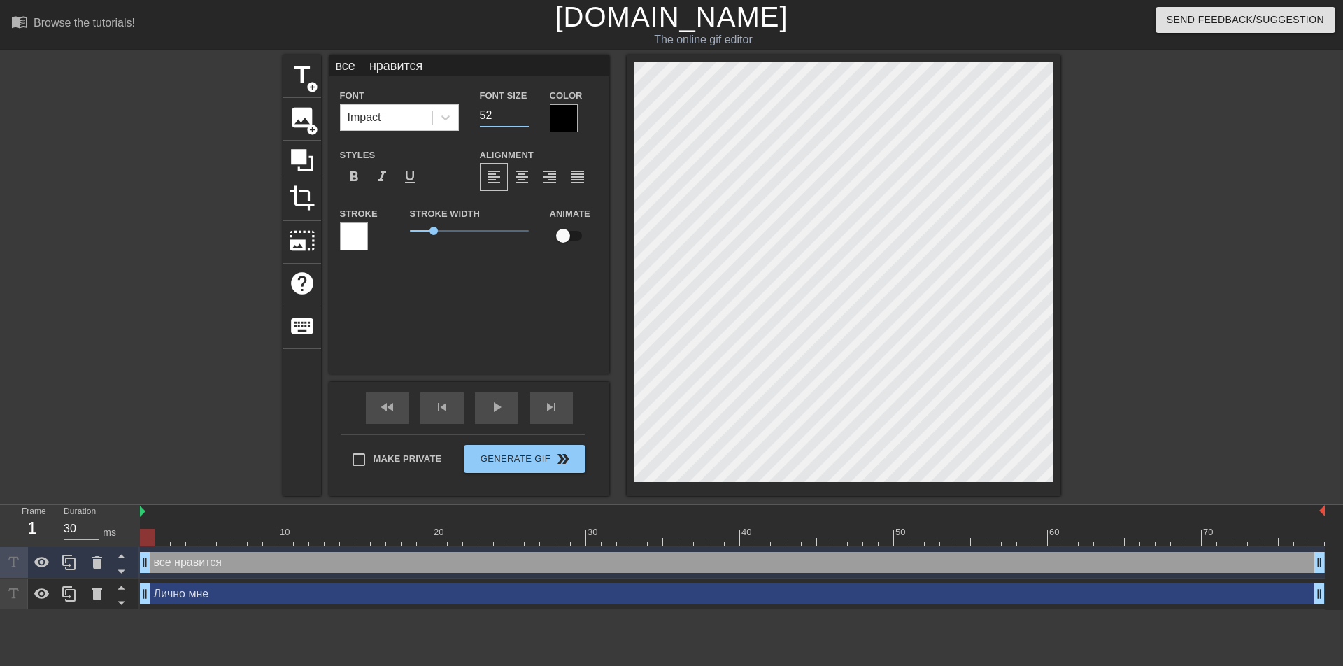
click at [524, 110] on input "52" at bounding box center [504, 115] width 49 height 22
click at [524, 110] on input "53" at bounding box center [504, 115] width 49 height 22
click at [524, 110] on input "54" at bounding box center [504, 115] width 49 height 22
click at [524, 110] on input "55" at bounding box center [504, 115] width 49 height 22
click at [524, 110] on input "56" at bounding box center [504, 115] width 49 height 22
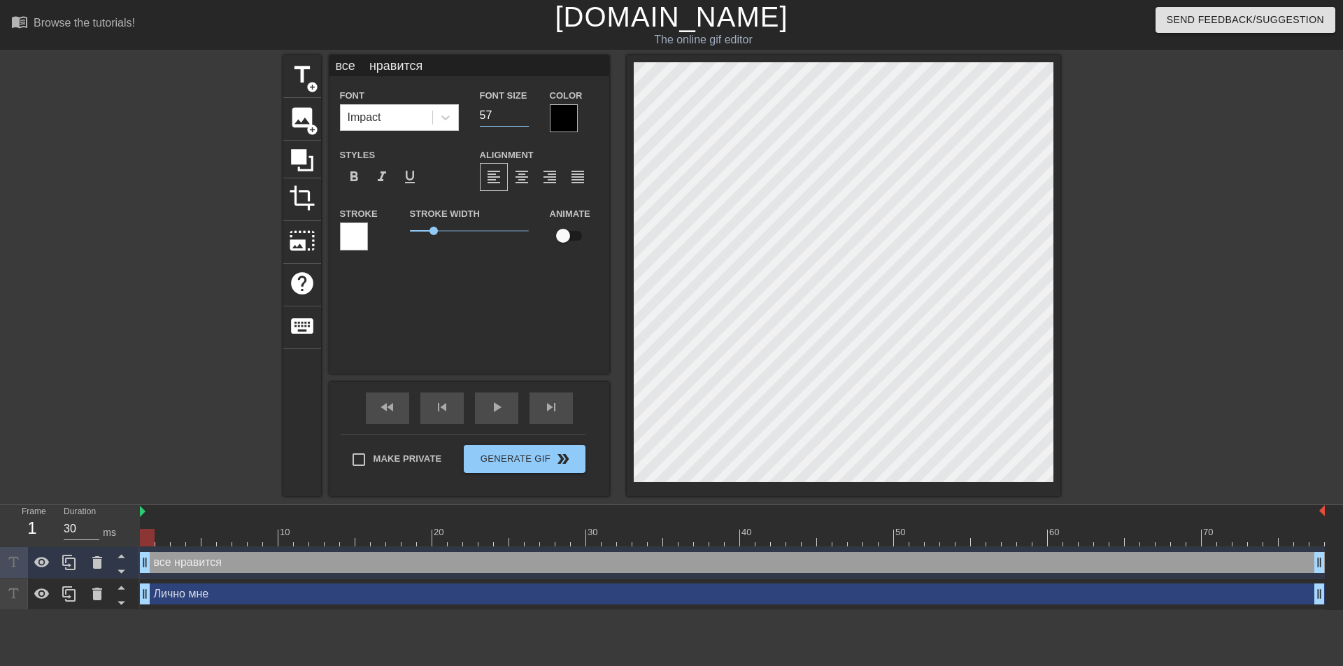
click at [524, 110] on input "57" at bounding box center [504, 115] width 49 height 22
click at [524, 110] on input "58" at bounding box center [504, 115] width 49 height 22
type input "59"
click at [524, 110] on input "59" at bounding box center [504, 115] width 49 height 22
click at [567, 117] on div at bounding box center [564, 118] width 28 height 28
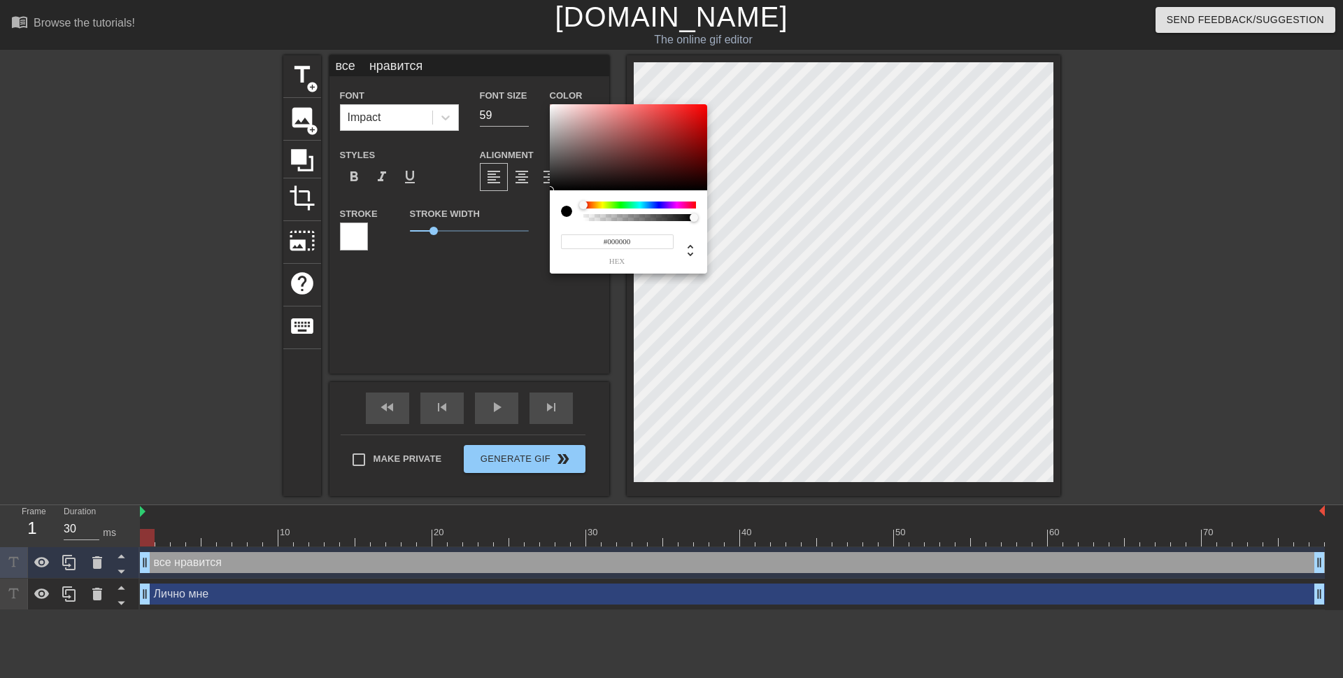
click at [657, 204] on div at bounding box center [639, 204] width 113 height 7
type input "#0F1265"
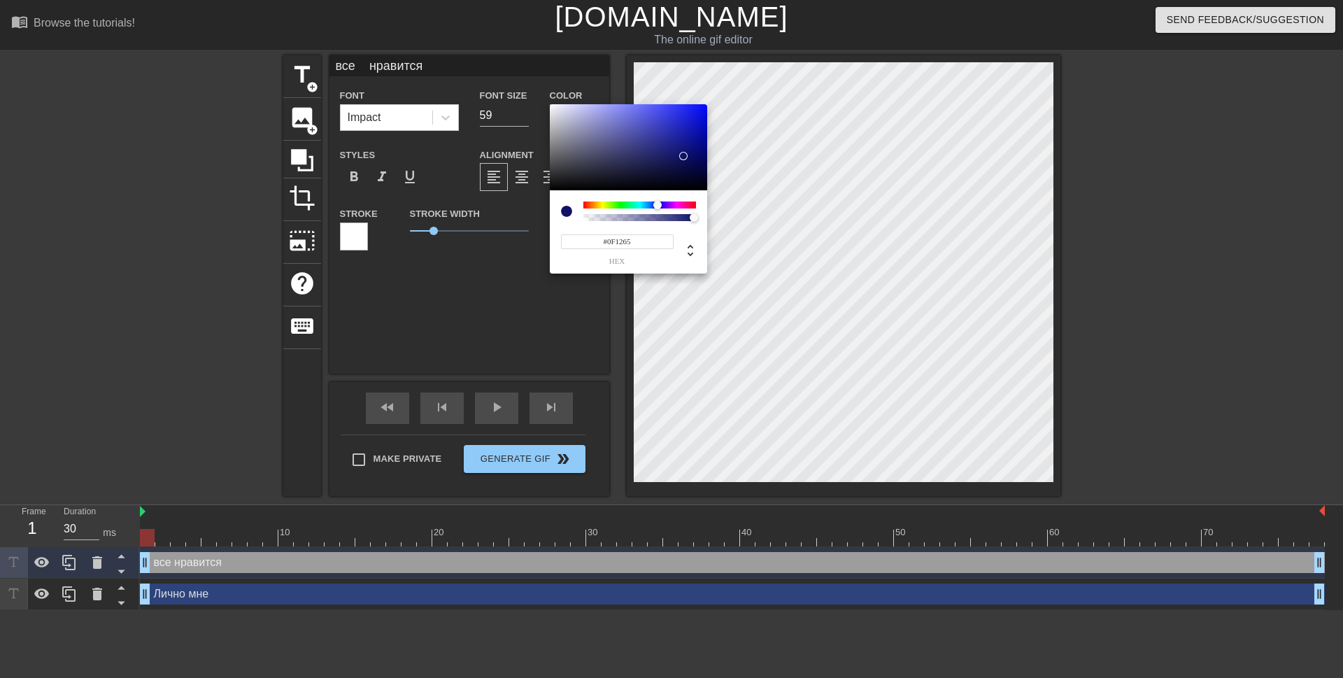
click at [683, 156] on div at bounding box center [628, 147] width 157 height 87
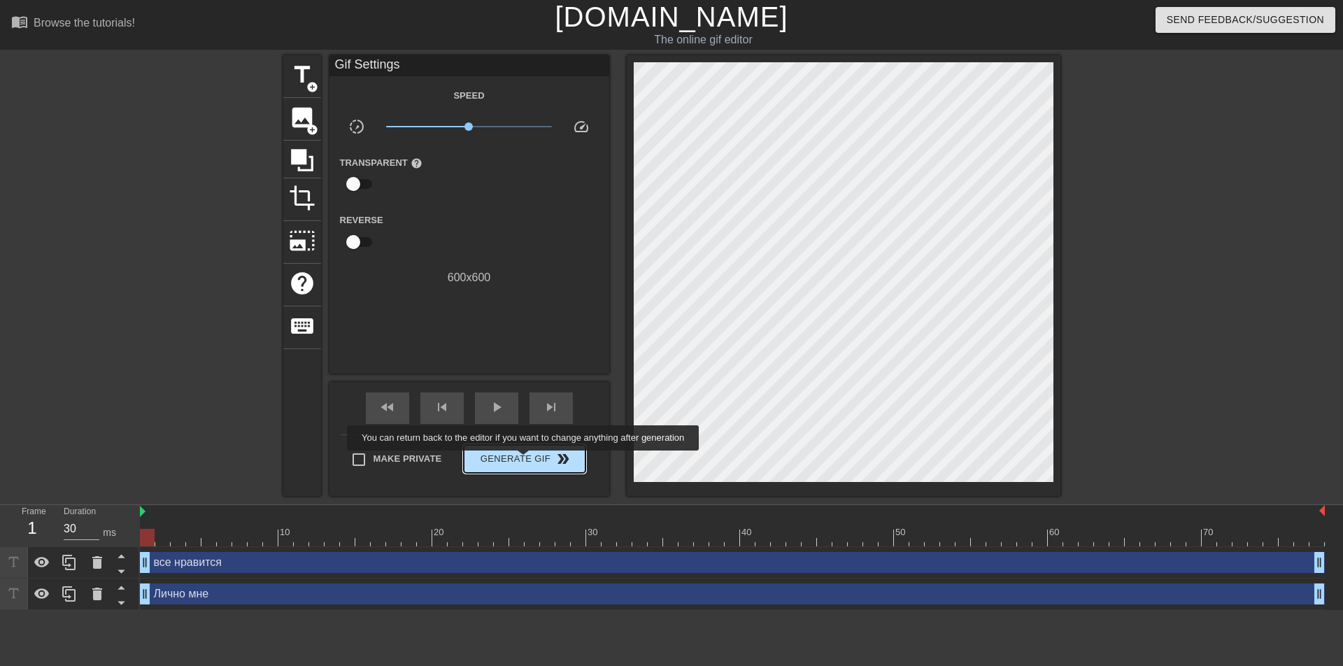
click at [525, 460] on span "Generate Gif double_arrow" at bounding box center [524, 458] width 110 height 17
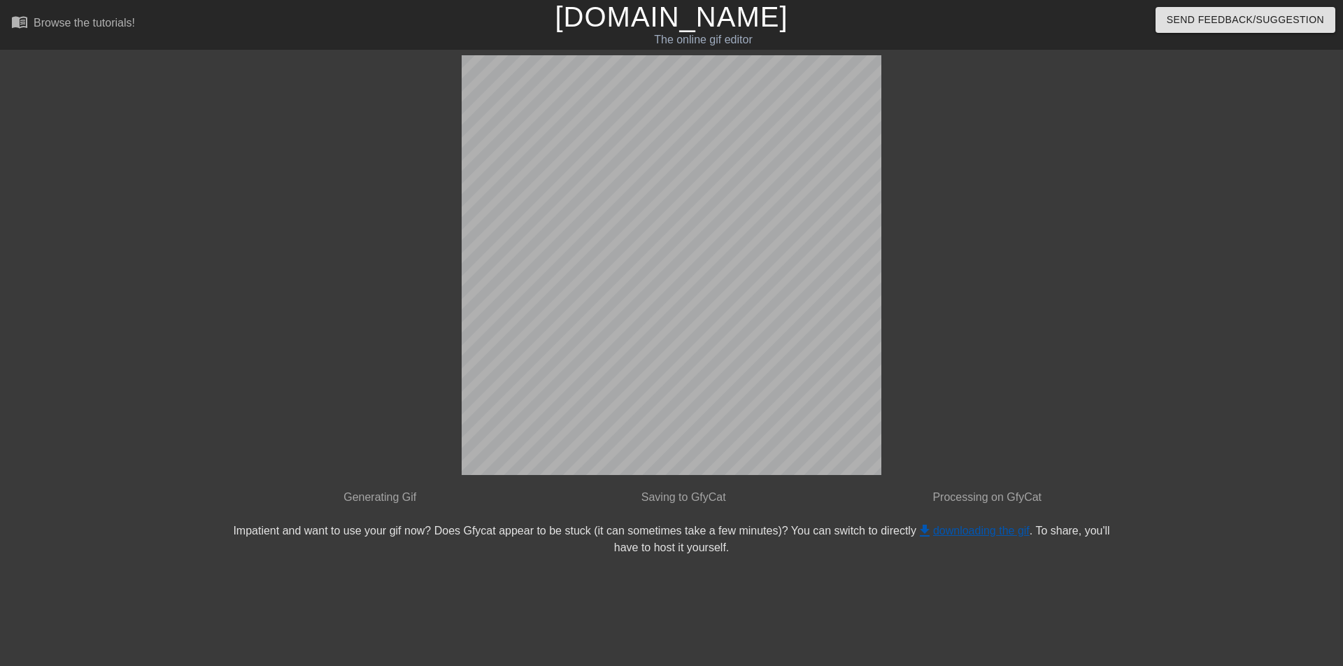
click at [941, 527] on link "get_app downloading the gif" at bounding box center [972, 531] width 113 height 12
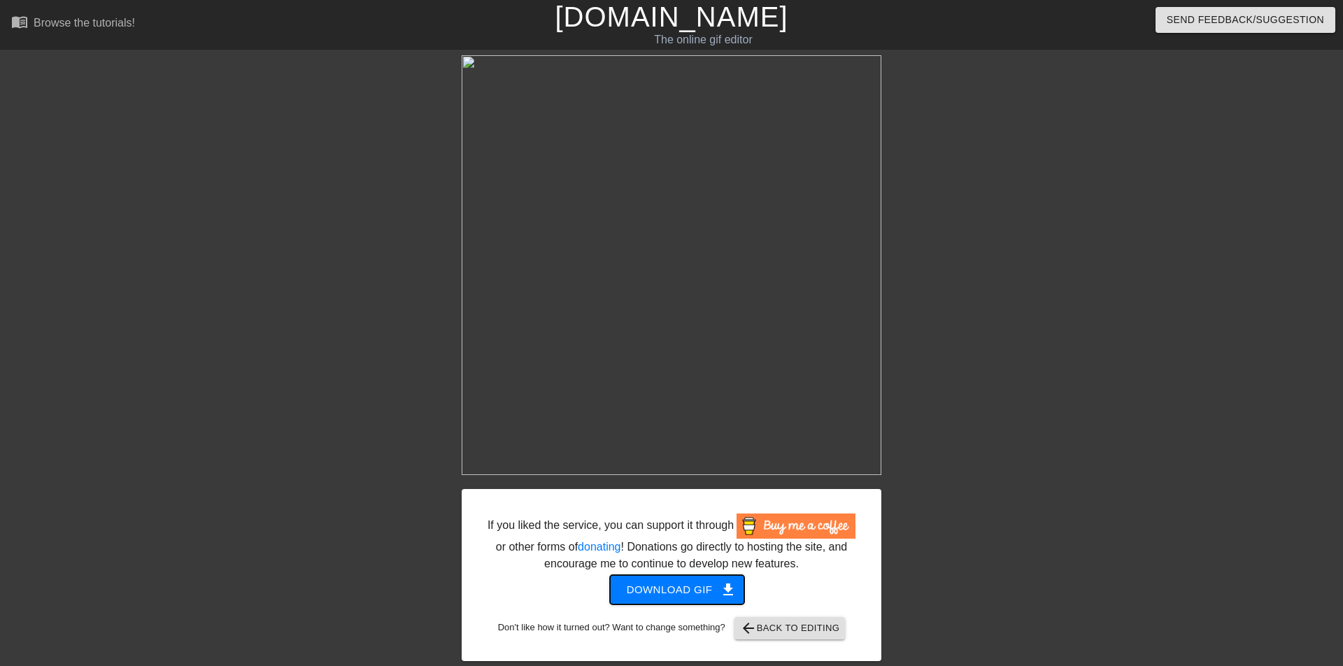
click at [683, 580] on span "Download gif get_app" at bounding box center [677, 589] width 101 height 18
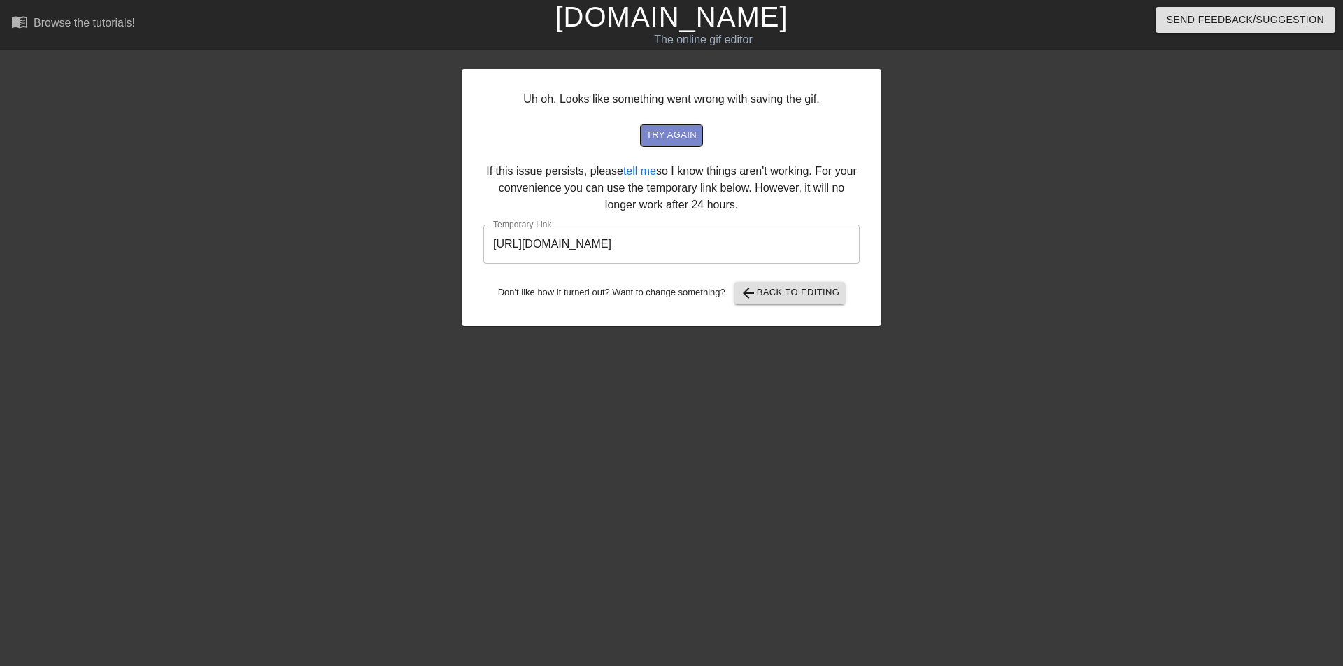
click at [675, 131] on span "try again" at bounding box center [671, 135] width 50 height 16
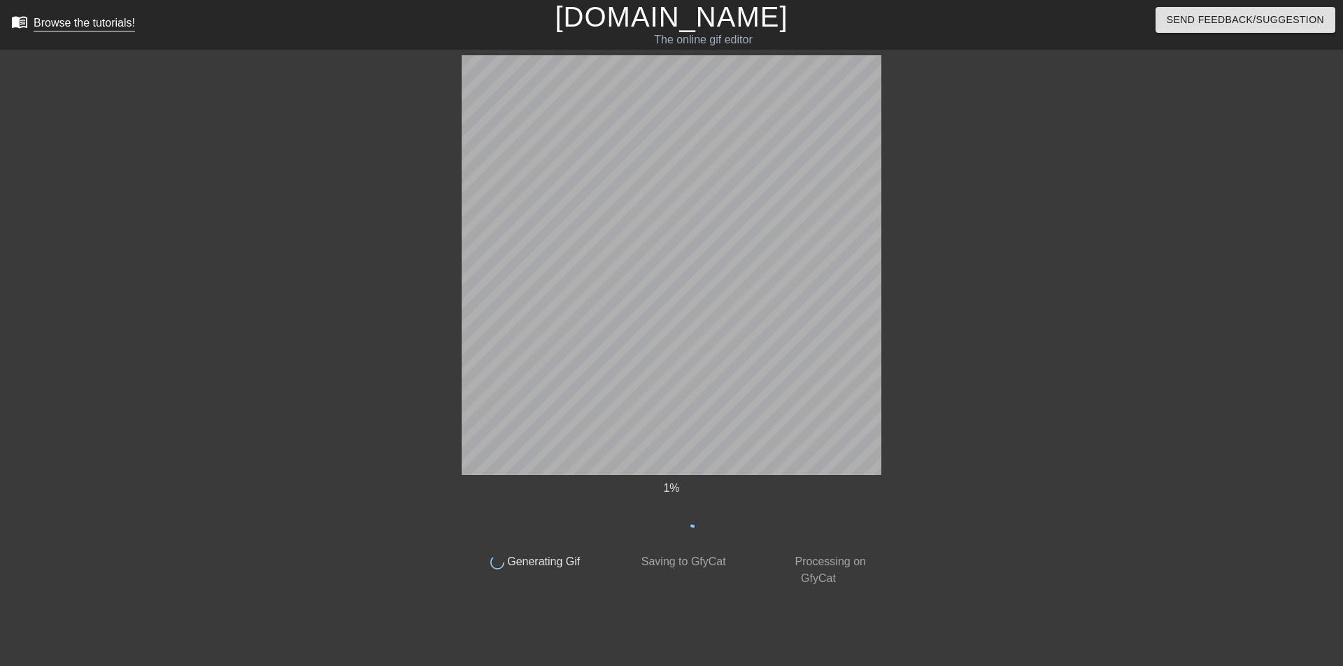
click at [64, 23] on div "Browse the tutorials!" at bounding box center [84, 23] width 101 height 12
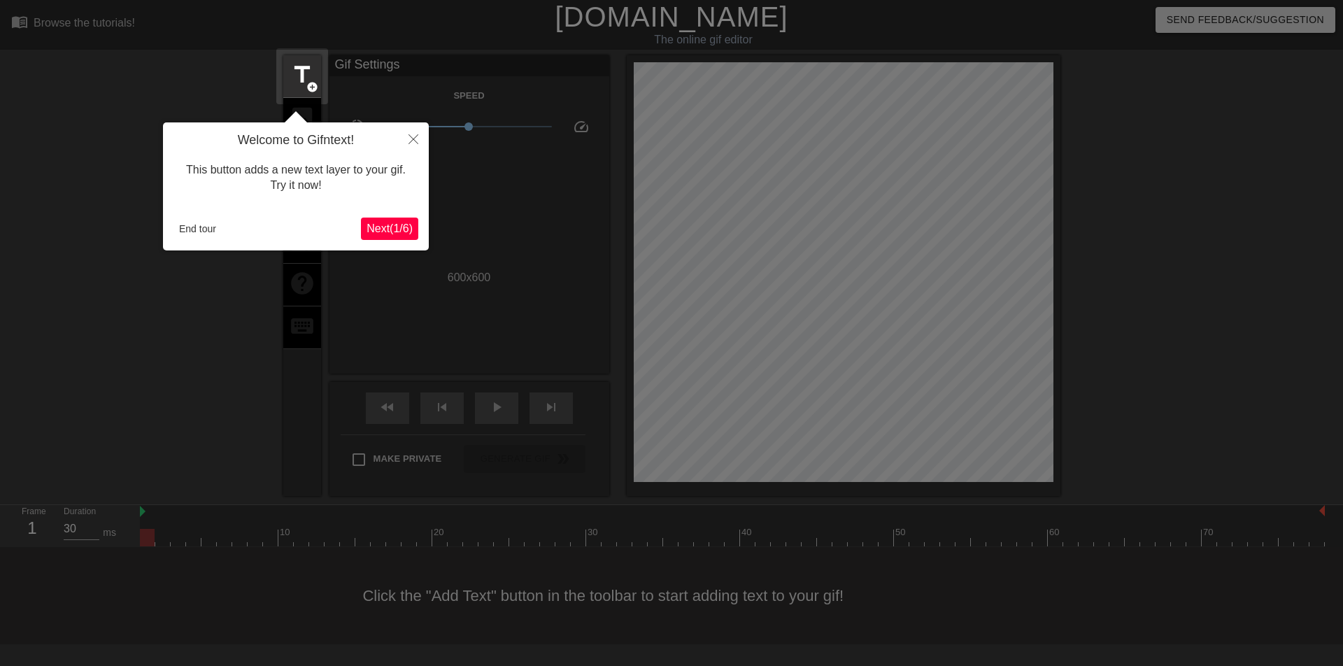
click at [391, 222] on span "Next ( 1 / 6 )" at bounding box center [389, 228] width 46 height 12
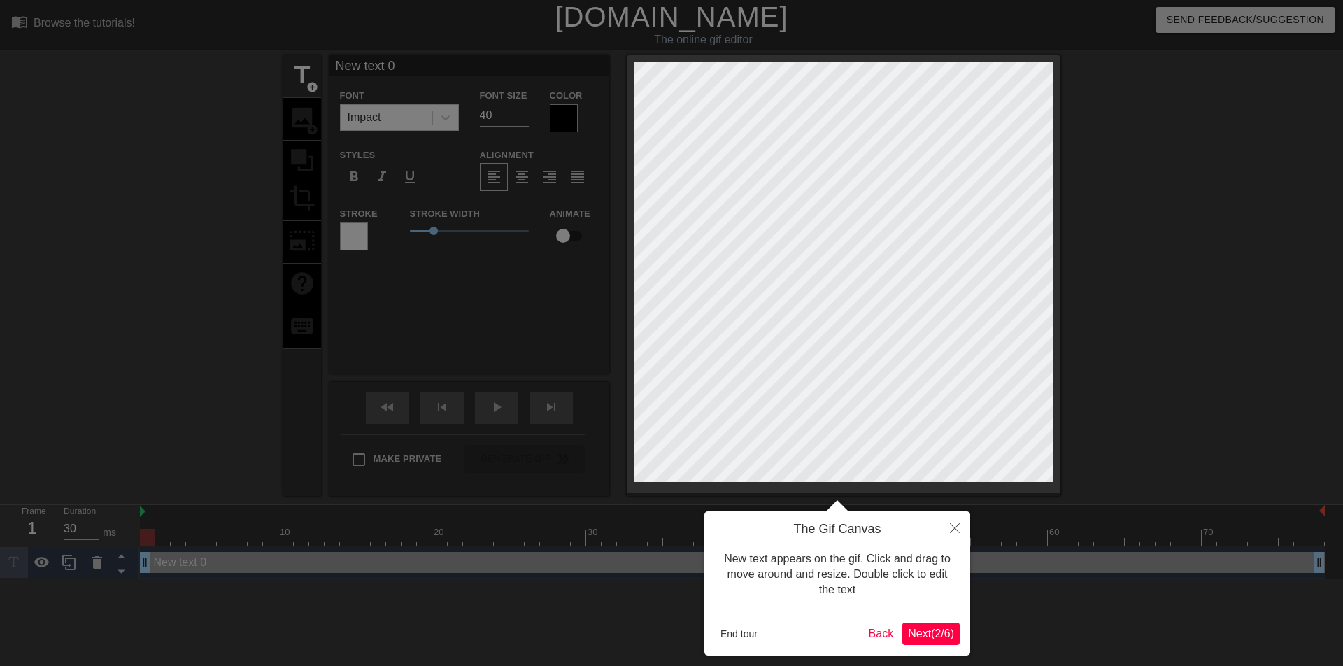
click at [919, 629] on span "Next ( 2 / 6 )" at bounding box center [931, 633] width 46 height 12
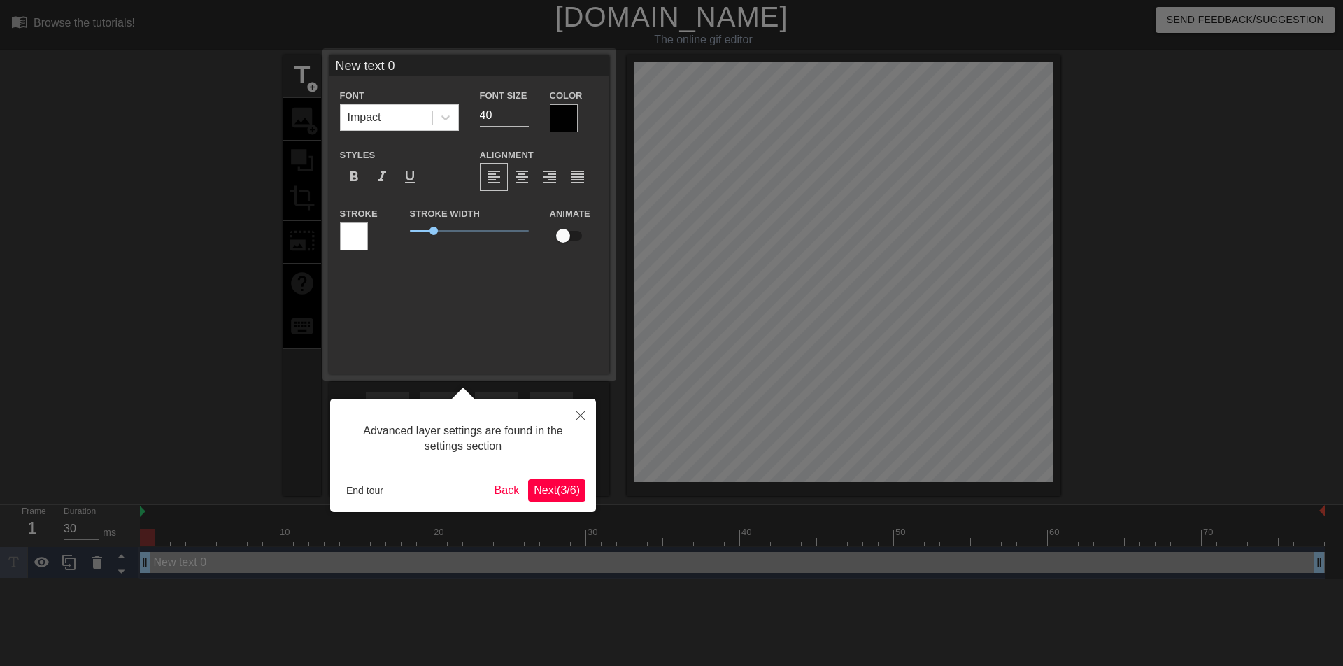
click at [557, 485] on span "Next ( 3 / 6 )" at bounding box center [557, 490] width 46 height 12
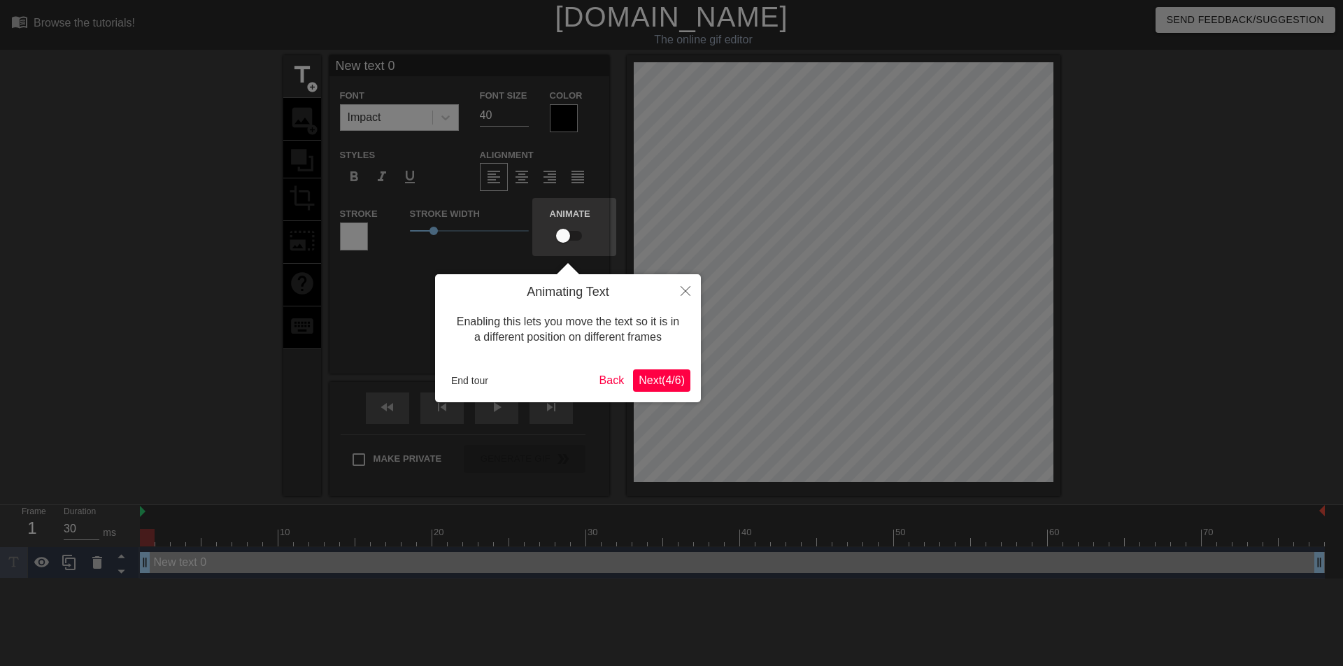
click at [645, 372] on button "Next ( 4 / 6 )" at bounding box center [661, 380] width 57 height 22
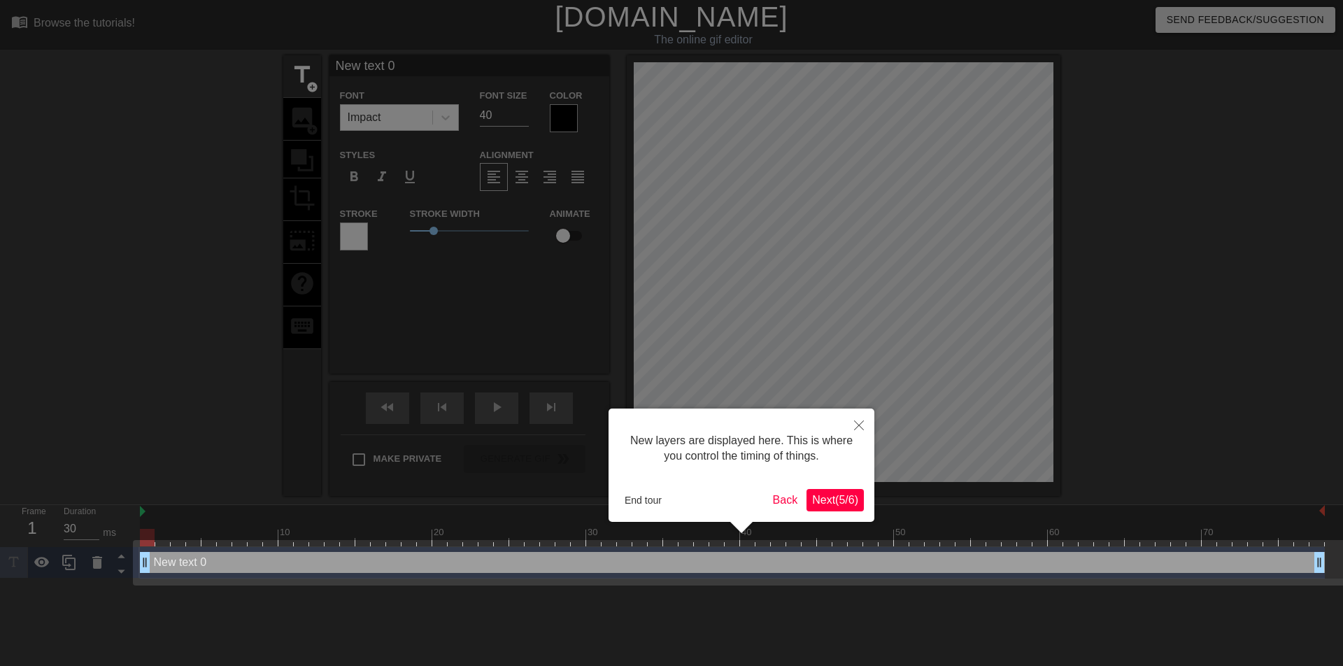
click at [832, 499] on span "Next ( 5 / 6 )" at bounding box center [835, 500] width 46 height 12
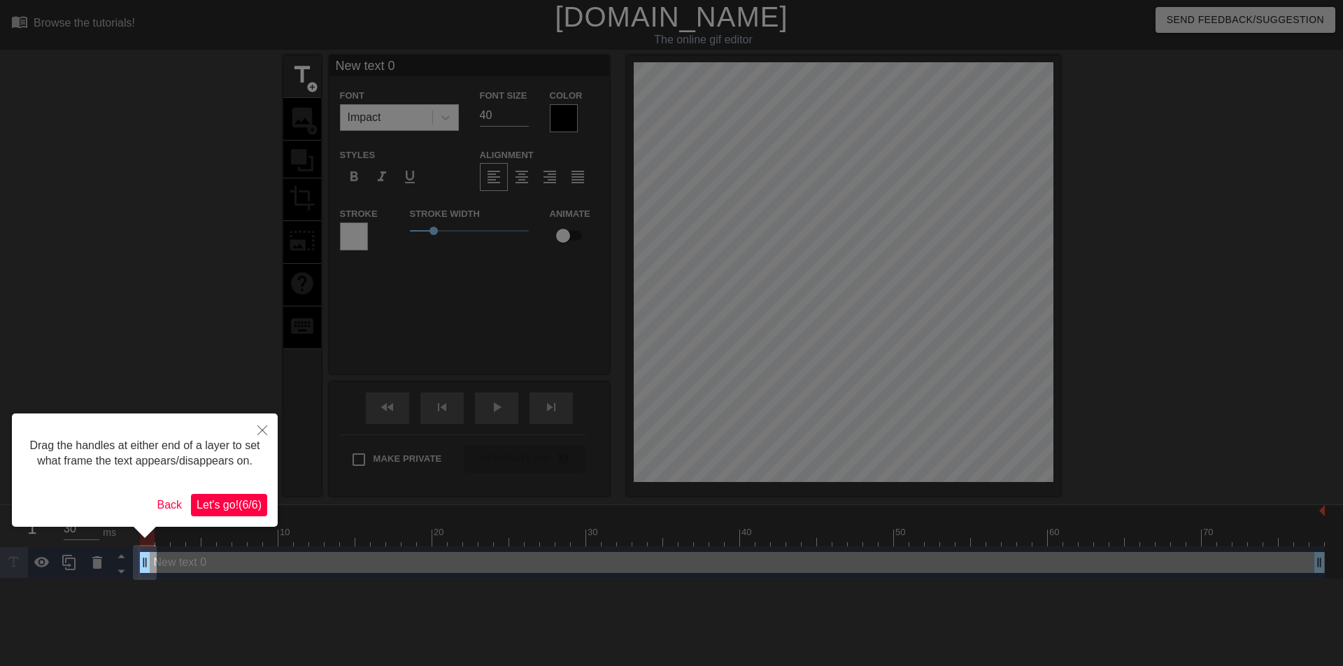
click at [235, 501] on span "Let's go! ( 6 / 6 )" at bounding box center [229, 505] width 65 height 12
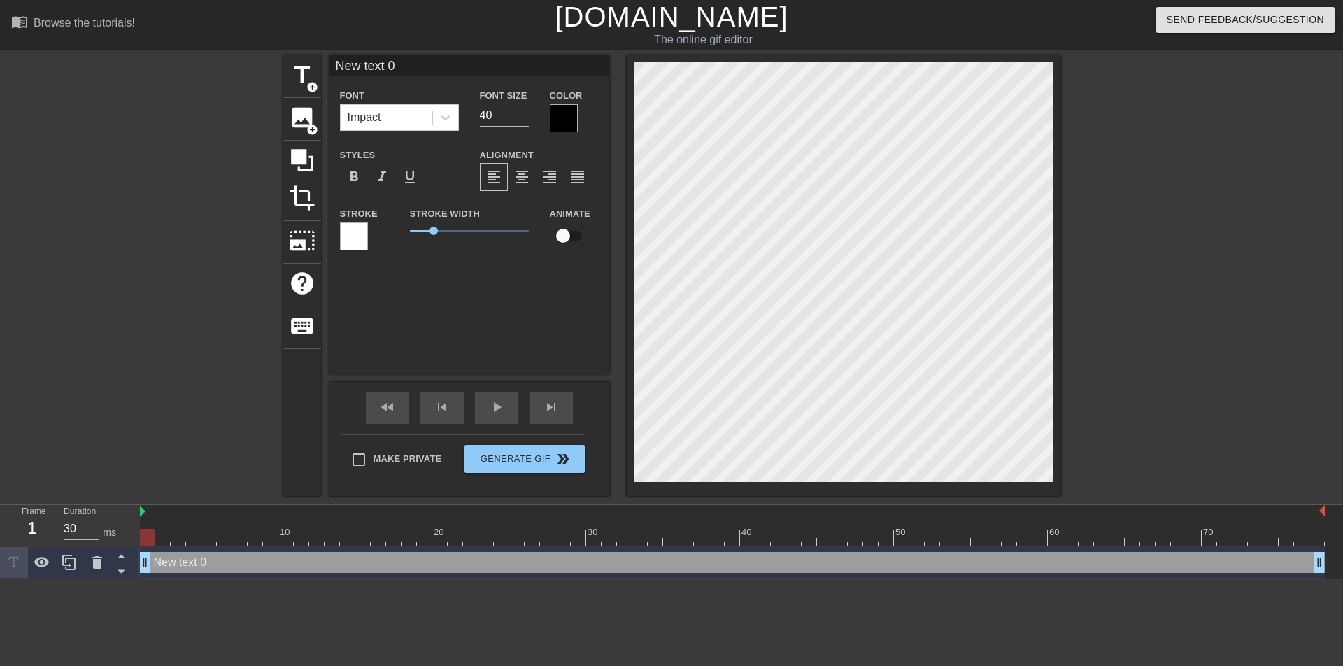
scroll to position [2, 2]
type input "New text0"
type textarea "New text0"
type input "New tex0"
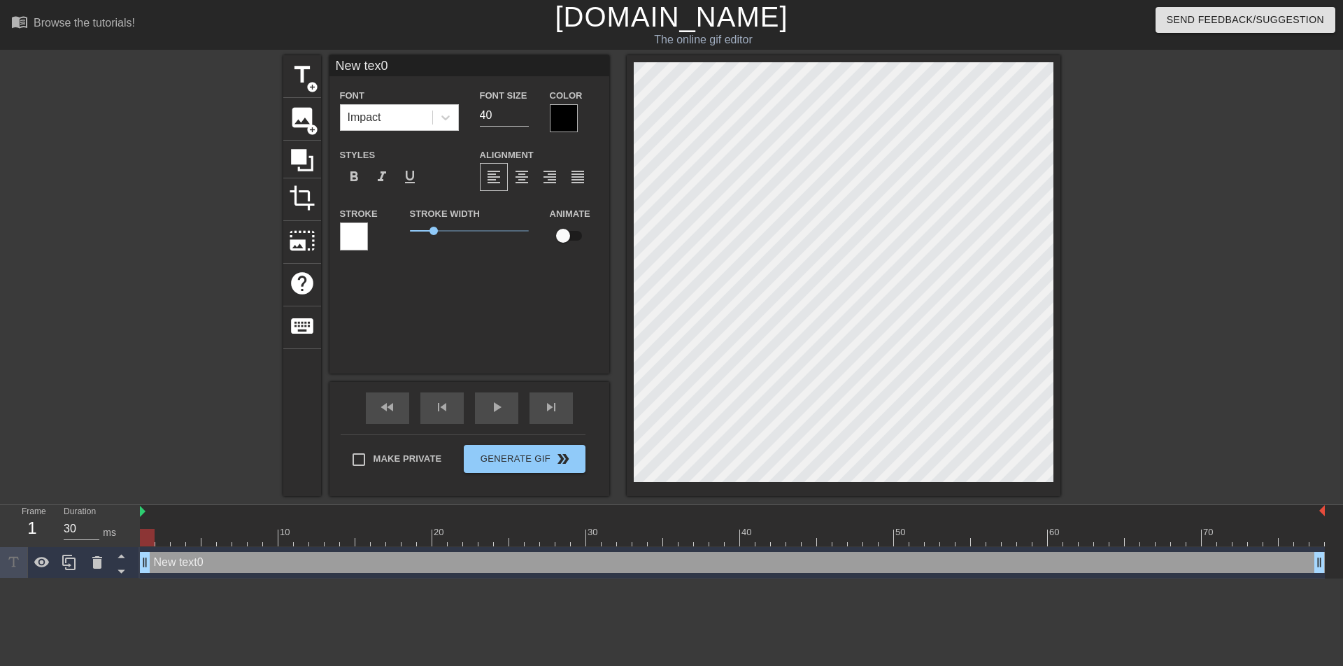
type textarea "New tex0"
type input "New te0"
type textarea "New te0"
type input "New t0"
type textarea "New t0"
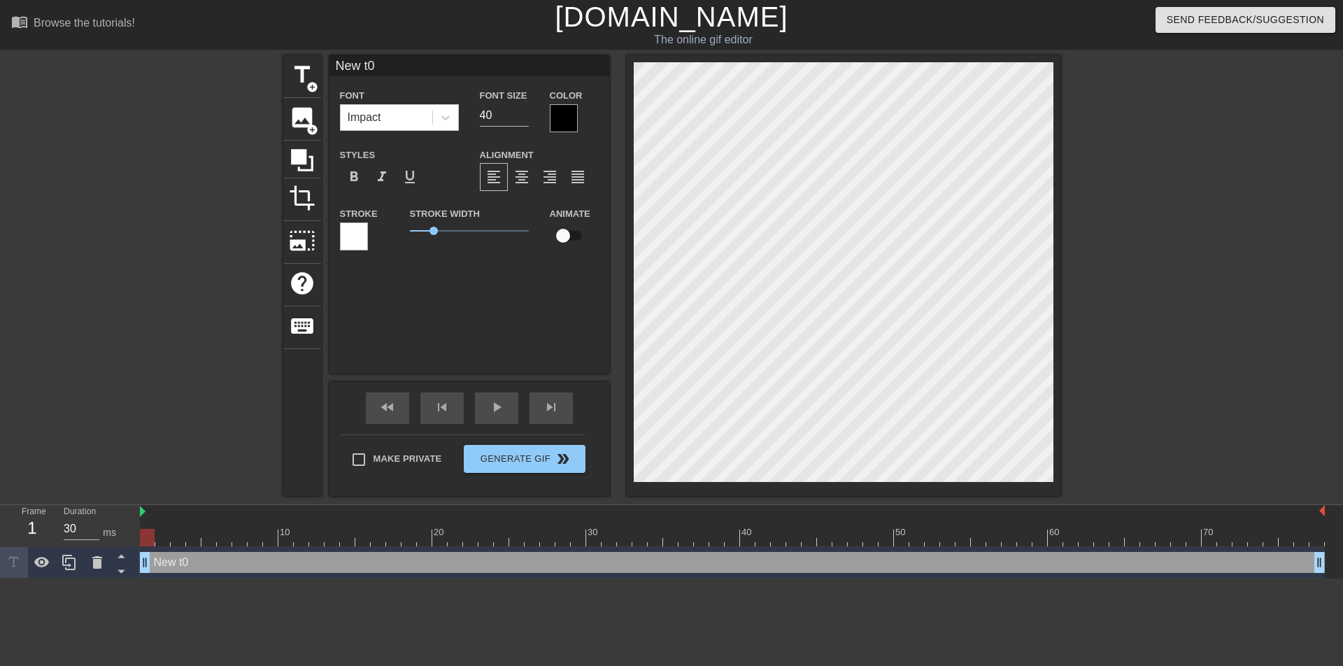
type input "New 0"
type textarea "New 0"
type input "New0"
type textarea "New0"
type input "Ne0"
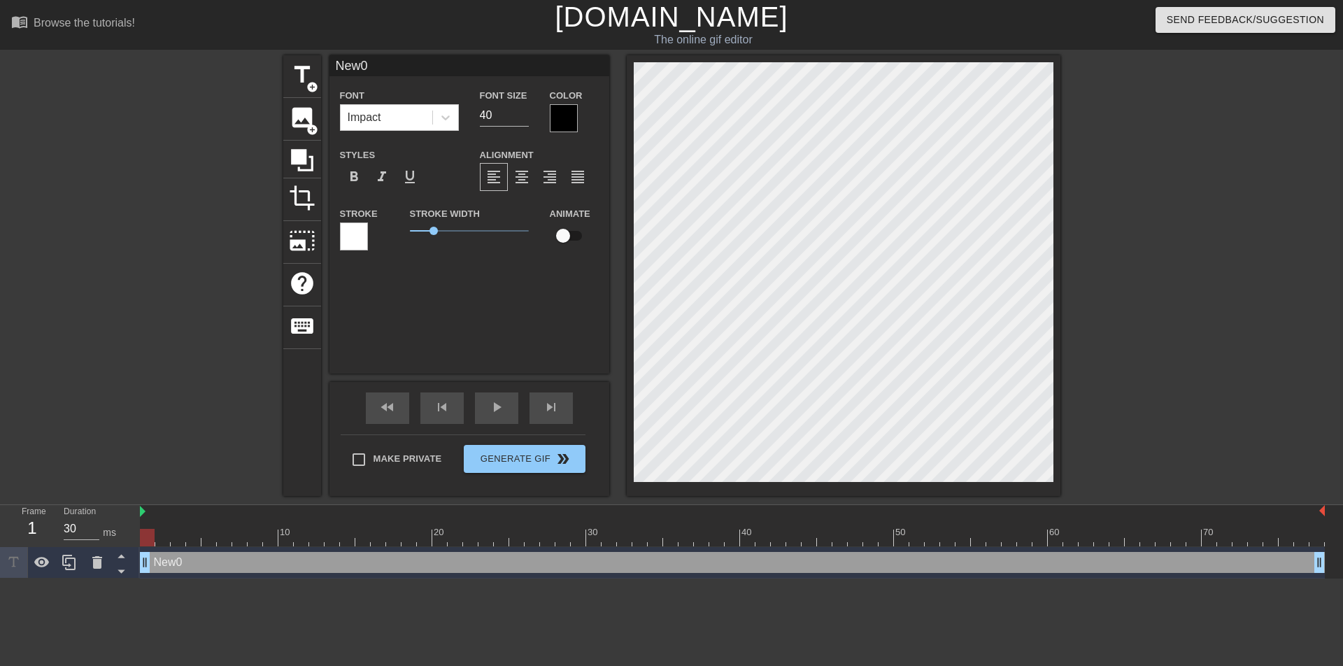
type textarea "Ne0"
type input "N0"
type textarea "N0"
type input "0"
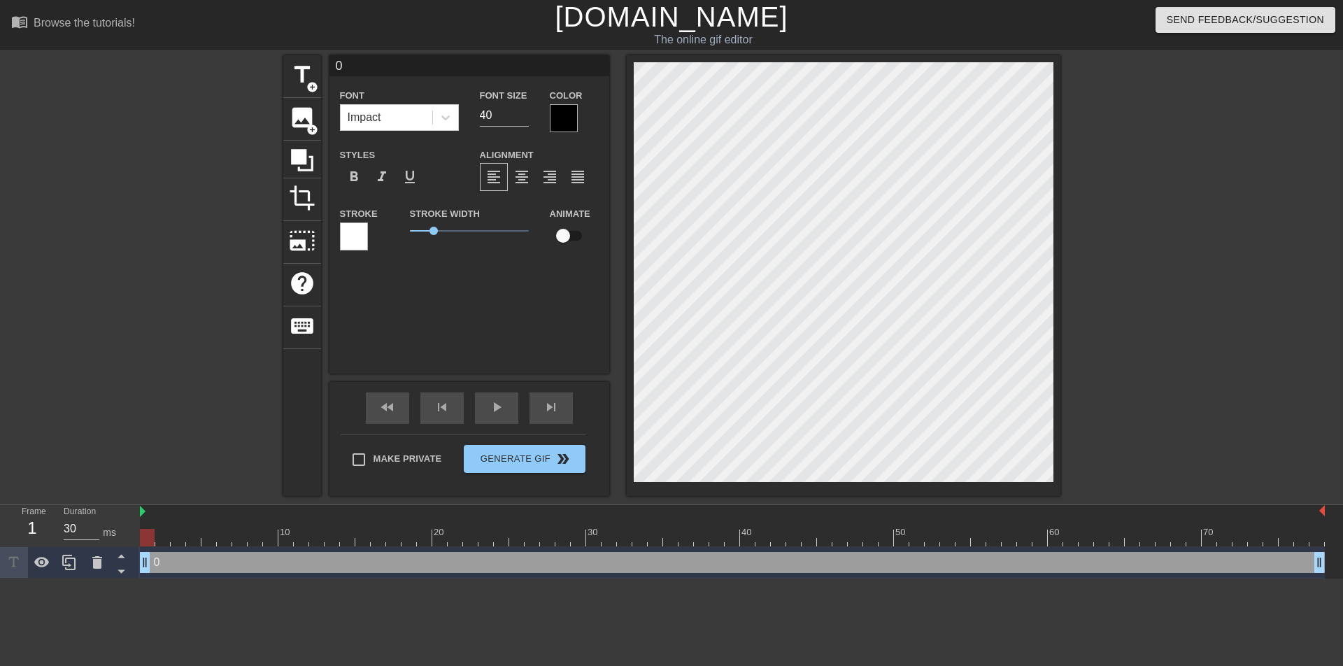
scroll to position [2, 1]
type textarea "0"
type input "[PERSON_NAME]"
type textarea "[PERSON_NAME]"
type input "[PERSON_NAME]"
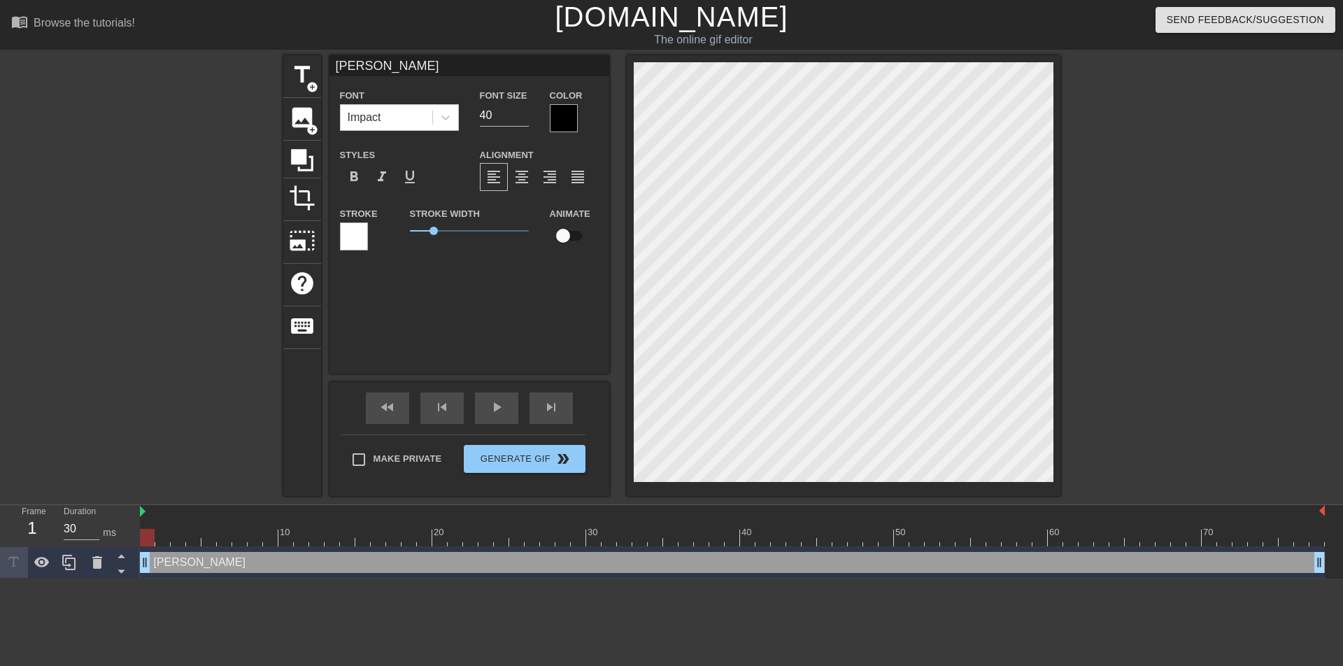
type textarea "[PERSON_NAME]"
type input "Лич"
type textarea "Лич"
type input "Личн"
type textarea "Личн"
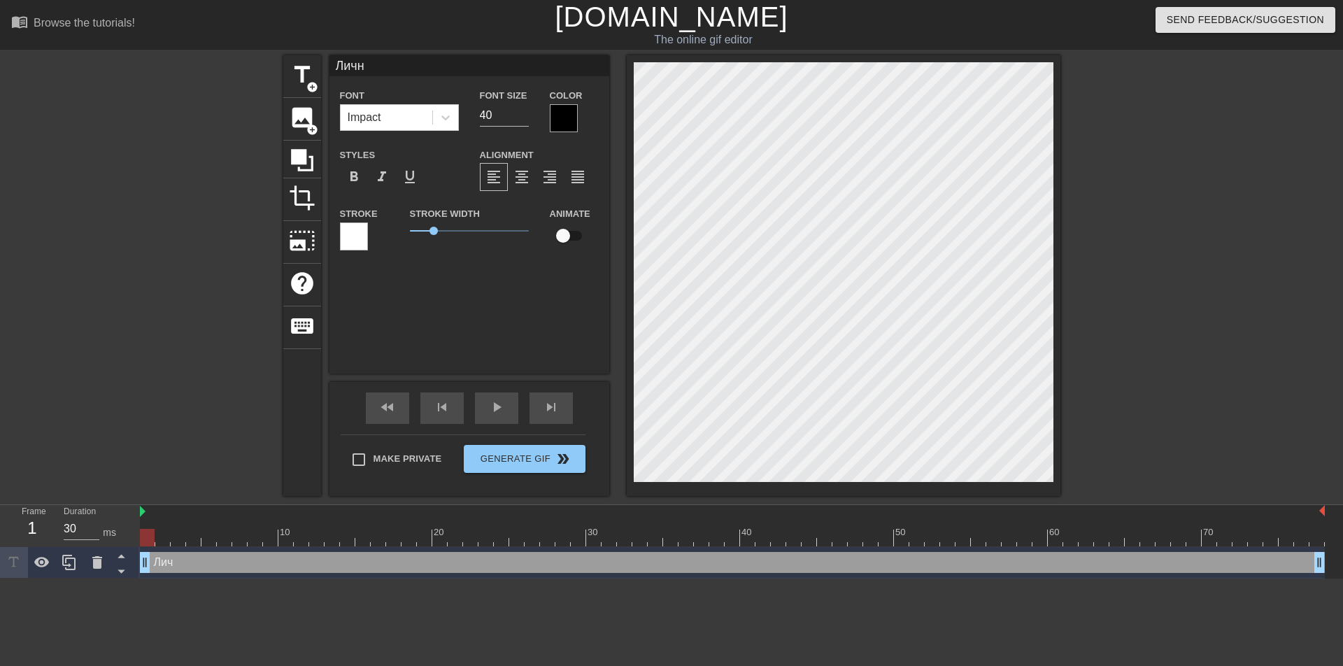
scroll to position [2, 2]
type input "Лично"
type textarea "Лично"
type input "Лично"
type textarea "Лично"
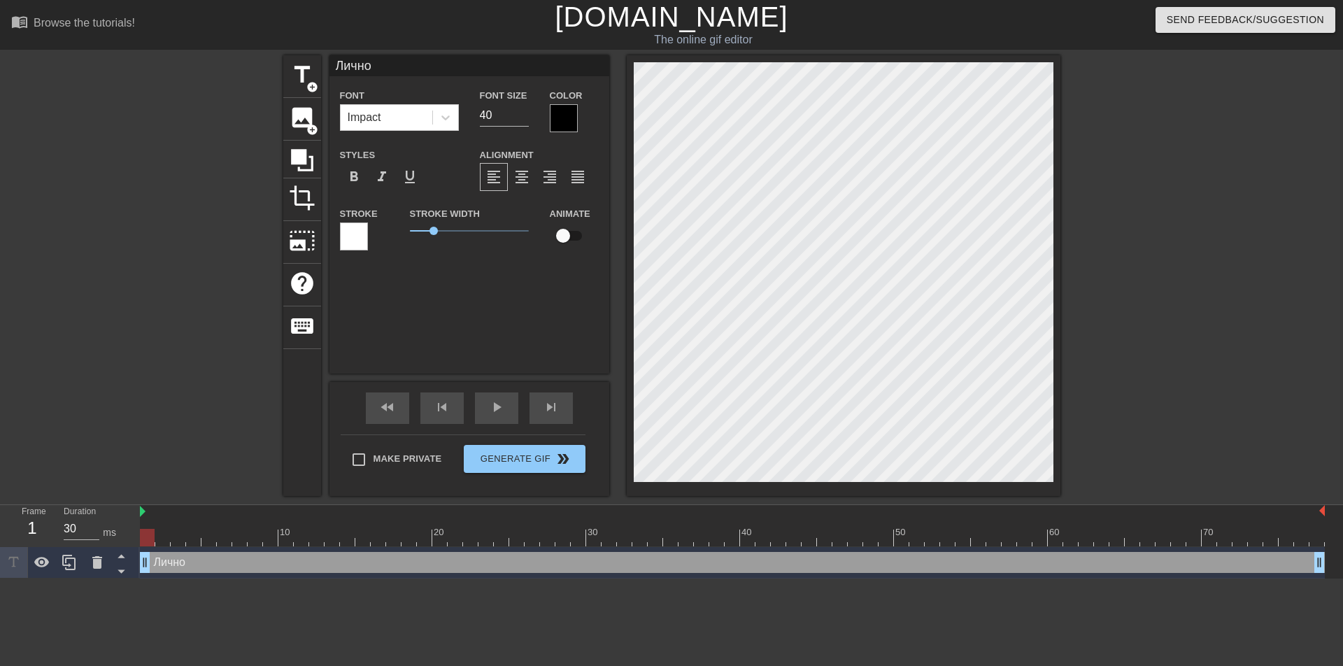
scroll to position [2, 3]
type input "Лично"
type textarea "Лично"
type input "Лично"
type textarea "Лично"
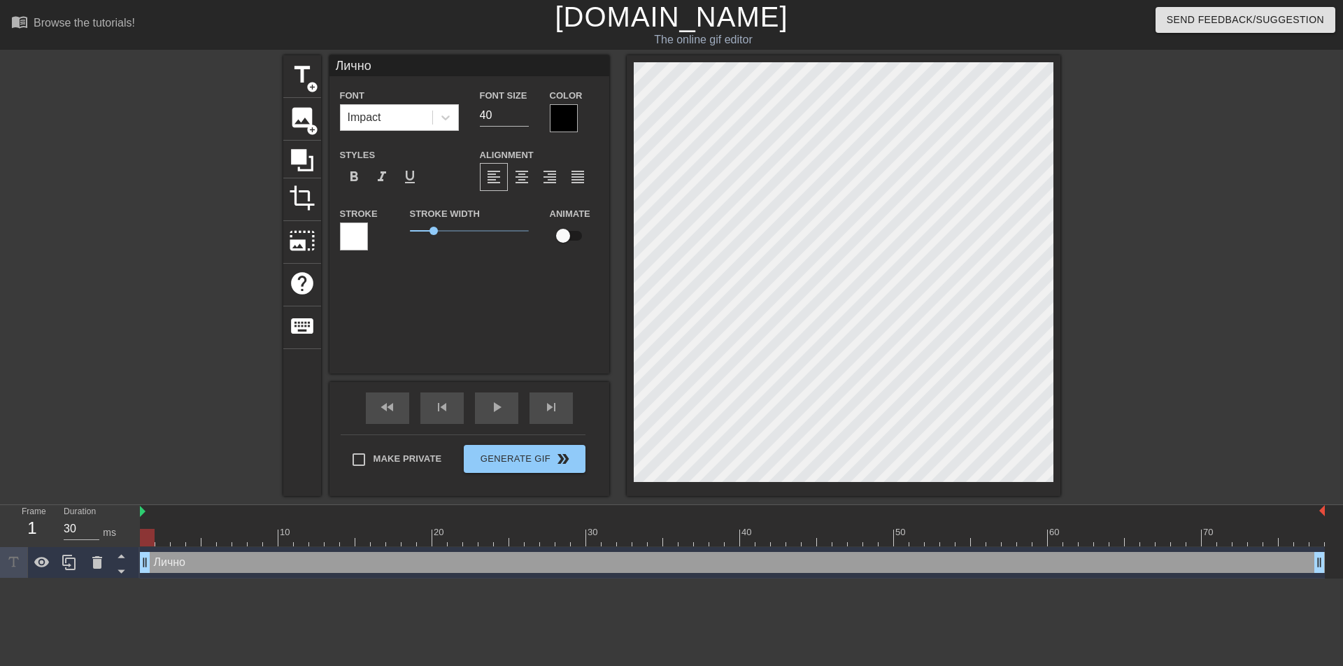
type input "Лично м"
type textarea "Лично м"
type input "Лично мн"
type textarea "Лично мн"
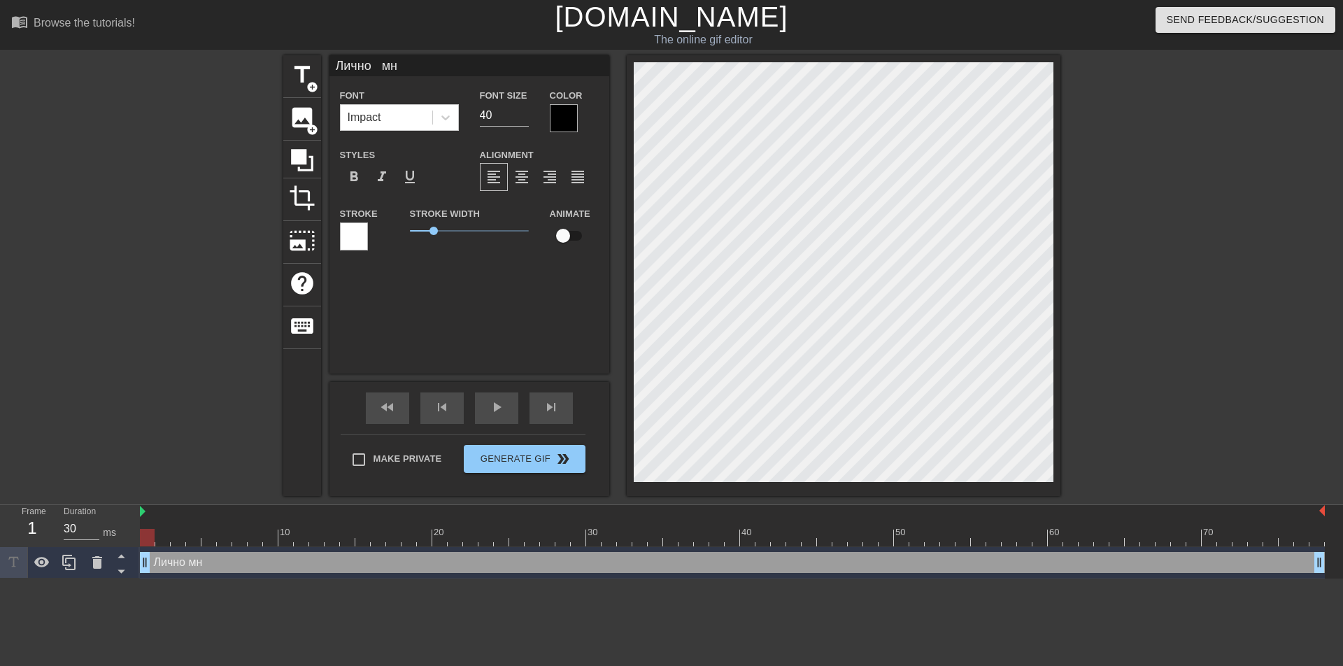
type input "Лично мне"
type textarea "Лично мне"
click at [525, 108] on input "41" at bounding box center [504, 115] width 49 height 22
click at [525, 108] on input "42" at bounding box center [504, 115] width 49 height 22
click at [525, 108] on input "43" at bounding box center [504, 115] width 49 height 22
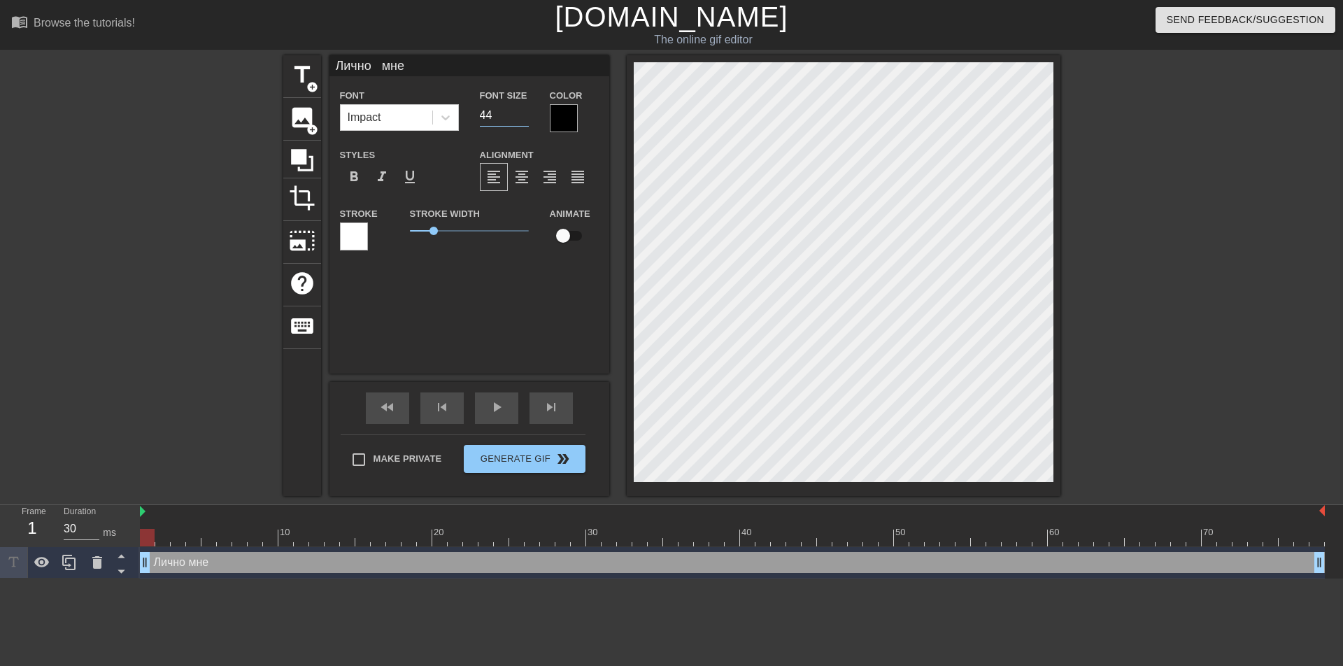
click at [525, 108] on input "44" at bounding box center [504, 115] width 49 height 22
click at [525, 108] on input "45" at bounding box center [504, 115] width 49 height 22
click at [525, 108] on input "46" at bounding box center [504, 115] width 49 height 22
click at [525, 108] on input "47" at bounding box center [504, 115] width 49 height 22
click at [525, 108] on input "48" at bounding box center [504, 115] width 49 height 22
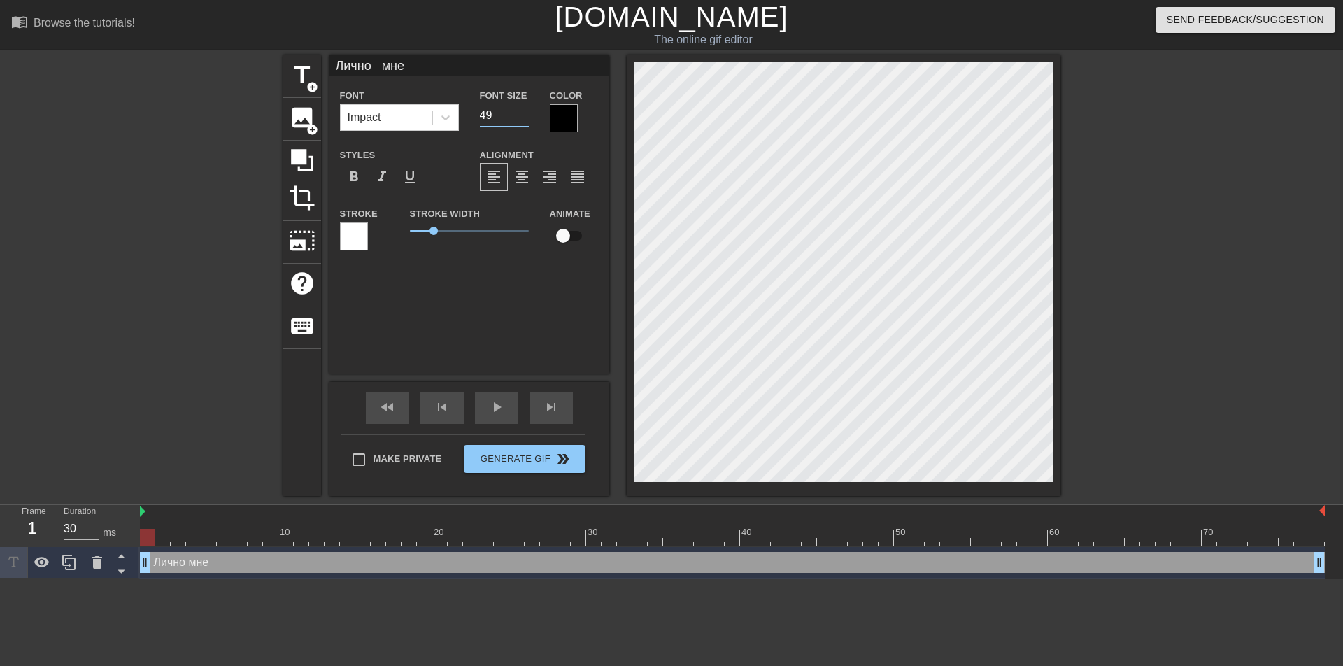
click at [525, 108] on input "49" at bounding box center [504, 115] width 49 height 22
click at [525, 108] on input "50" at bounding box center [504, 115] width 49 height 22
click at [525, 108] on input "51" at bounding box center [504, 115] width 49 height 22
click at [525, 108] on input "52" at bounding box center [504, 115] width 49 height 22
click at [525, 108] on input "53" at bounding box center [504, 115] width 49 height 22
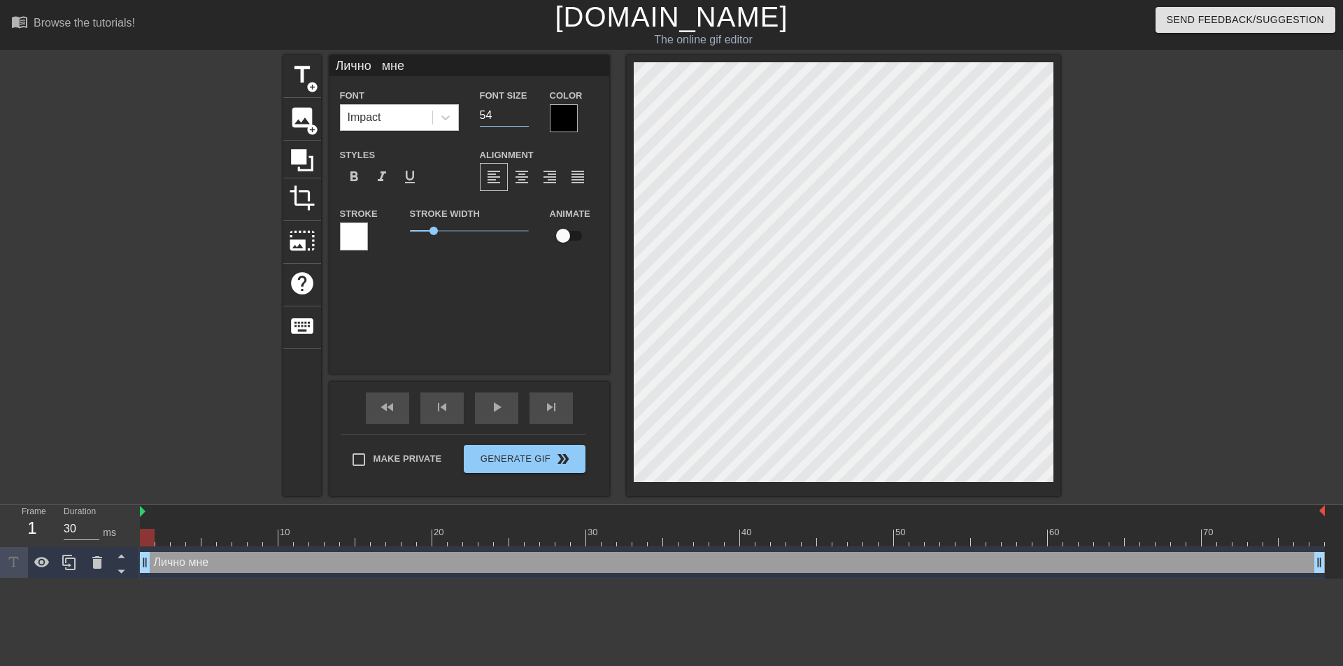
click at [525, 108] on input "54" at bounding box center [504, 115] width 49 height 22
click at [525, 108] on input "55" at bounding box center [504, 115] width 49 height 22
click at [525, 108] on input "56" at bounding box center [504, 115] width 49 height 22
click at [525, 108] on input "57" at bounding box center [504, 115] width 49 height 22
click at [525, 108] on input "58" at bounding box center [504, 115] width 49 height 22
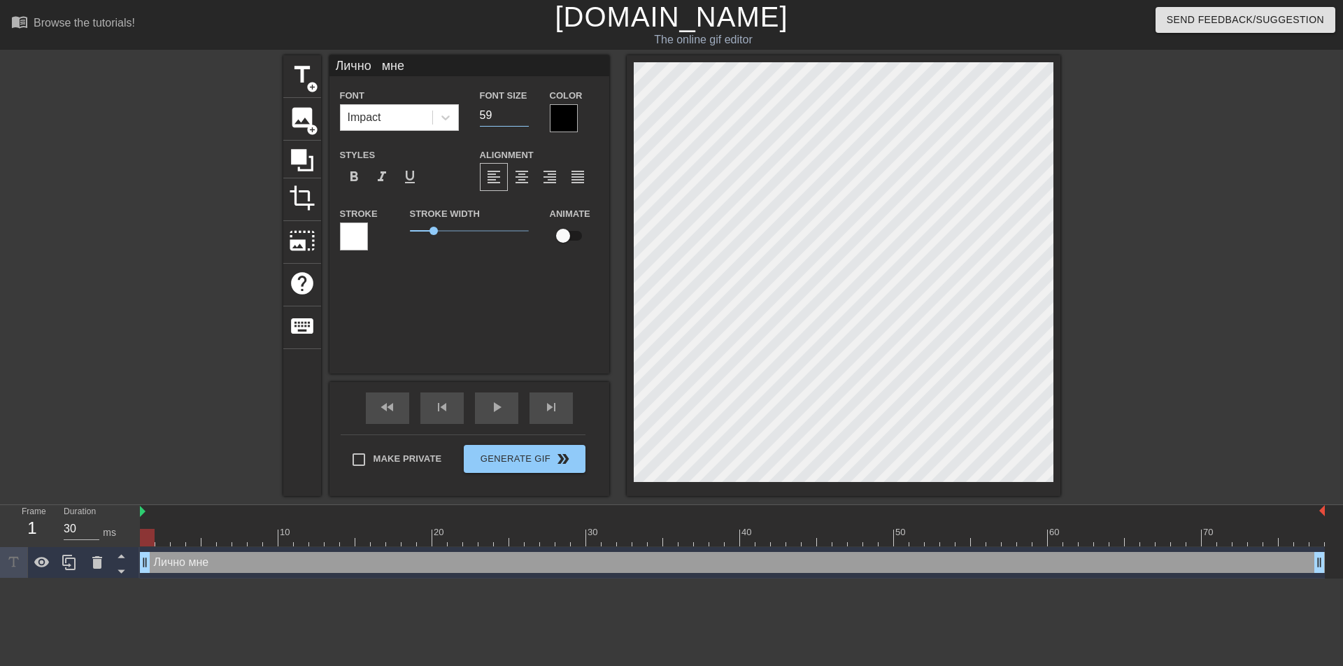
type input "59"
click at [525, 108] on input "59" at bounding box center [504, 115] width 49 height 22
click at [556, 111] on div at bounding box center [564, 118] width 28 height 28
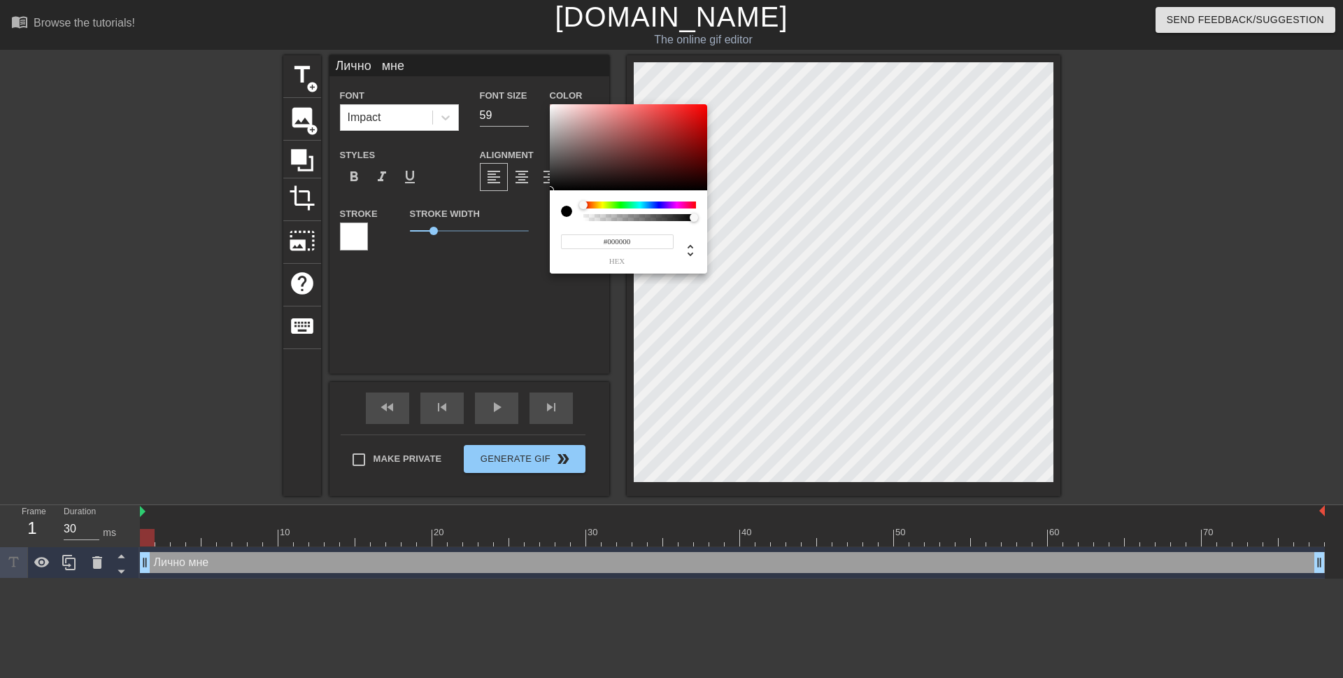
click at [659, 204] on div at bounding box center [639, 204] width 113 height 7
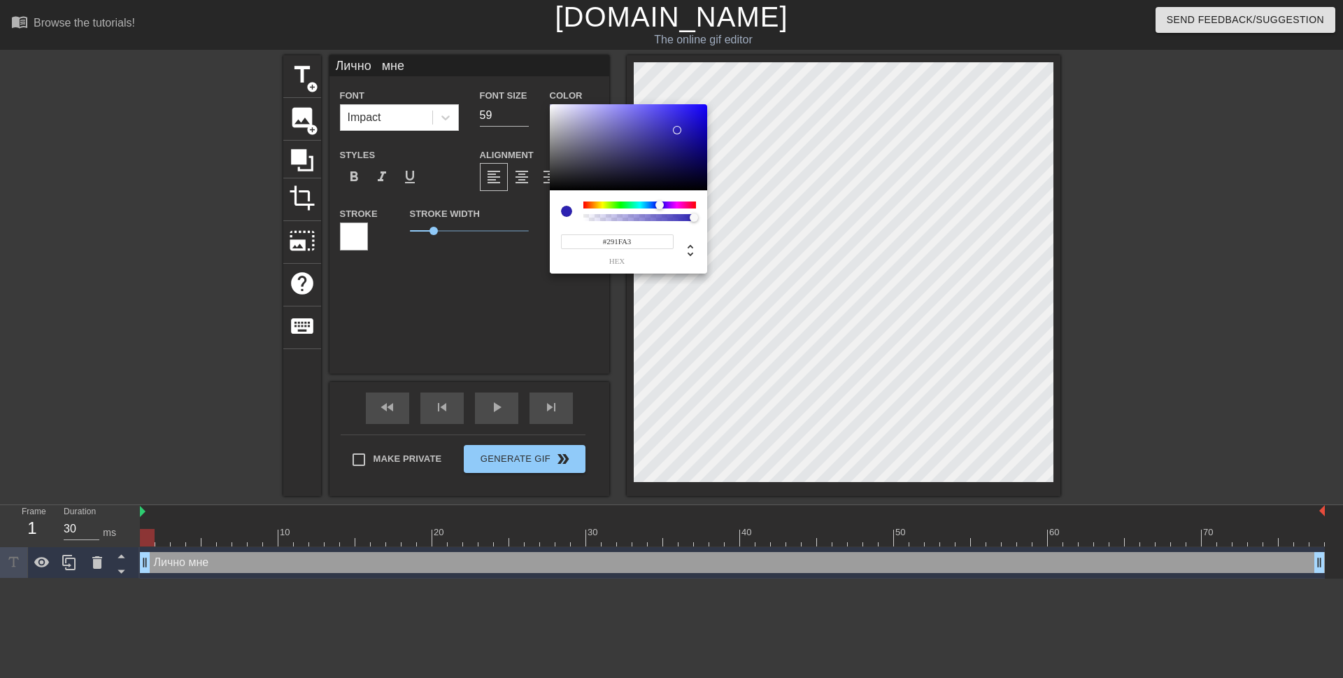
type input "#261D9B"
drag, startPoint x: 673, startPoint y: 120, endPoint x: 677, endPoint y: 138, distance: 17.8
click at [677, 138] on div at bounding box center [628, 147] width 157 height 87
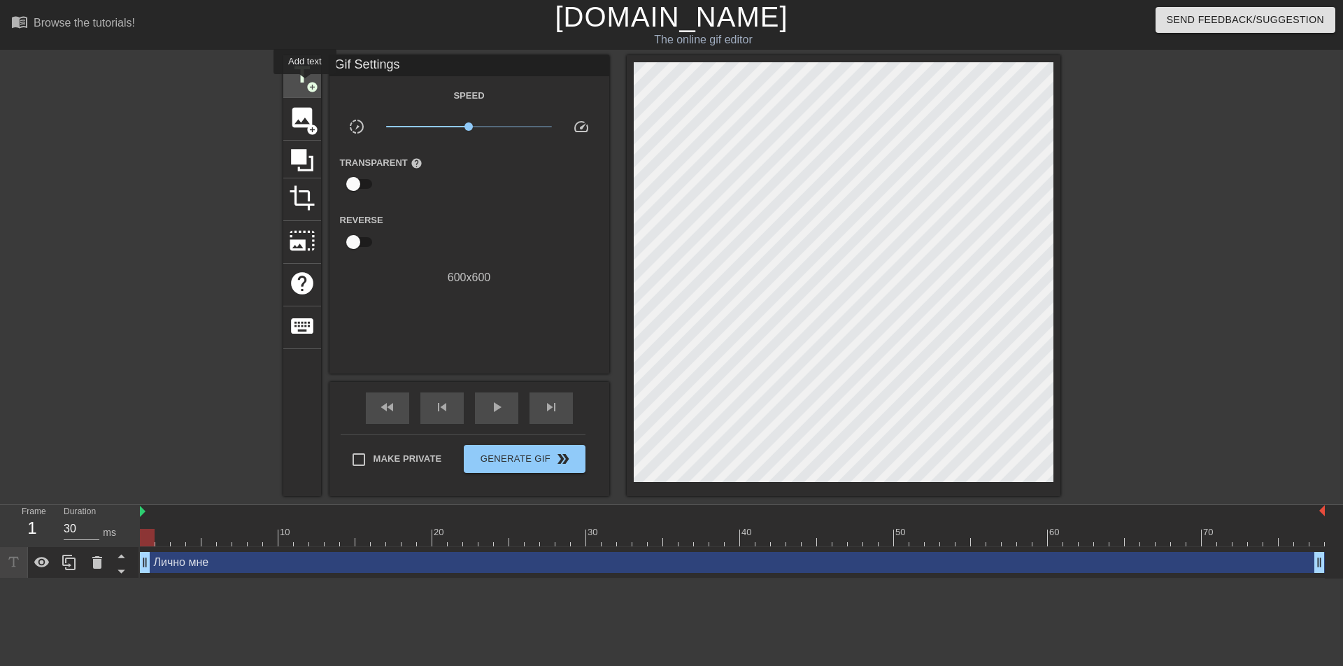
click at [305, 84] on span "title" at bounding box center [302, 75] width 27 height 27
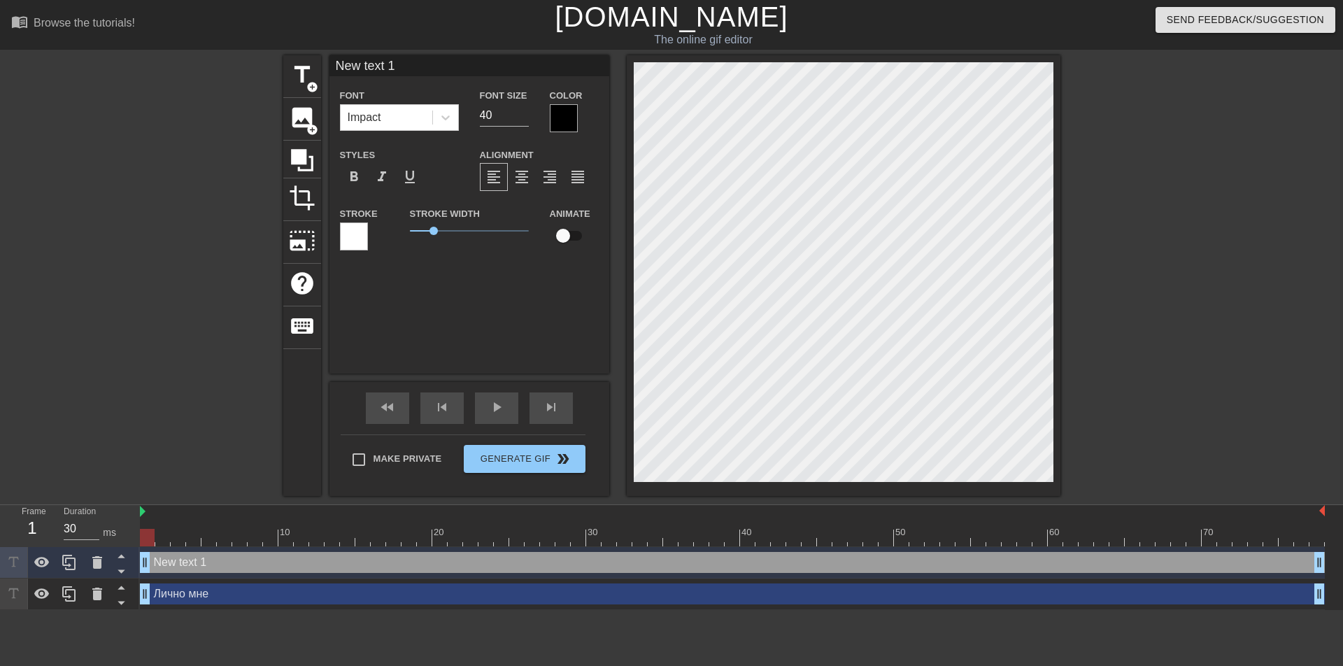
type input "New text1"
type textarea "New text1"
type input "New tex1"
type textarea "New tex1"
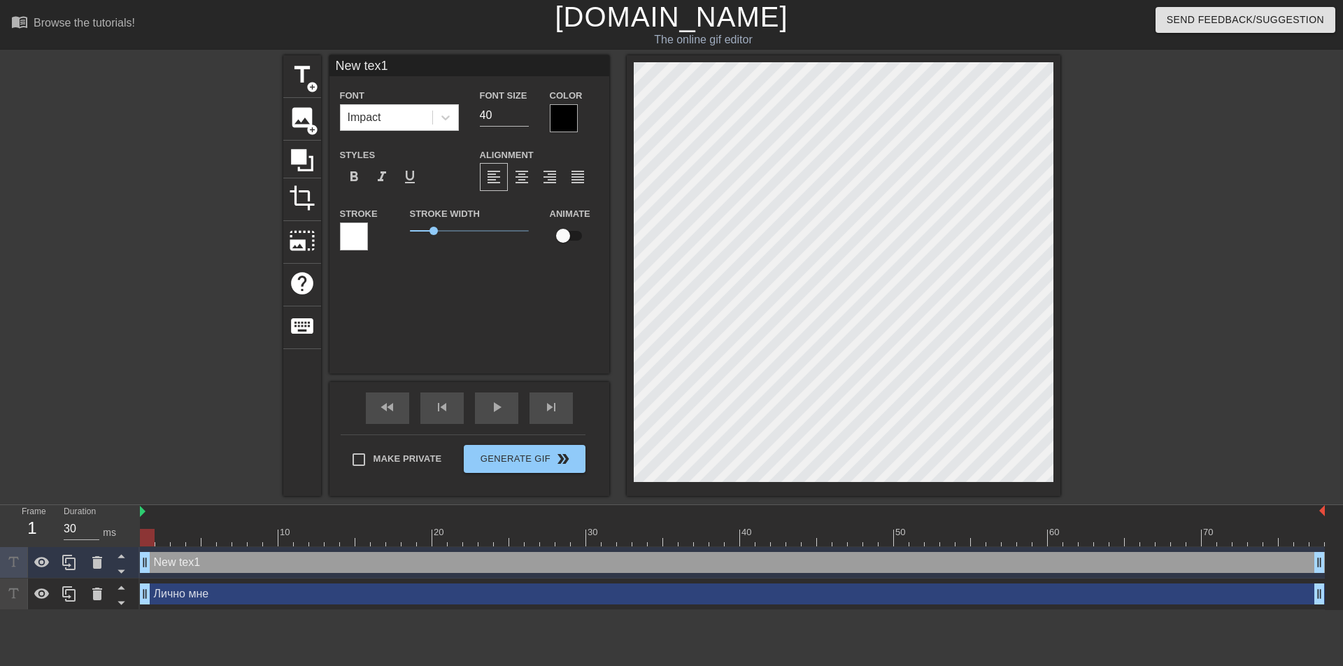
type input "New te1"
type textarea "New te1"
type input "New t1"
type textarea "New t1"
type input "New 1"
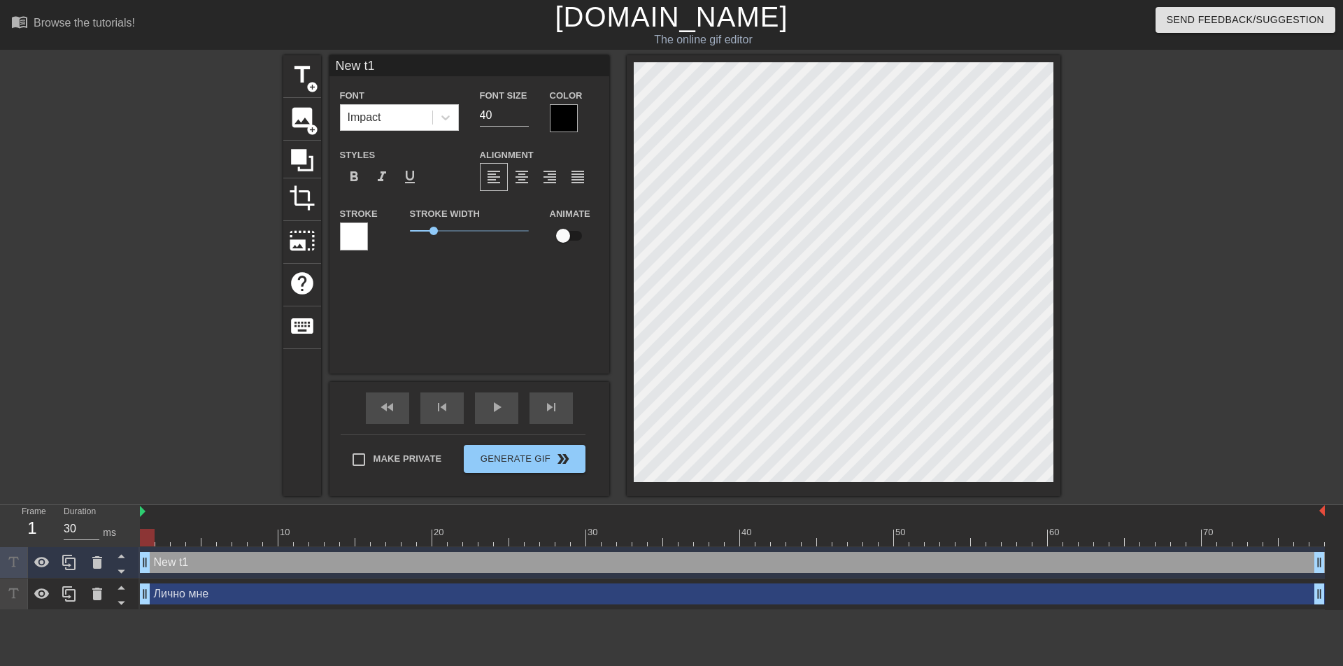
type textarea "New 1"
type input "New1"
type textarea "New1"
type input "Ne1"
type textarea "Ne1"
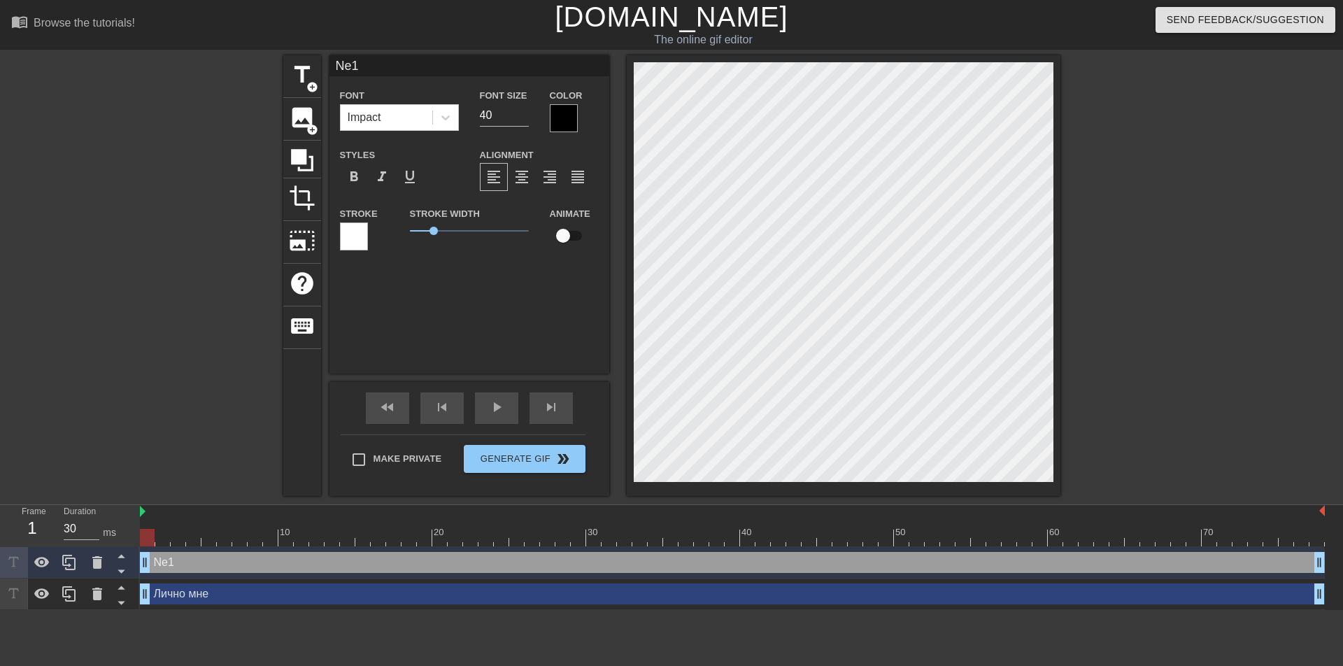
type input "N1"
type textarea "N1"
type input "1"
type textarea "1"
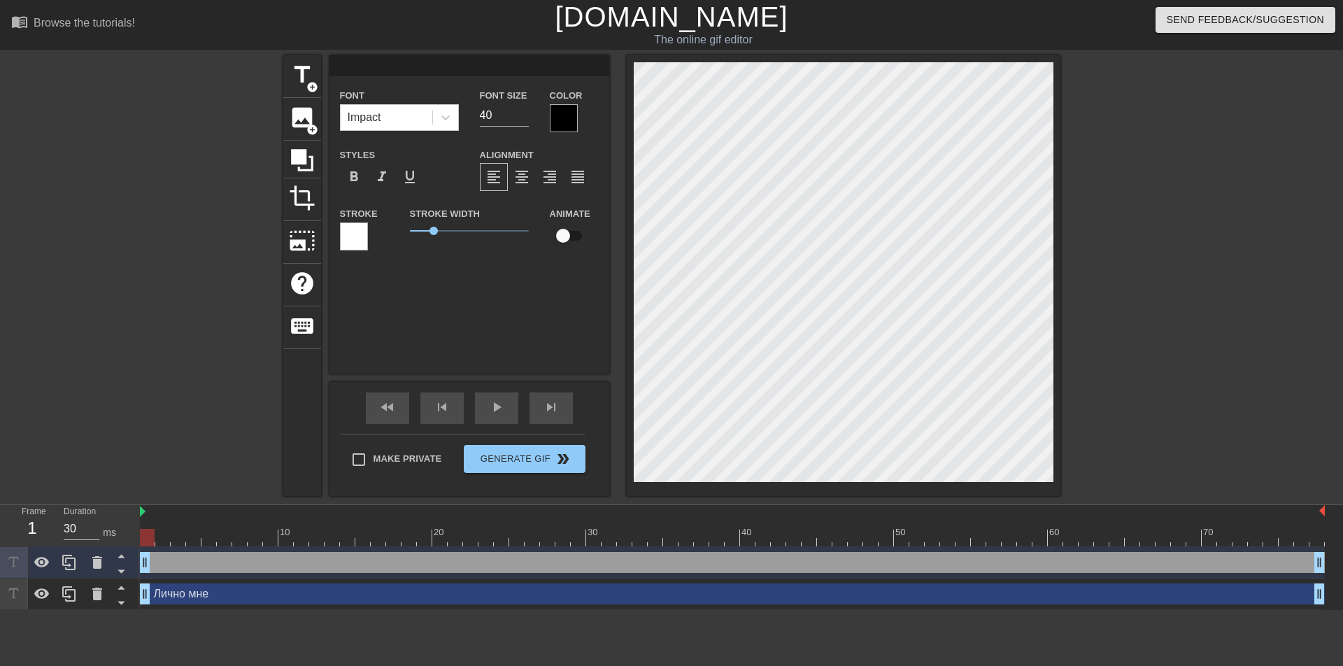
type input "в"
type textarea "в"
type input "вс"
type textarea "вс"
type input "все"
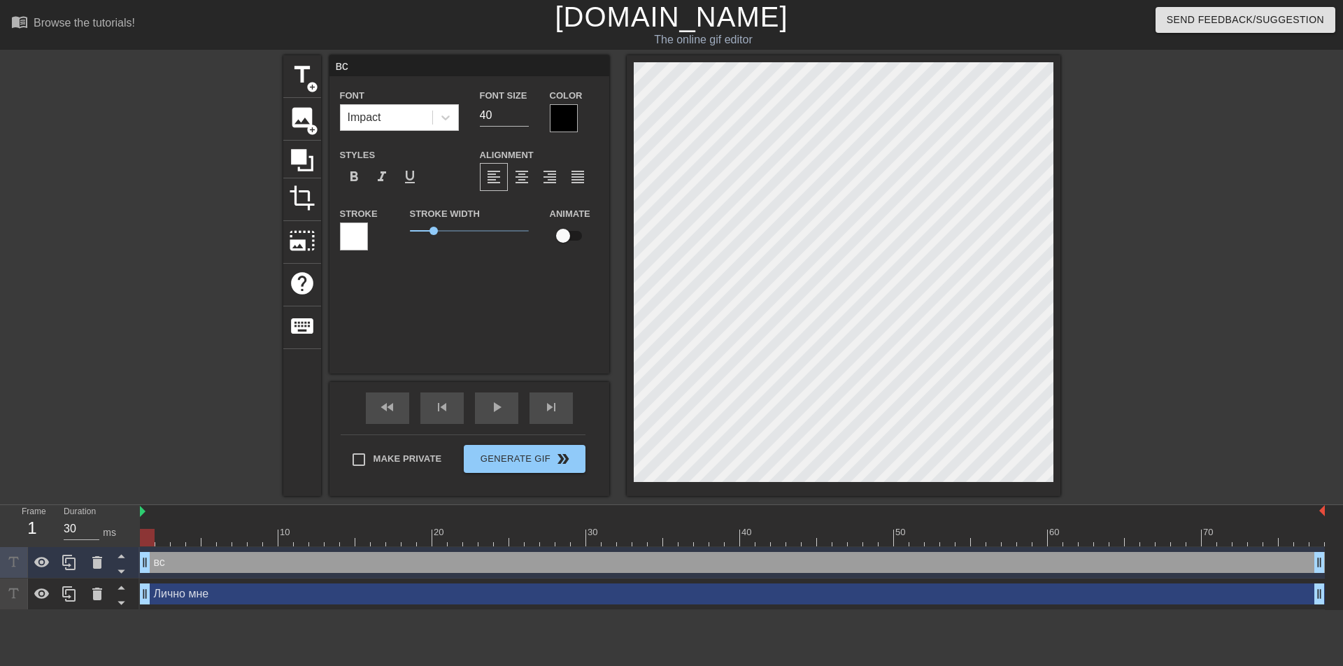
type textarea "все"
type input "все"
type textarea "все"
type input "все"
type textarea "все"
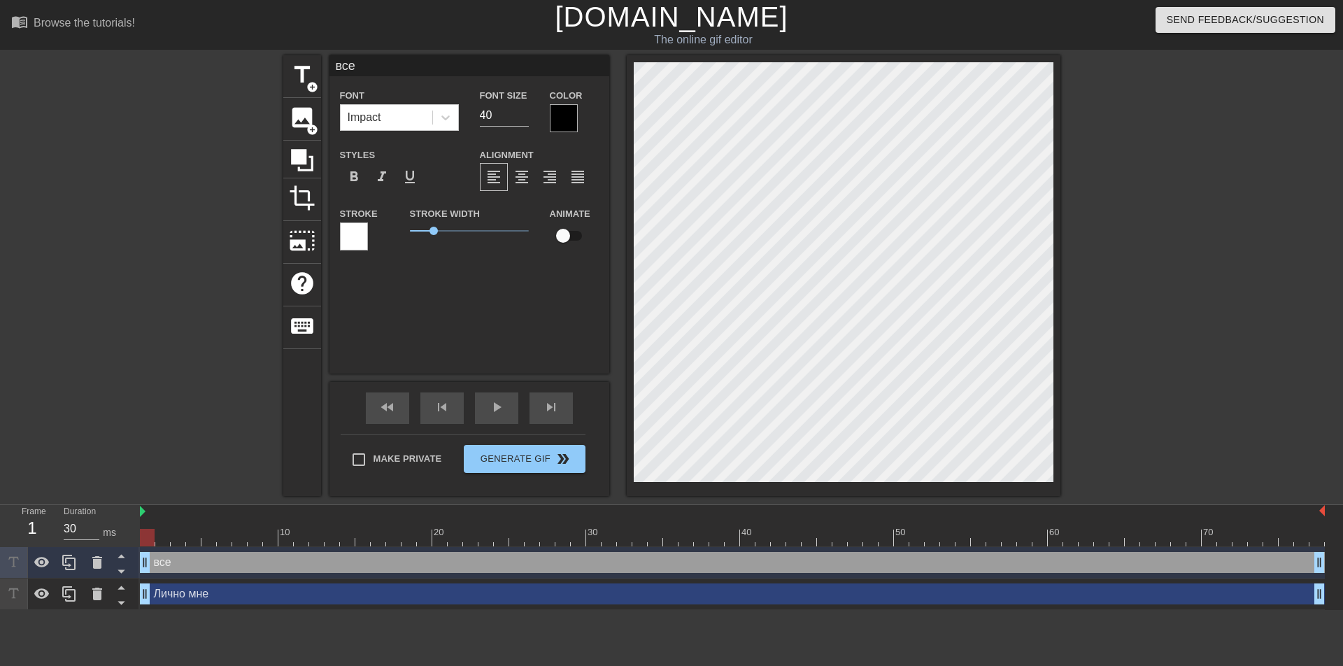
type input "все"
type textarea "все"
type input "все н"
type textarea "все н"
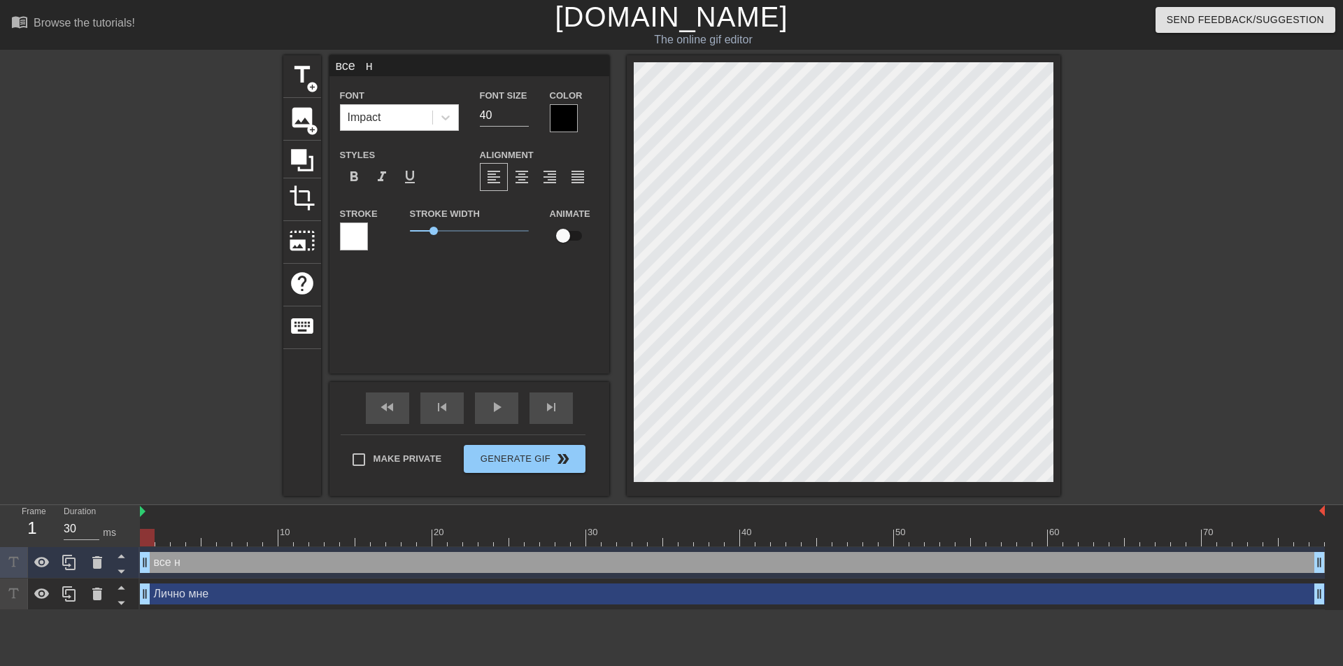
type input "все нр"
type textarea "все нр"
type input "все нра"
type textarea "все нра"
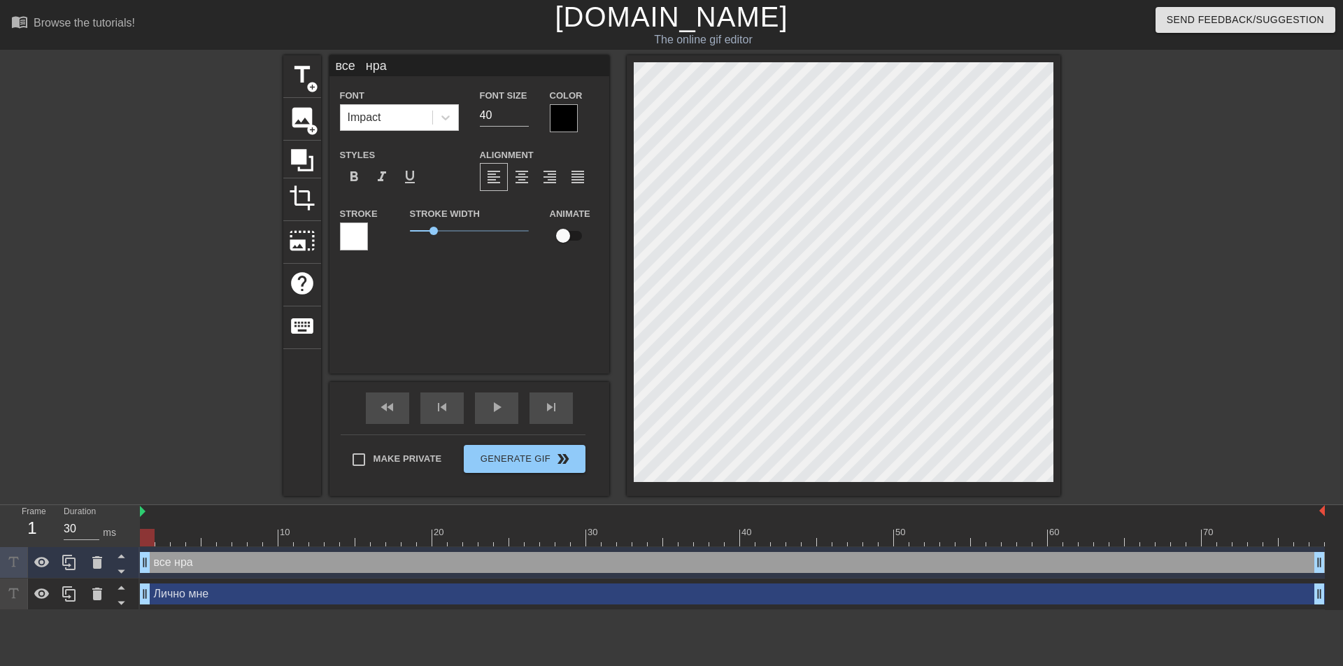
type input "все нрав"
type textarea "все нрав"
type input "все нрави"
type textarea "все нрави"
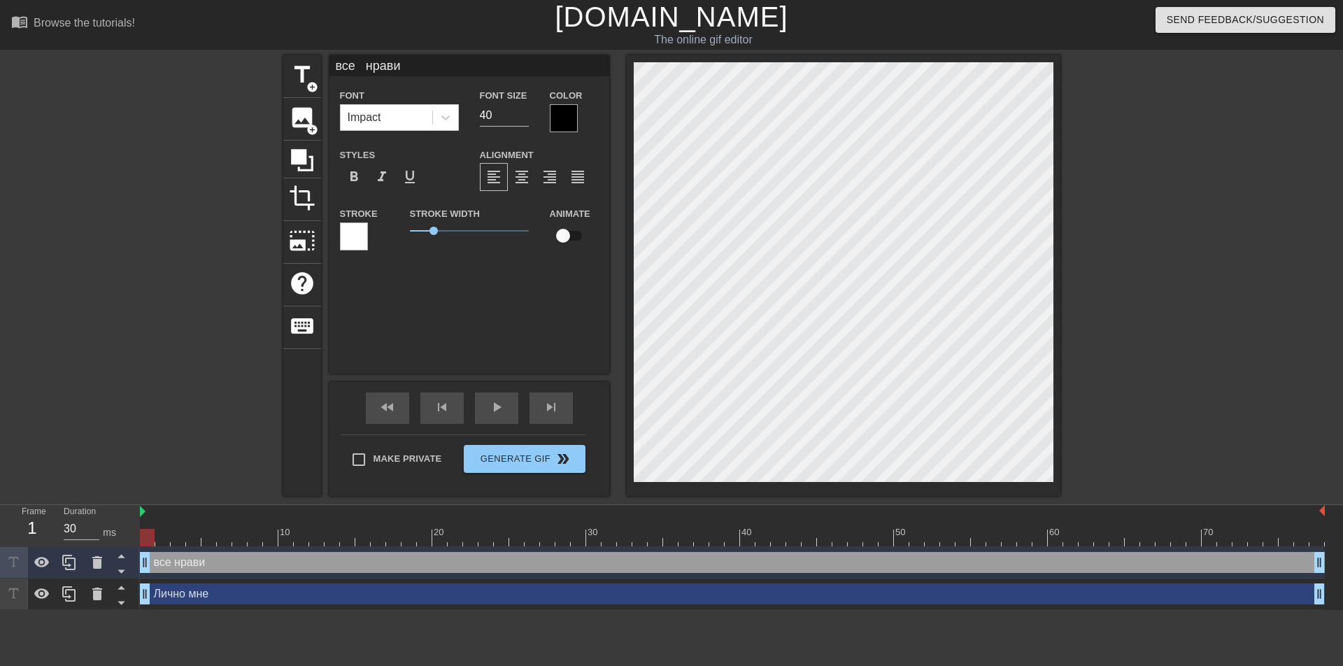
type input "все нравит"
type textarea "все нравит"
type input "все нравитс"
type textarea "все нравитс"
type input "все нравится"
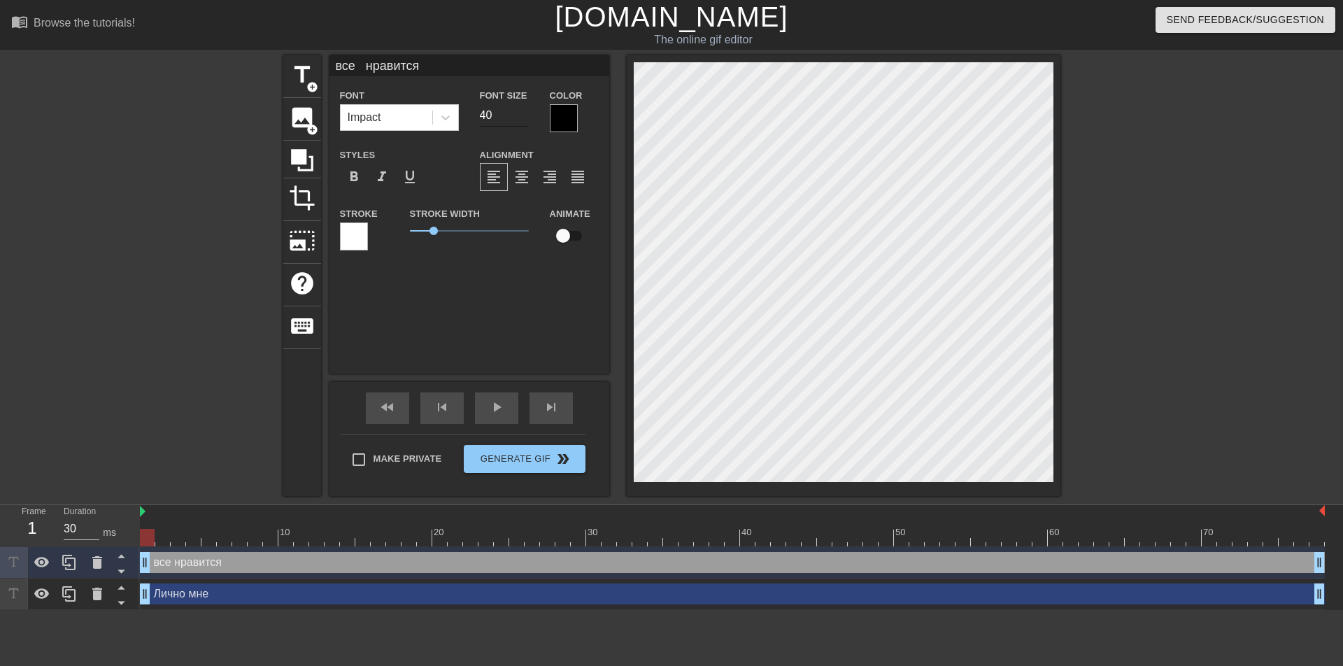
type textarea "все нравится"
click at [524, 110] on input "41" at bounding box center [504, 115] width 49 height 22
click at [524, 110] on input "42" at bounding box center [504, 115] width 49 height 22
click at [524, 110] on input "43" at bounding box center [504, 115] width 49 height 22
click at [524, 110] on input "44" at bounding box center [504, 115] width 49 height 22
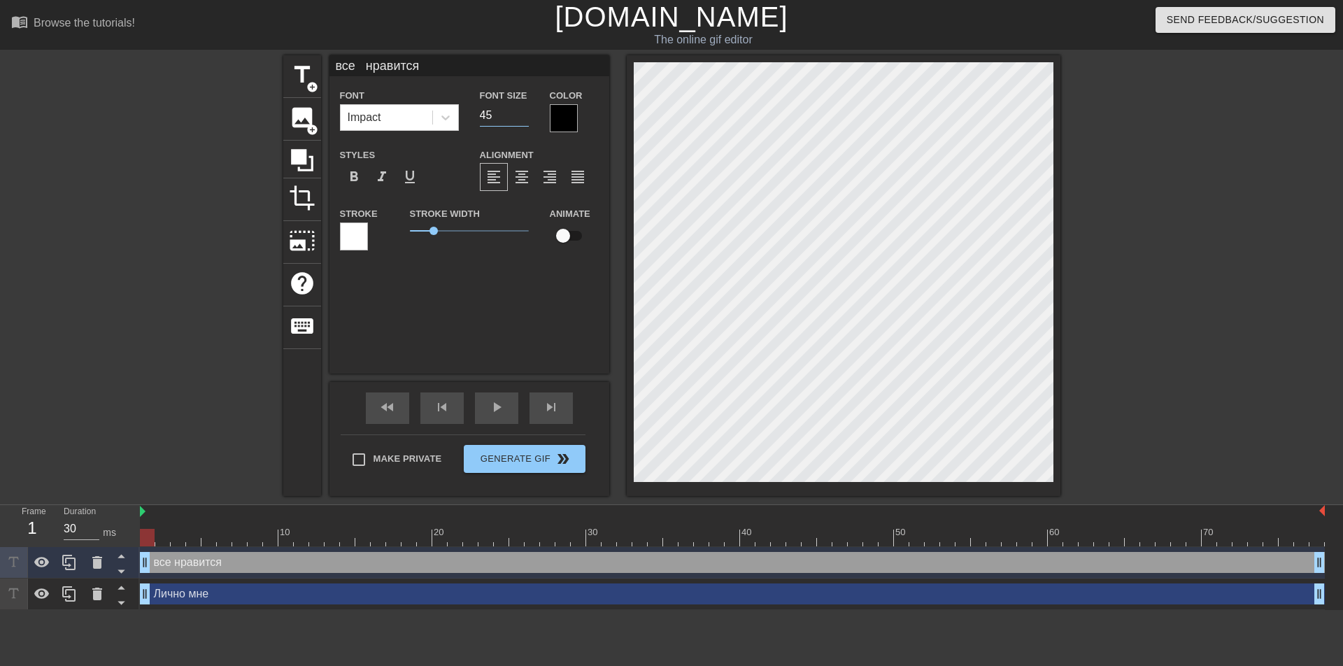
click at [524, 110] on input "45" at bounding box center [504, 115] width 49 height 22
click at [524, 110] on input "46" at bounding box center [504, 115] width 49 height 22
click at [524, 110] on input "47" at bounding box center [504, 115] width 49 height 22
click at [524, 110] on input "48" at bounding box center [504, 115] width 49 height 22
click at [524, 110] on input "49" at bounding box center [504, 115] width 49 height 22
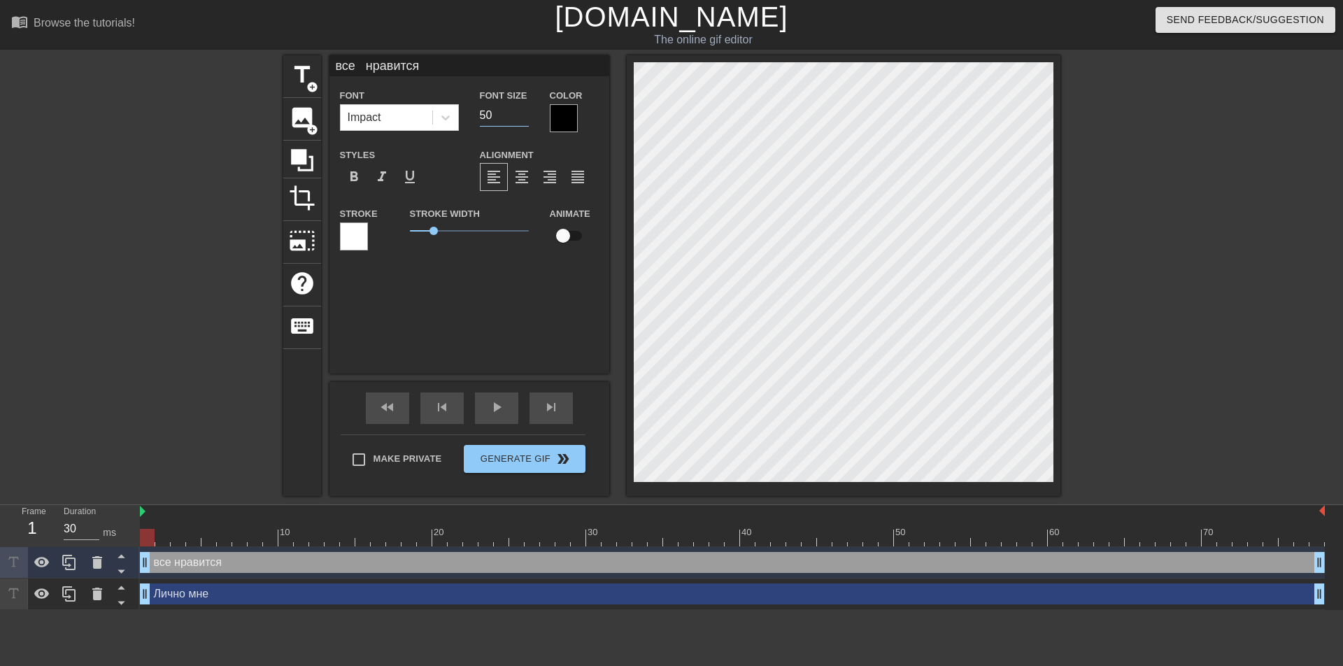
click at [524, 110] on input "50" at bounding box center [504, 115] width 49 height 22
click at [524, 110] on input "51" at bounding box center [504, 115] width 49 height 22
click at [524, 110] on input "52" at bounding box center [504, 115] width 49 height 22
click at [524, 110] on input "53" at bounding box center [504, 115] width 49 height 22
click at [524, 110] on input "54" at bounding box center [504, 115] width 49 height 22
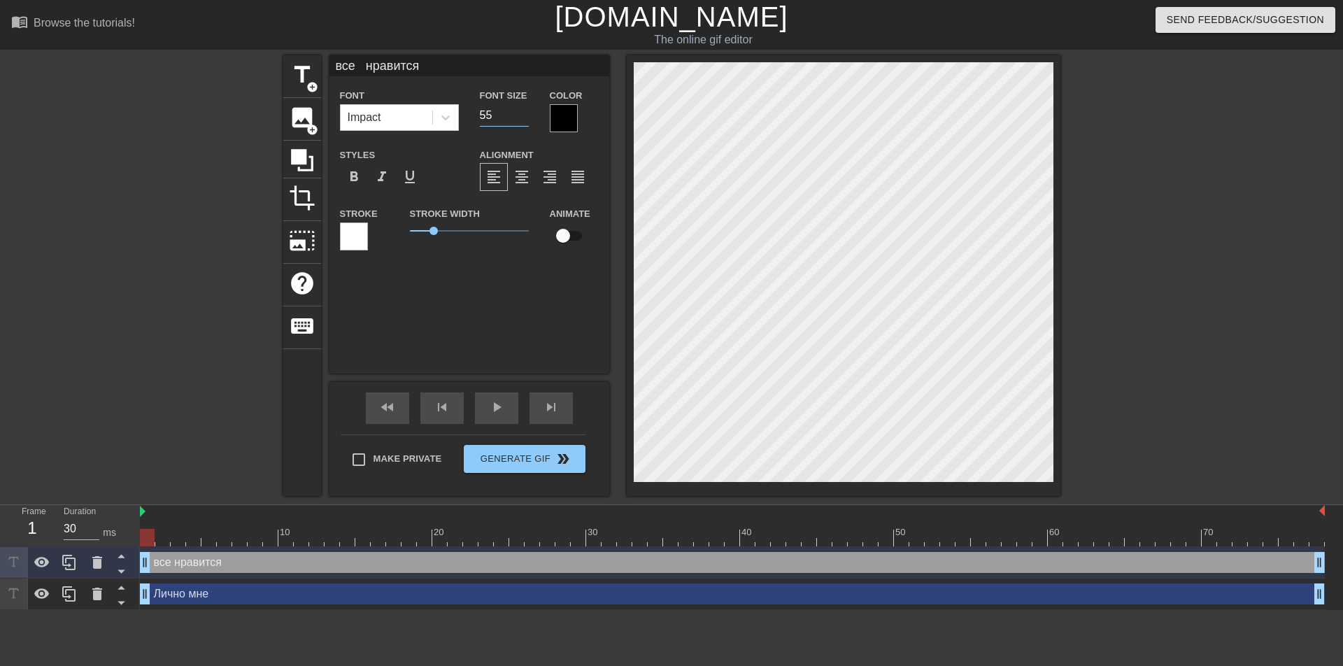
click at [524, 110] on input "55" at bounding box center [504, 115] width 49 height 22
click at [524, 110] on input "56" at bounding box center [504, 115] width 49 height 22
click at [524, 110] on input "57" at bounding box center [504, 115] width 49 height 22
click at [524, 110] on input "58" at bounding box center [504, 115] width 49 height 22
type input "59"
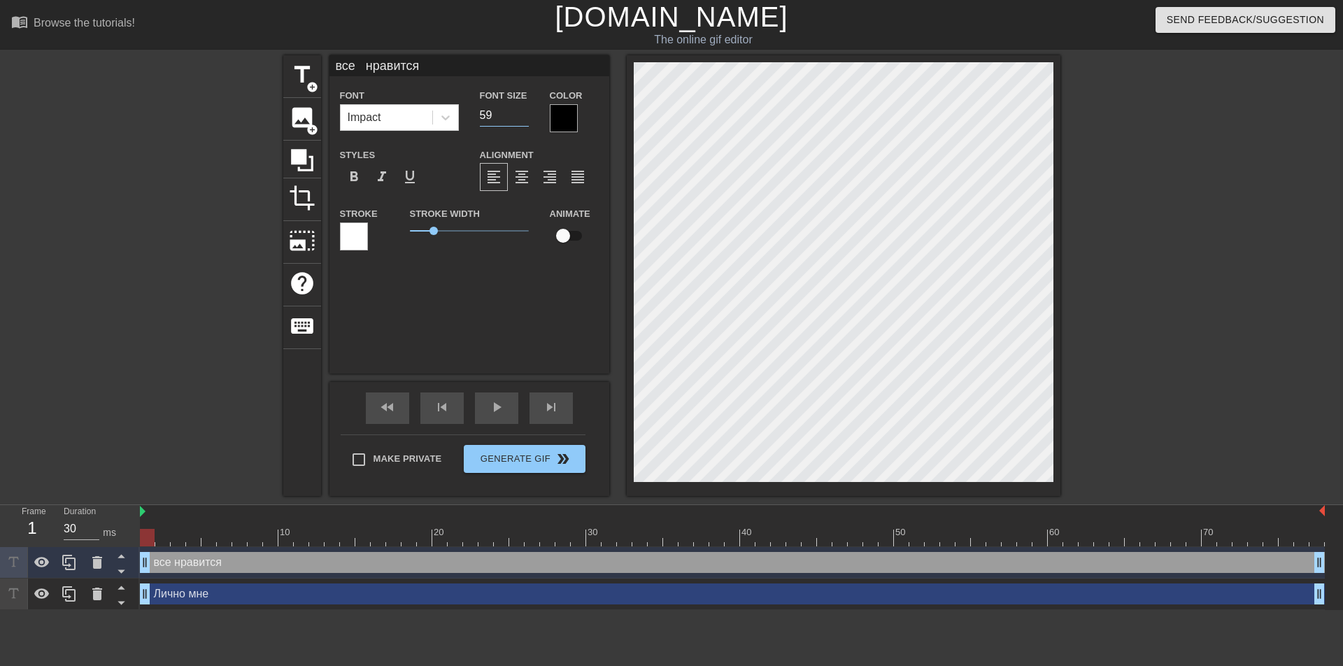
click at [524, 110] on input "59" at bounding box center [504, 115] width 49 height 22
click at [567, 119] on div at bounding box center [564, 118] width 28 height 28
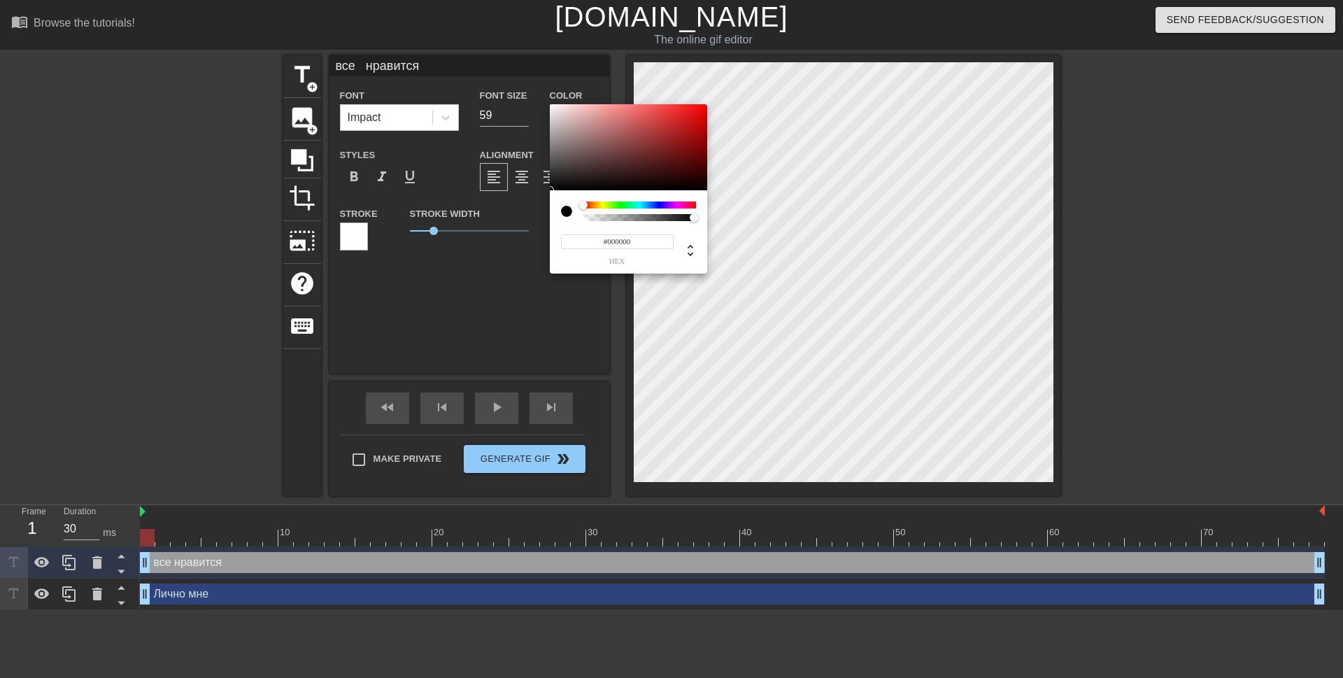
click at [654, 202] on div at bounding box center [639, 204] width 113 height 7
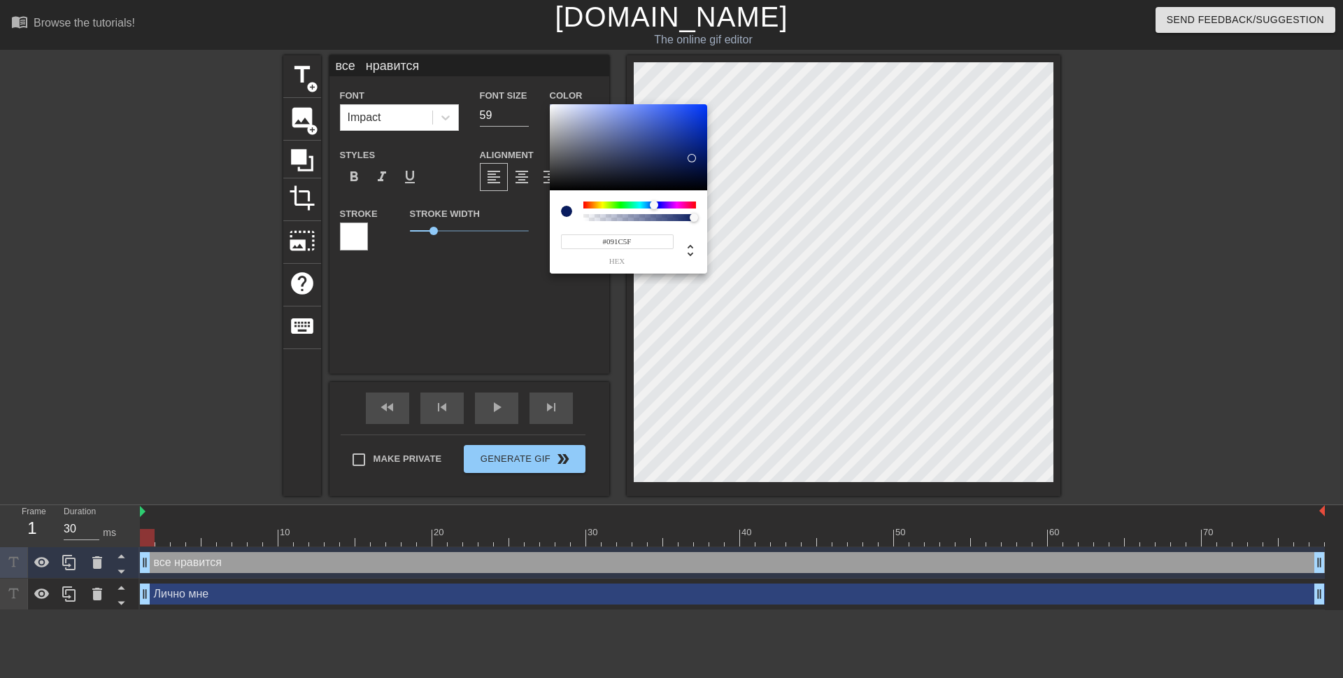
type input "#0A1C5F"
drag, startPoint x: 670, startPoint y: 133, endPoint x: 691, endPoint y: 158, distance: 32.8
click at [691, 158] on div at bounding box center [628, 147] width 157 height 87
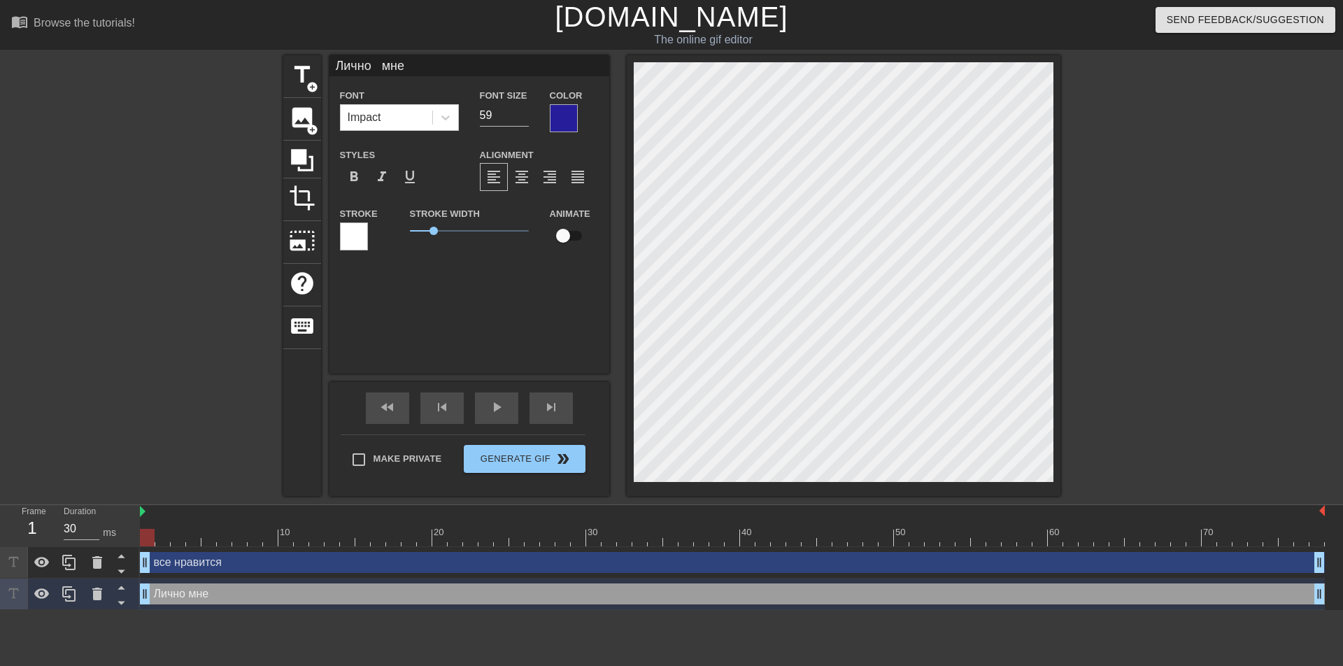
type input "все нравится"
click at [566, 117] on div at bounding box center [564, 118] width 28 height 28
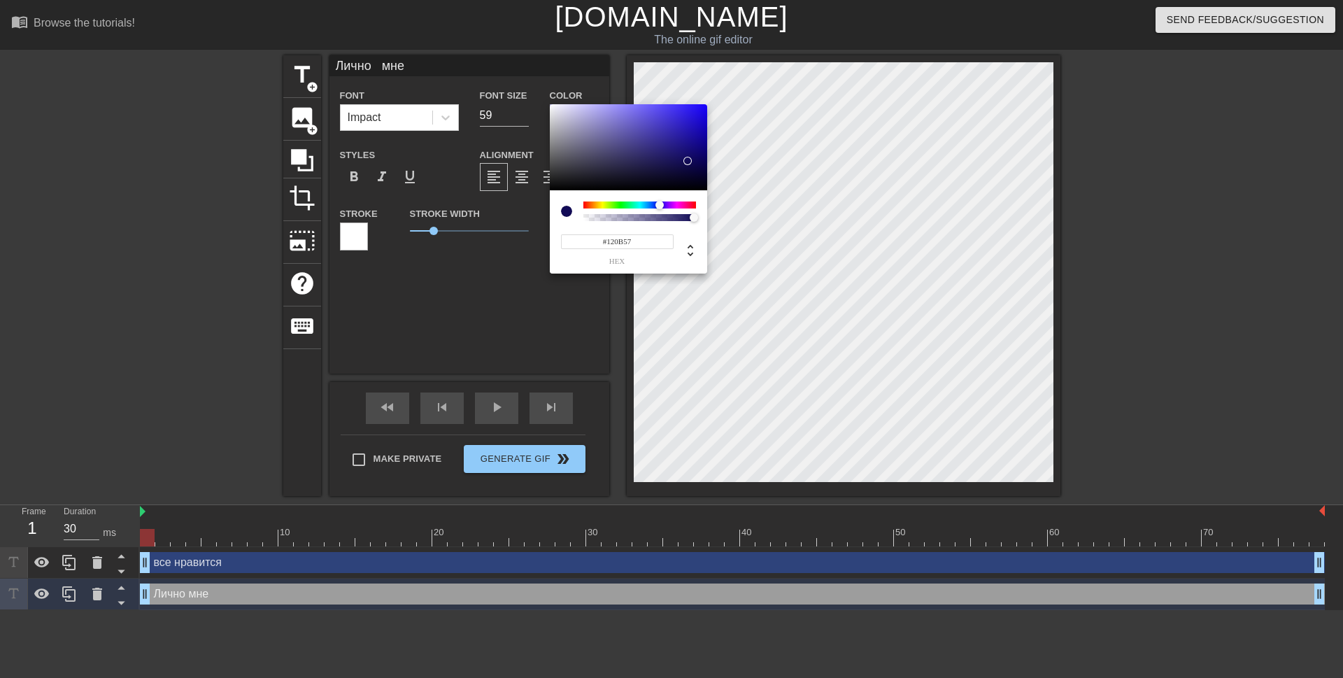
type input "#120B59"
drag, startPoint x: 673, startPoint y: 136, endPoint x: 687, endPoint y: 160, distance: 27.6
click at [687, 160] on div at bounding box center [687, 160] width 8 height 8
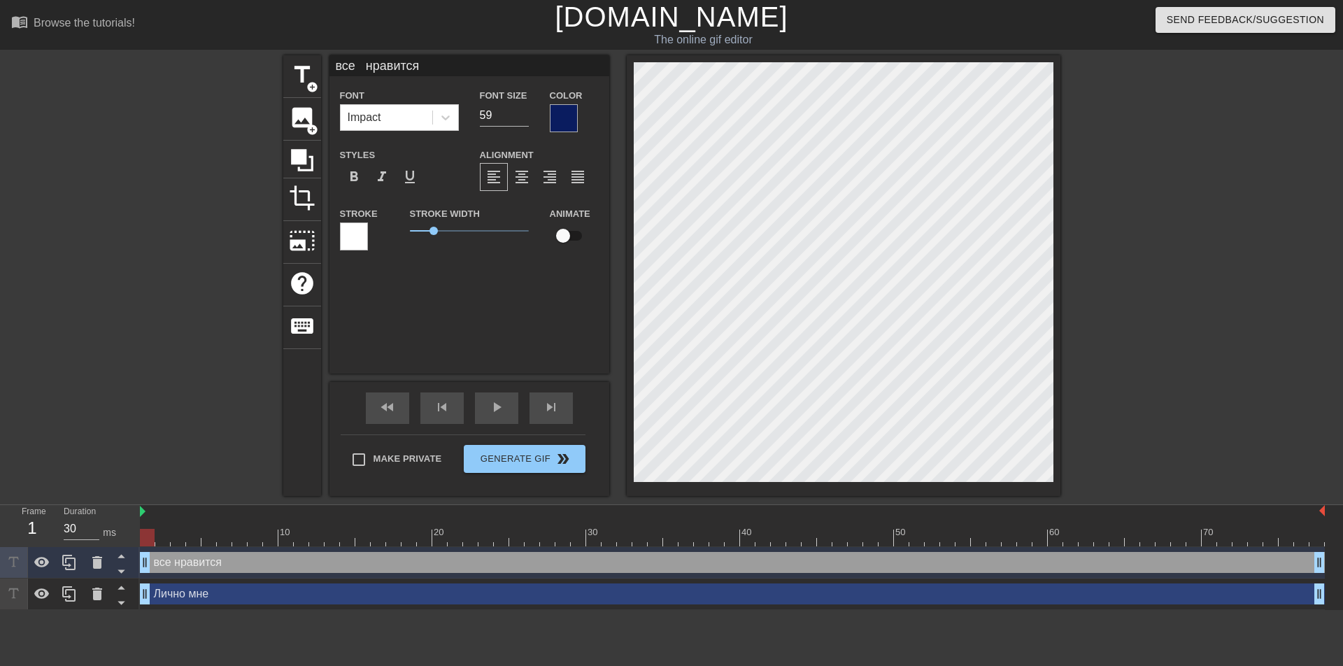
click at [563, 112] on div at bounding box center [564, 118] width 28 height 28
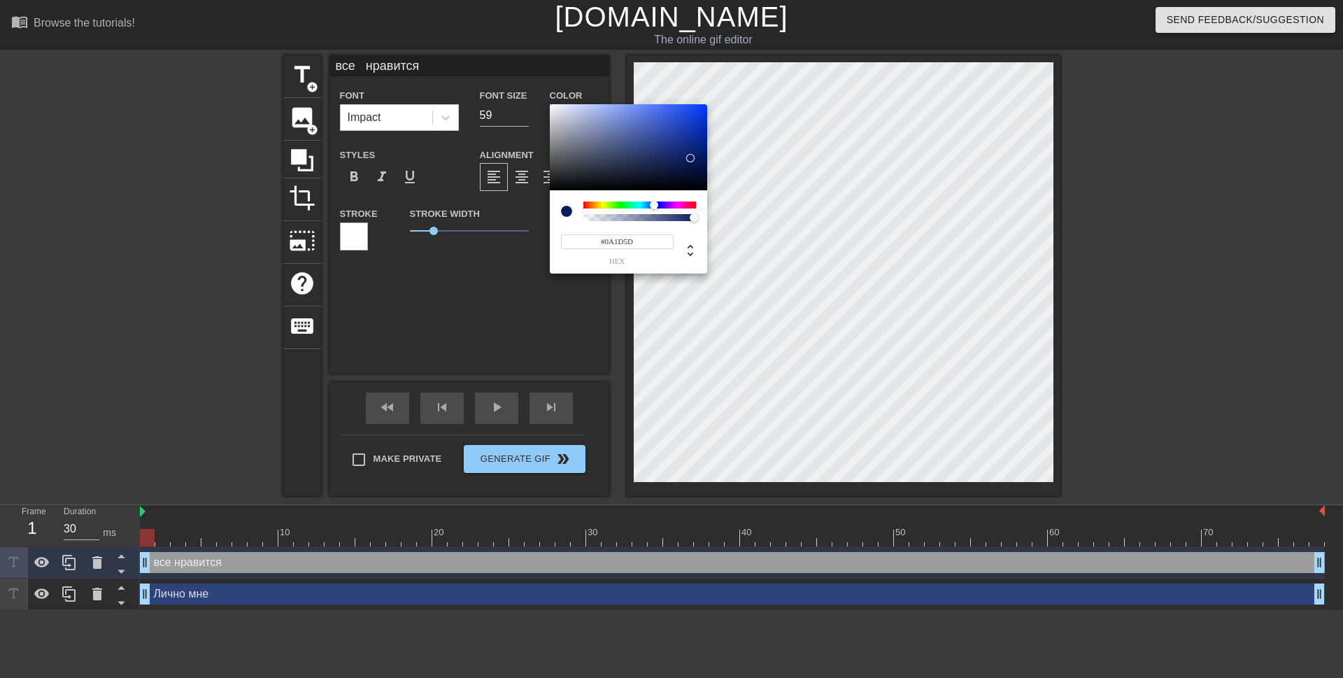
type input "#0A1C5B"
click at [690, 159] on div at bounding box center [689, 159] width 8 height 8
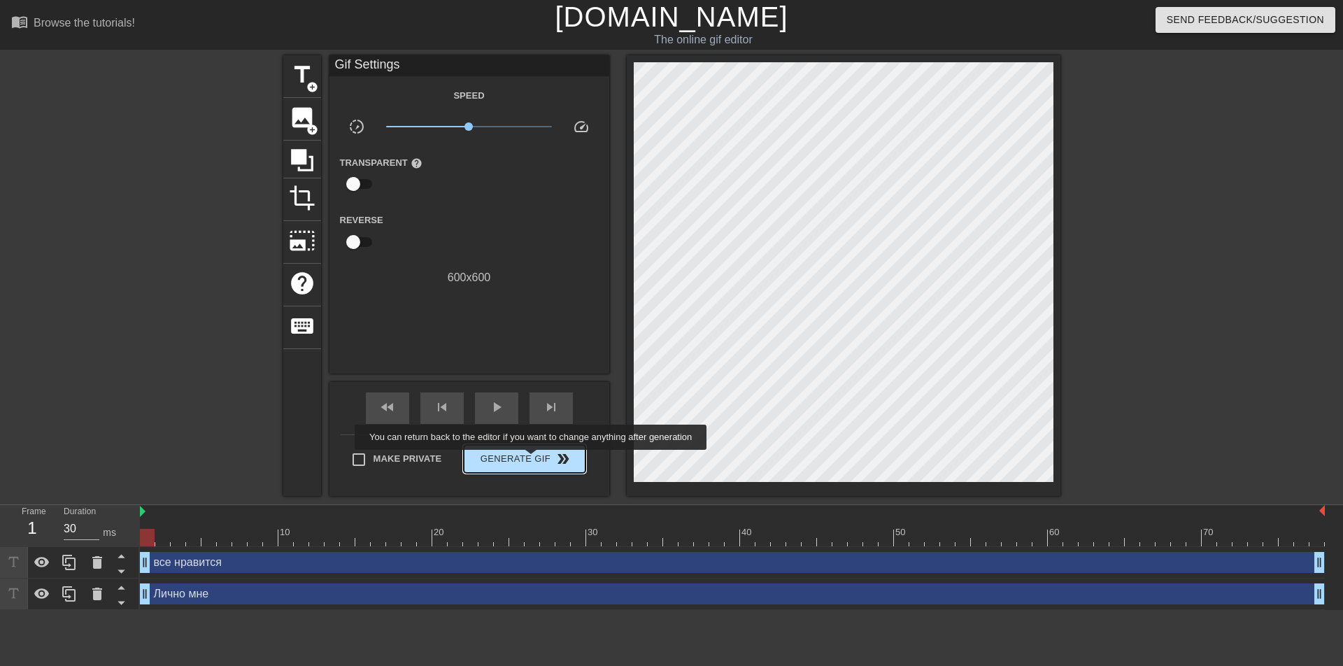
click at [532, 459] on span "Generate Gif double_arrow" at bounding box center [524, 458] width 110 height 17
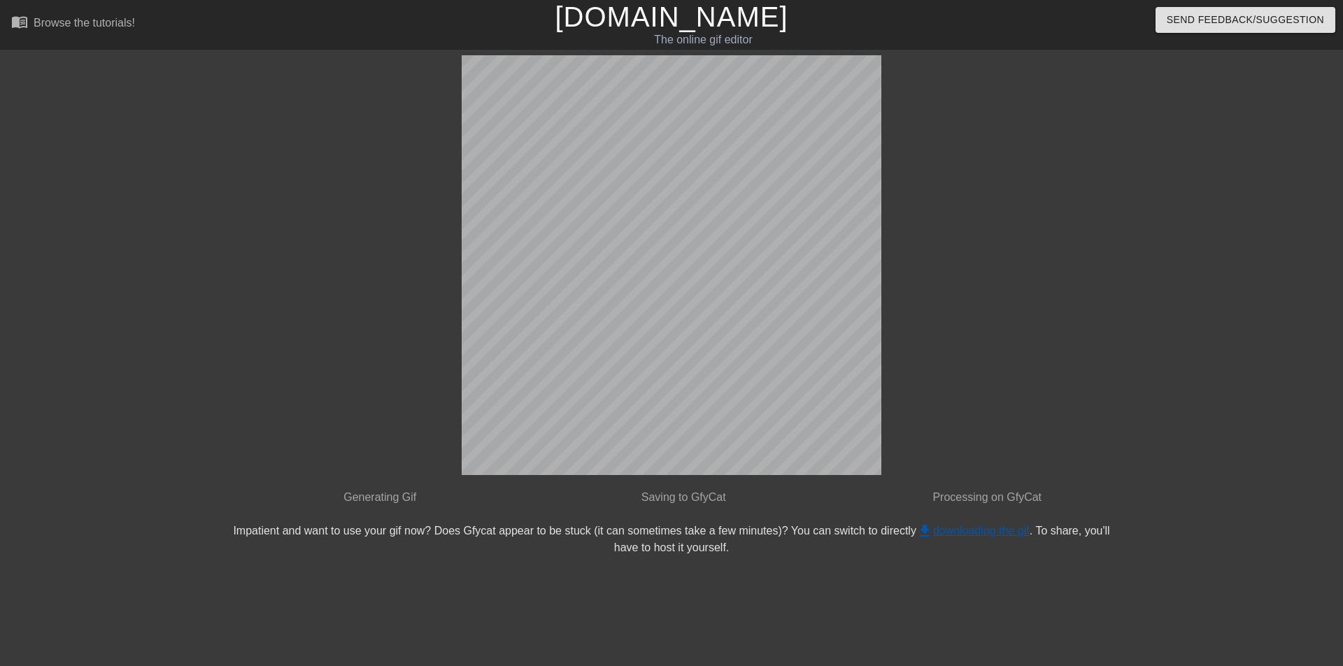
click at [955, 525] on link "get_app downloading the gif" at bounding box center [972, 531] width 113 height 12
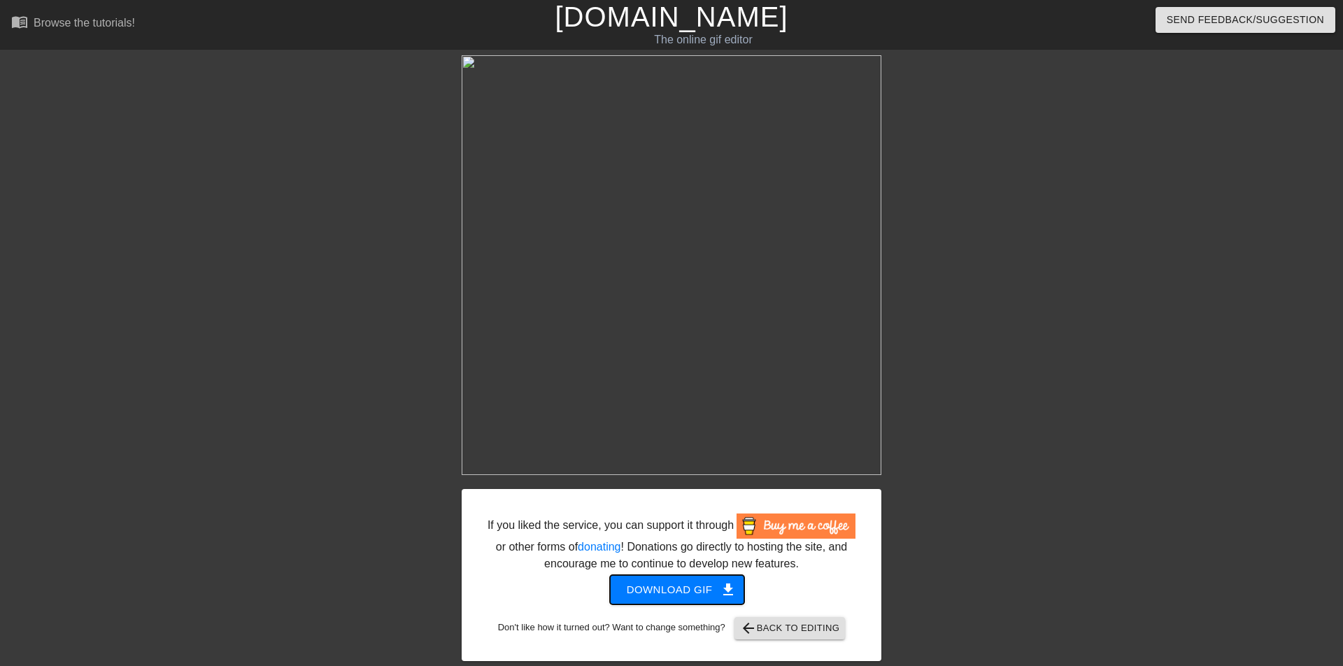
click at [702, 580] on span "Download gif get_app" at bounding box center [677, 589] width 101 height 18
click at [695, 583] on span "Download gif get_app" at bounding box center [677, 589] width 101 height 18
